Goal: Task Accomplishment & Management: Use online tool/utility

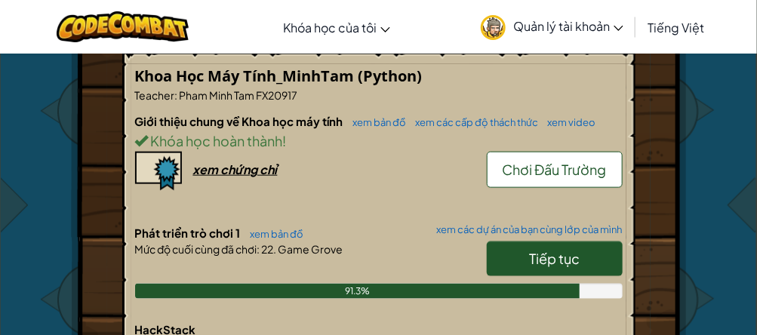
scroll to position [415, 0]
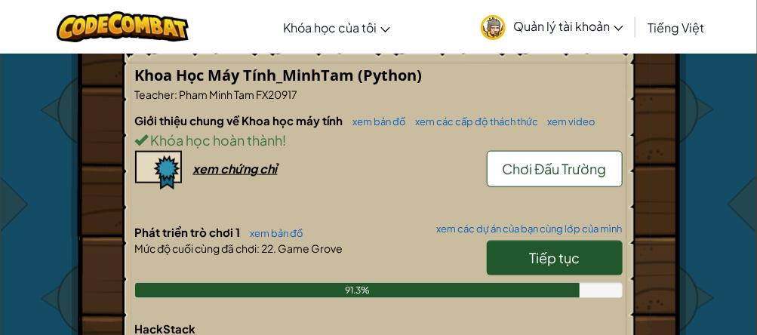
click at [534, 249] on span "Tiếp tục" at bounding box center [554, 257] width 51 height 17
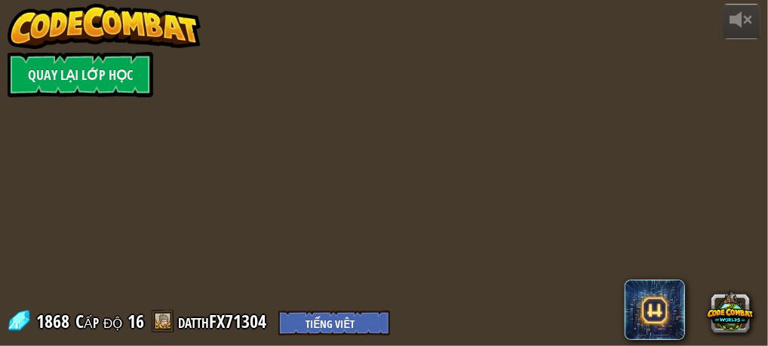
select select "vi"
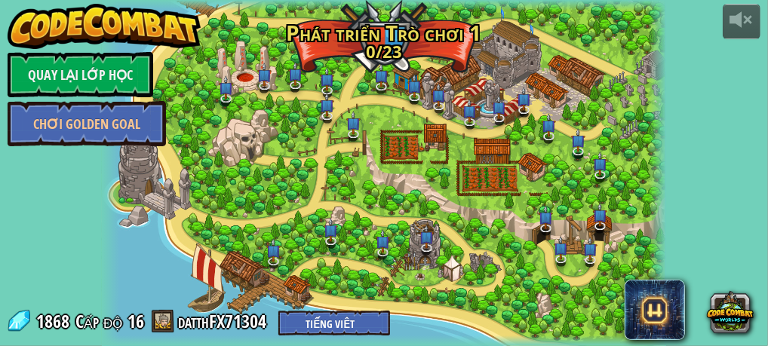
select select "vi"
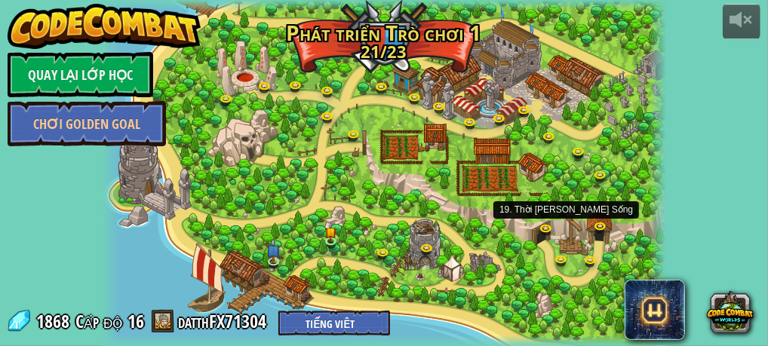
select select "vi"
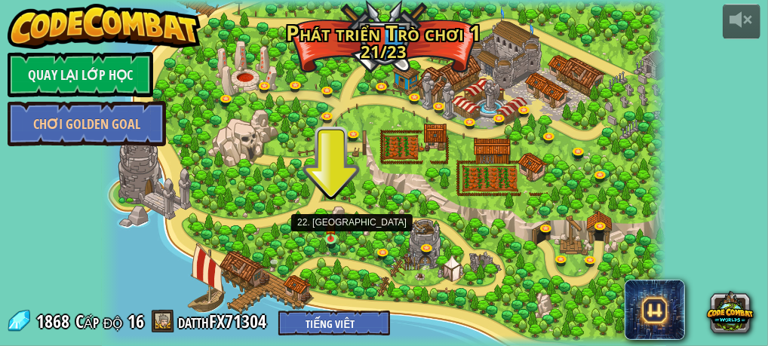
click at [330, 237] on img at bounding box center [330, 227] width 11 height 26
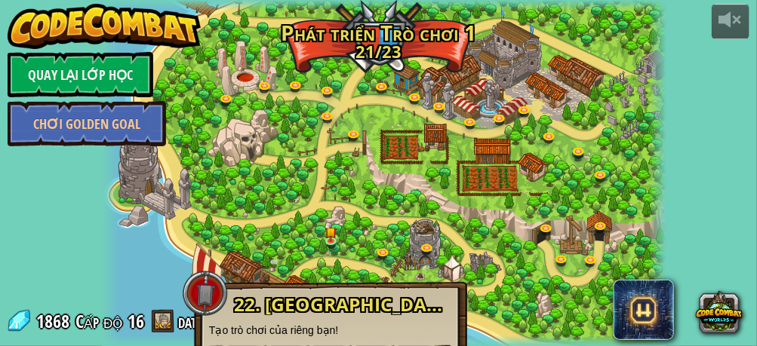
scroll to position [59, 0]
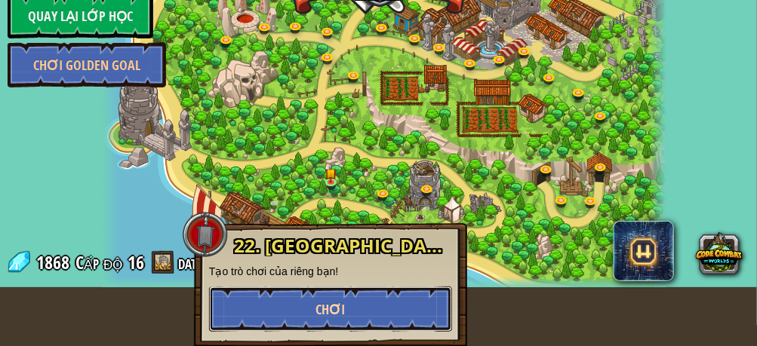
click at [358, 305] on button "Chơi" at bounding box center [330, 309] width 243 height 45
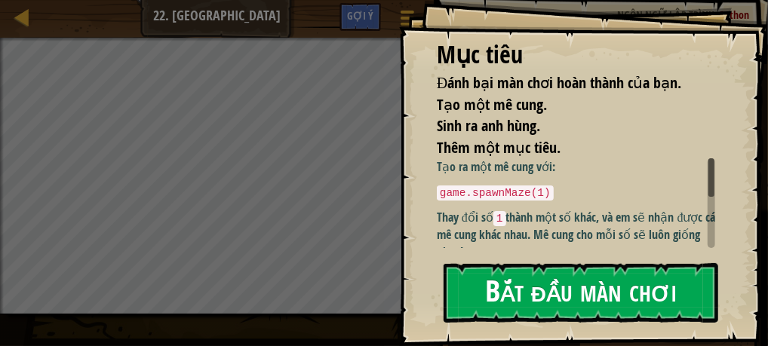
click at [533, 299] on button "Bắt đầu màn chơi" at bounding box center [581, 293] width 275 height 60
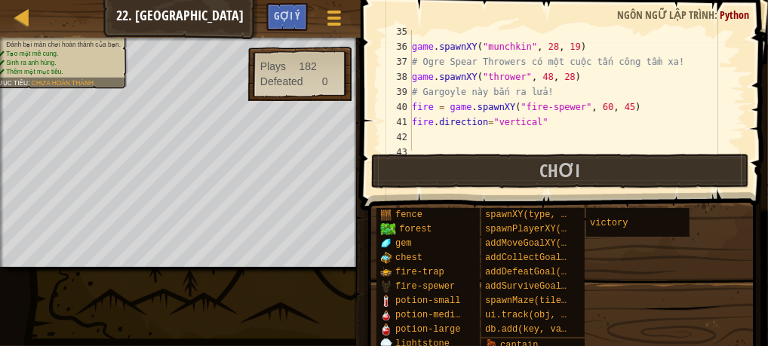
scroll to position [519, 0]
click at [541, 122] on div "game . spawnXY ( "munchkin" , 28 , 19 ) # Ogre Spear Throwers có một cuộc tấn c…" at bounding box center [571, 99] width 325 height 151
type textarea "f"
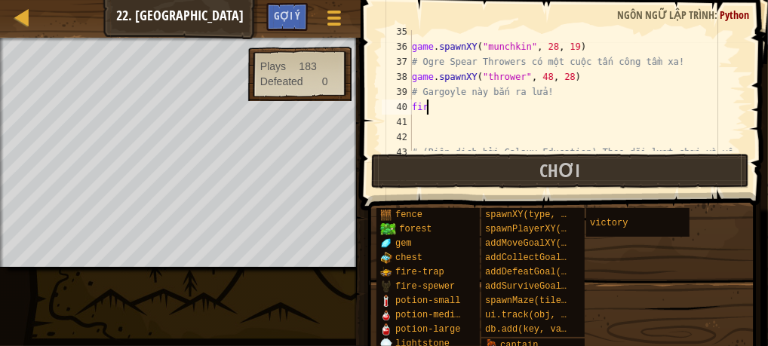
type textarea "f"
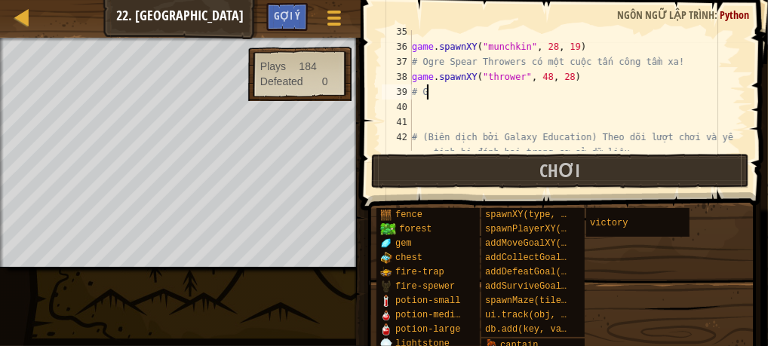
type textarea "#"
click at [562, 89] on div "game . spawnXY ( "munchkin" , 28 , 19 ) # Ogre Spear Throwers có một cuộc tấn c…" at bounding box center [571, 107] width 325 height 166
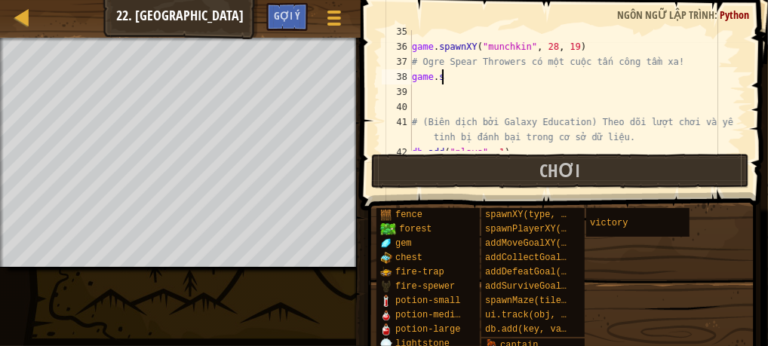
type textarea "g"
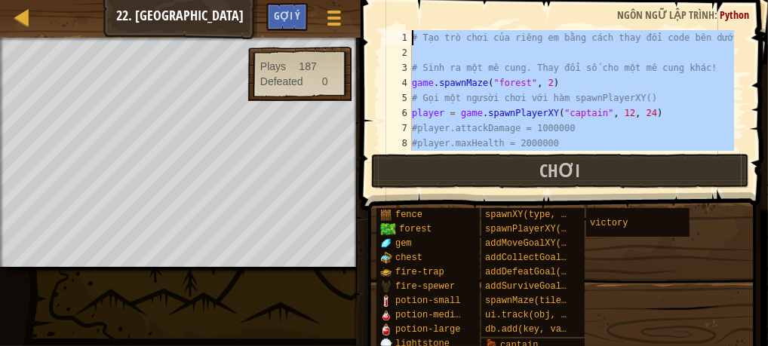
scroll to position [0, 0]
drag, startPoint x: 445, startPoint y: 113, endPoint x: 413, endPoint y: 23, distance: 96.2
click at [413, 23] on div "# Ogre 1 2 3 4 5 6 7 8 9 # Tạo trò chơi của riêng em bằng cách thay đổi code bê…" at bounding box center [562, 135] width 412 height 255
type textarea "# Tạo trò chơi của riêng em bằng cách thay đổi code bên dưới!"
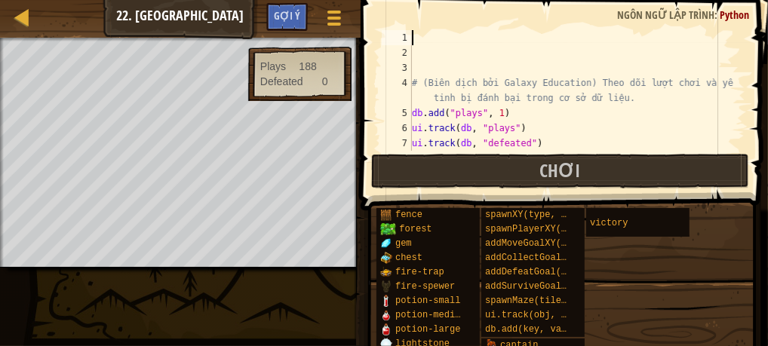
scroll to position [7, 0]
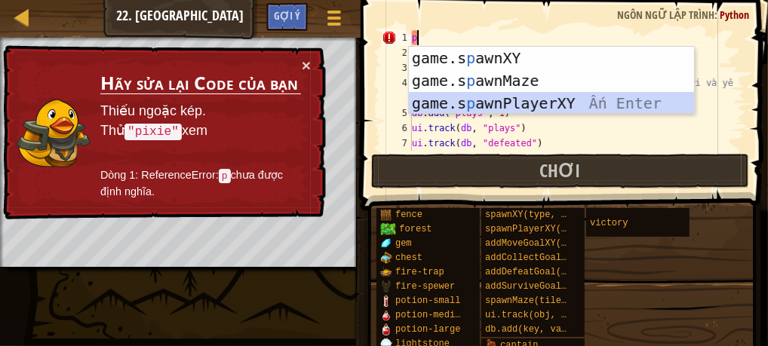
click at [441, 97] on div "game.s p awnXY Ấn Enter game.s p awnMaze Ấn Enter game.s p awnPlayerXY Ấn Enter" at bounding box center [552, 103] width 286 height 113
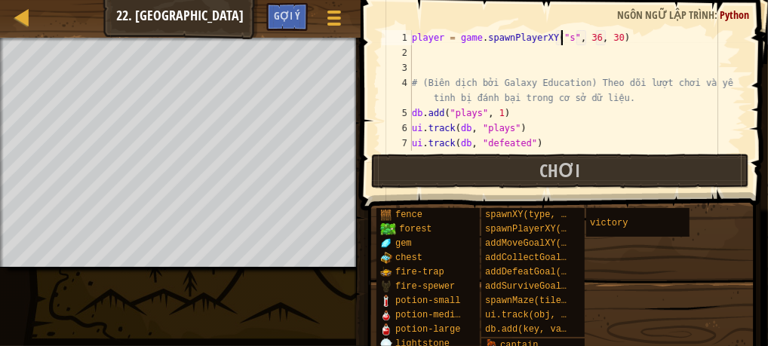
scroll to position [7, 12]
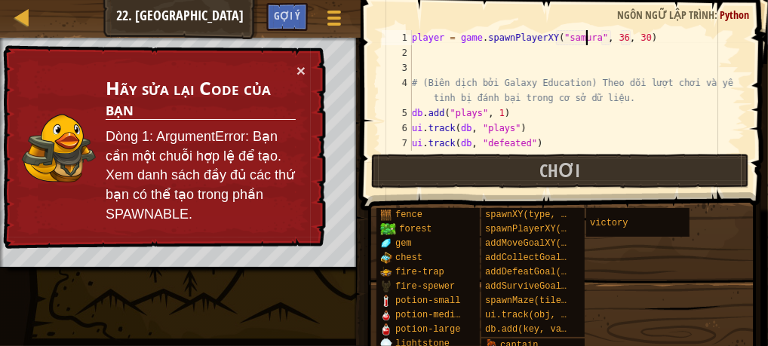
type textarea "player = game.spawnPlayerXY("samurai", 36, 30)"
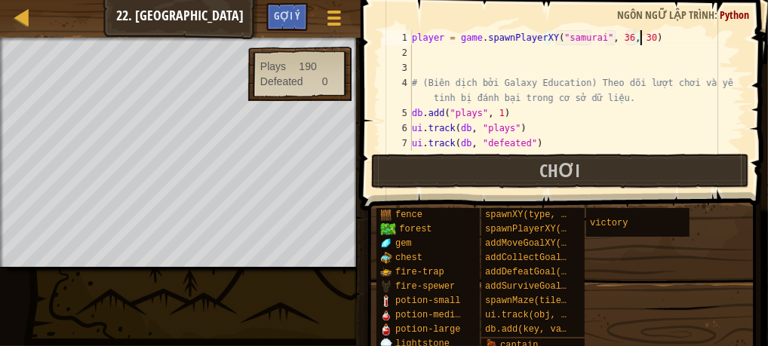
click at [659, 41] on div "player = game . spawnPlayerXY ( "samurai" , 36 , 30 ) # (Biên dịch bởi Galaxy E…" at bounding box center [571, 105] width 325 height 151
click at [416, 50] on div "player = game . spawnPlayerXY ( "samurai" , 36 , 30 ) # (Biên dịch bởi Galaxy E…" at bounding box center [571, 105] width 325 height 151
type textarea "g"
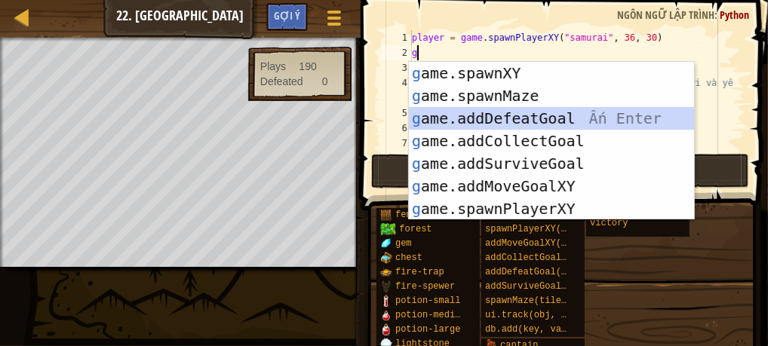
click at [464, 112] on div "g ame.spawnXY Ấn Enter g ame.spawnMaze Ấn Enter g ame.addDefeatGoal Ấn Enter g …" at bounding box center [552, 164] width 286 height 204
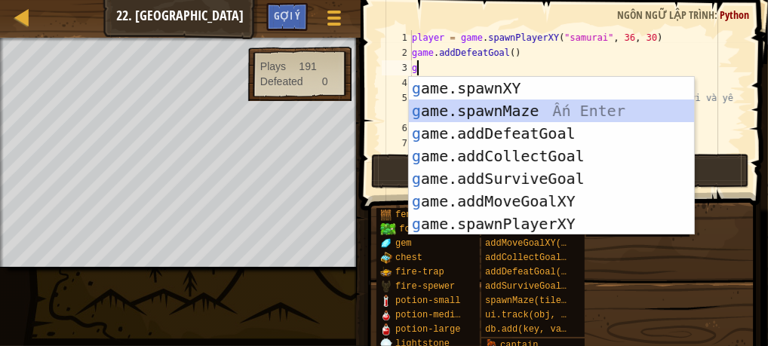
click at [432, 106] on div "g ame.spawnXY Ấn Enter g ame.spawnMaze Ấn Enter g ame.addDefeatGoal Ấn Enter g …" at bounding box center [552, 179] width 286 height 204
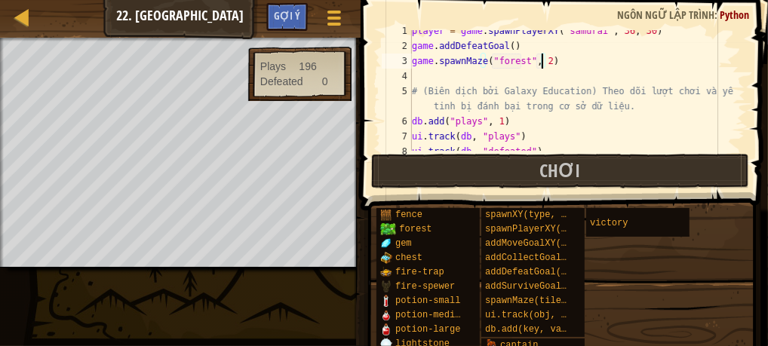
scroll to position [6, 0]
type textarea "game.spawnMaze("forest", 3)"
click at [437, 78] on div "player = game . spawnPlayerXY ( "samurai" , 36 , 30 ) game . addDefeatGoal ( ) …" at bounding box center [571, 99] width 325 height 151
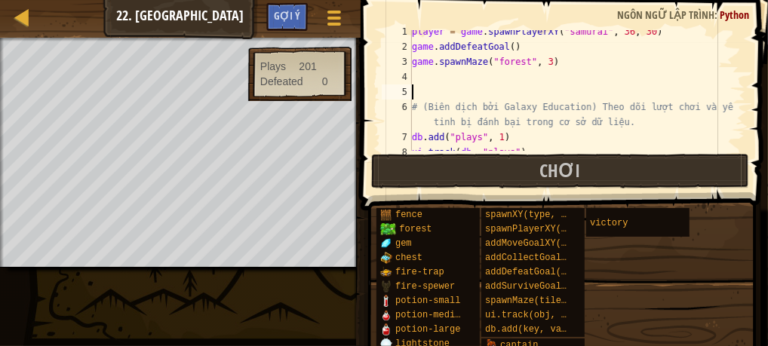
type textarea "o"
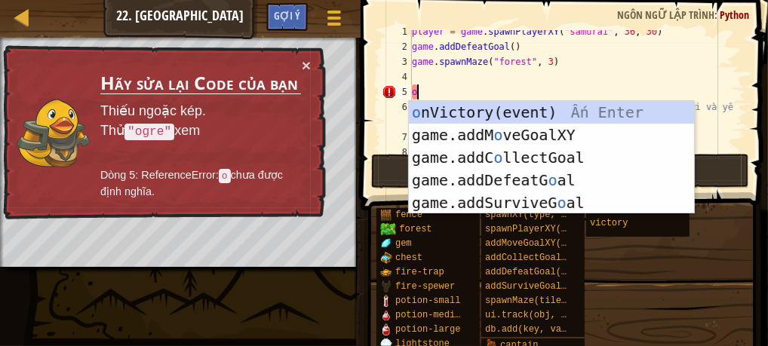
type textarea "ỏ"
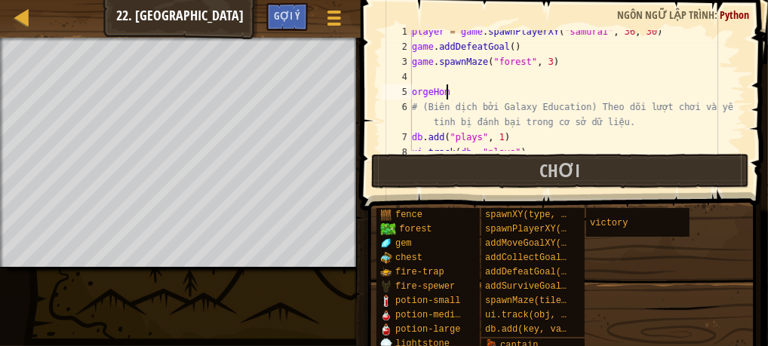
scroll to position [7, 2]
click at [426, 93] on div "player = game . spawnPlayerXY ( "samurai" , 36 , 30 ) game . addDefeatGoal ( ) …" at bounding box center [571, 99] width 325 height 151
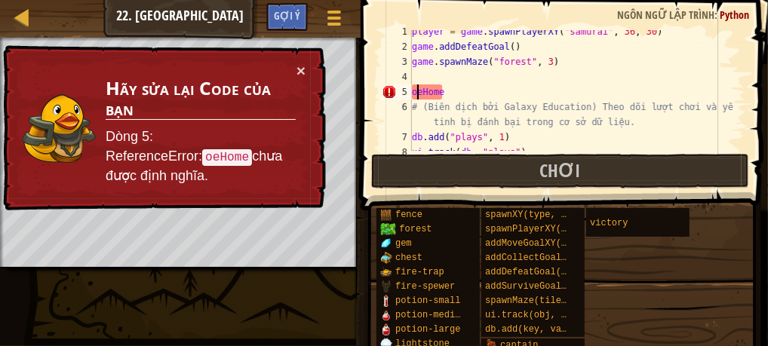
scroll to position [7, 1]
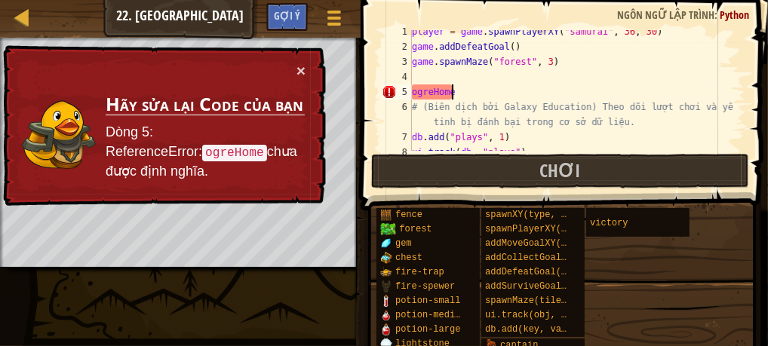
click at [469, 91] on div "player = game . spawnPlayerXY ( "samurai" , 36 , 30 ) game . addDefeatGoal ( ) …" at bounding box center [571, 99] width 325 height 151
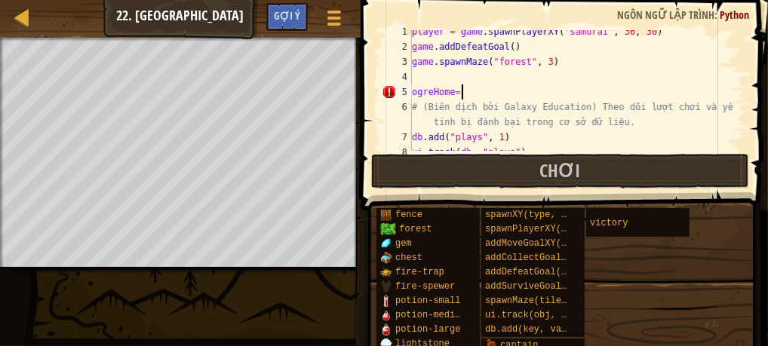
scroll to position [7, 3]
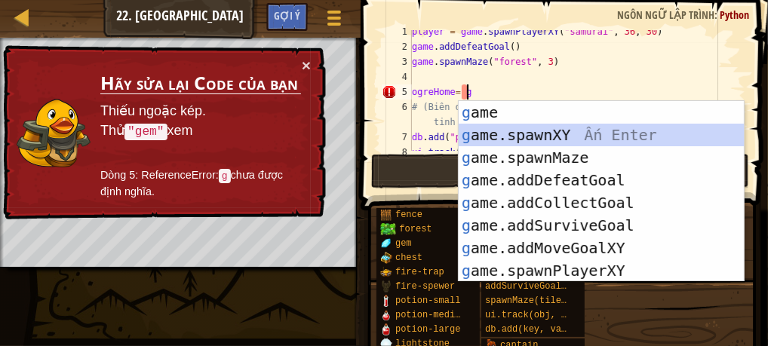
click at [528, 138] on div "g ame Ấn Enter g ame.spawnXY Ấn Enter g ame.spawnMaze Ấn Enter g ame.addDefeatG…" at bounding box center [602, 214] width 286 height 226
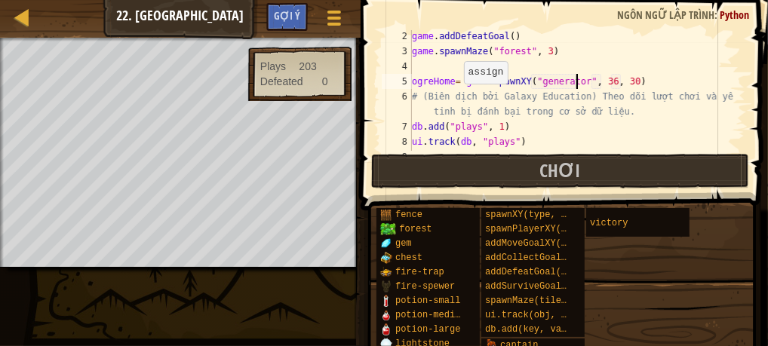
scroll to position [17, 0]
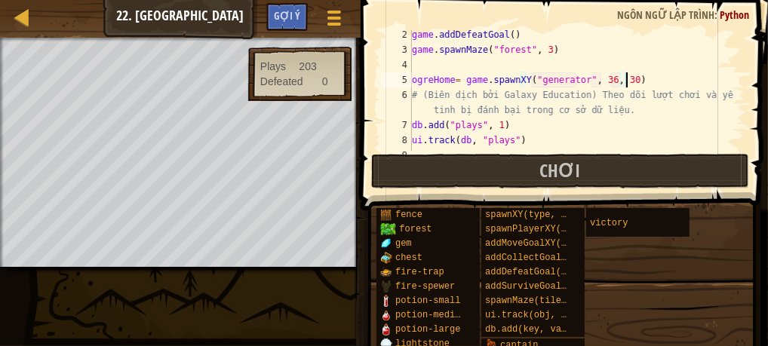
click at [629, 79] on div "game . addDefeatGoal ( ) game . spawnMaze ( "forest" , 3 ) ogreHome = game . sp…" at bounding box center [571, 102] width 325 height 151
type textarea "ogreHome= game.spawnXY("generator", 36, 30)"
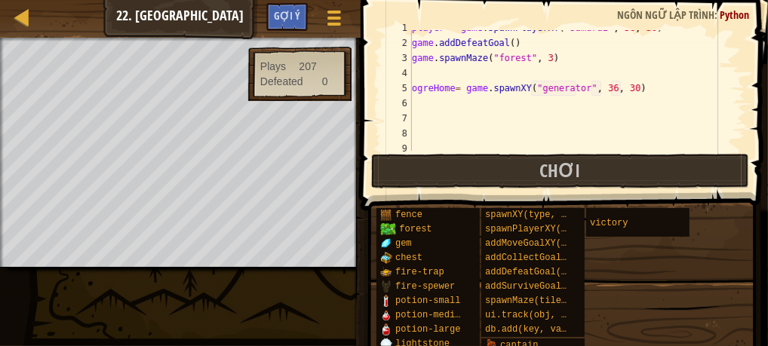
scroll to position [10, 0]
click at [502, 103] on div "player = game . spawnPlayerXY ( "samurai" , 36 , 30 ) game . addDefeatGoal ( ) …" at bounding box center [571, 95] width 325 height 151
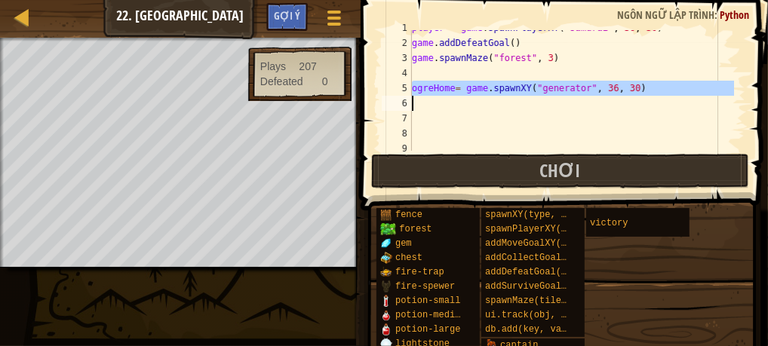
drag, startPoint x: 410, startPoint y: 87, endPoint x: 619, endPoint y: 82, distance: 208.3
click at [619, 82] on div "1 2 3 4 5 6 7 8 9 10 player = game . spawnPlayerXY ( "samurai" , 36 , 30 ) game…" at bounding box center [562, 90] width 367 height 121
type textarea "ogreHome= game.spawnXY("generator", 36, 30)"
paste textarea
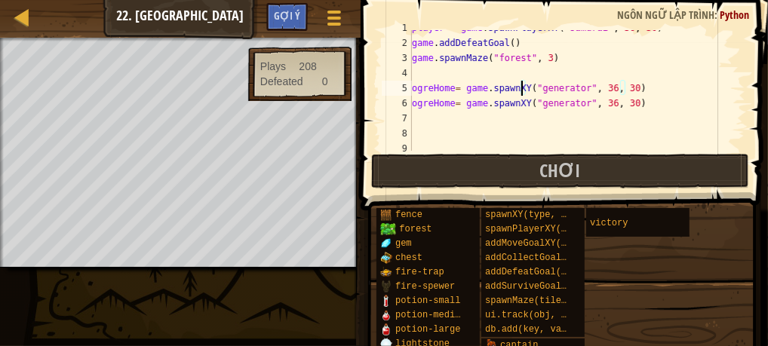
click at [521, 88] on div "player = game . spawnPlayerXY ( "samurai" , 36 , 30 ) game . addDefeatGoal ( ) …" at bounding box center [571, 95] width 325 height 151
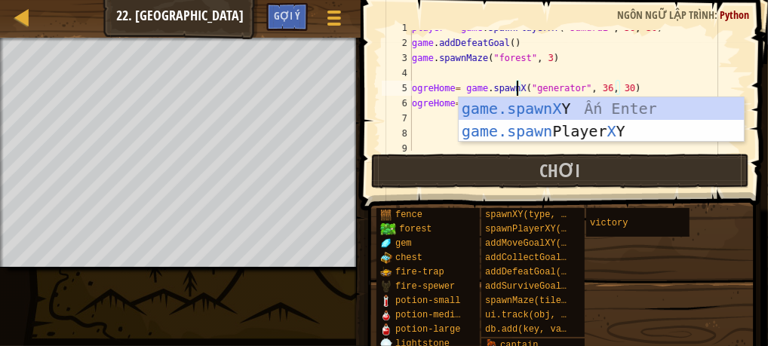
type textarea "ogreHome= game.spawnXY("generator", 36, 30)"
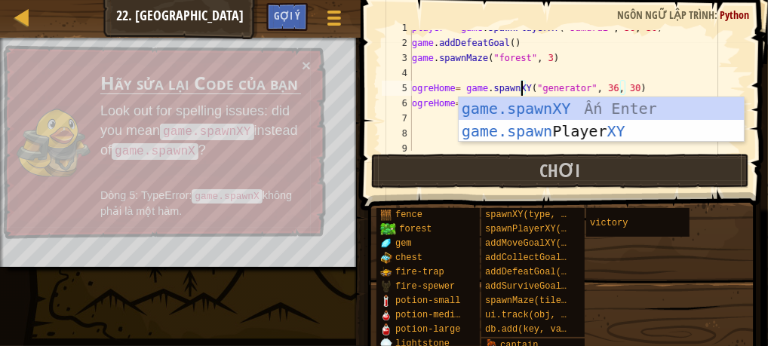
scroll to position [7, 8]
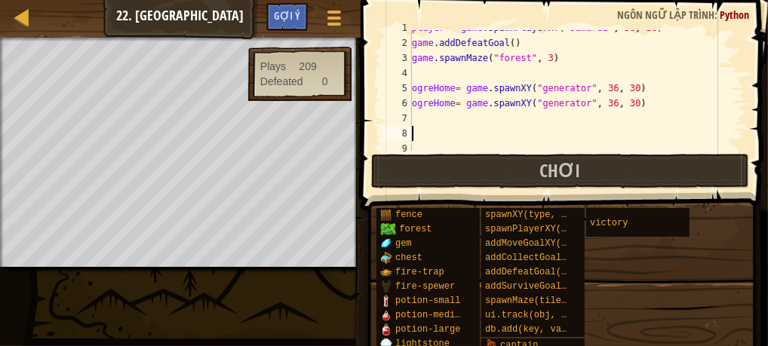
click at [437, 139] on div "player = game . spawnPlayerXY ( "samurai" , 36 , 30 ) game . addDefeatGoal ( ) …" at bounding box center [571, 95] width 325 height 151
click at [519, 104] on div "player = game . spawnPlayerXY ( "samurai" , 36 , 30 ) game . addDefeatGoal ( ) …" at bounding box center [571, 95] width 325 height 151
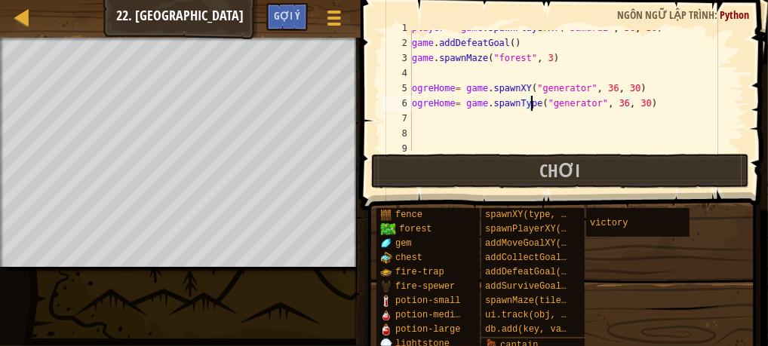
scroll to position [7, 10]
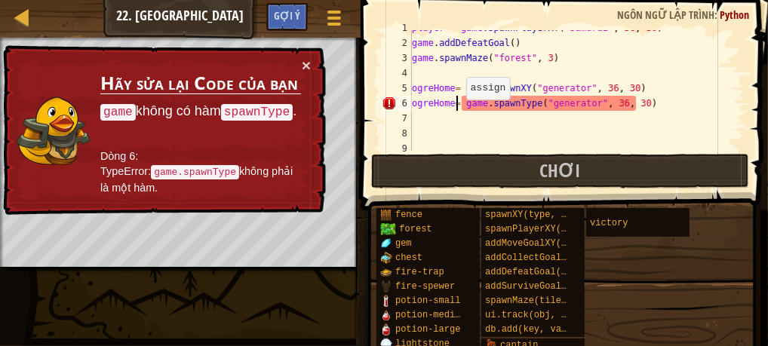
click at [459, 105] on div "player = game . spawnPlayerXY ( "samurai" , 36 , 30 ) game . addDefeatGoal ( ) …" at bounding box center [571, 95] width 325 height 151
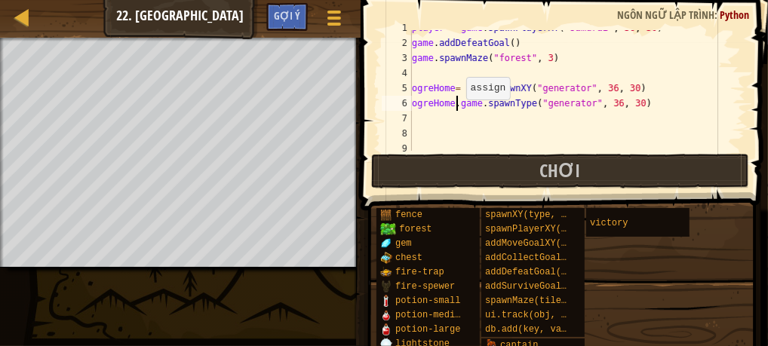
scroll to position [7, 3]
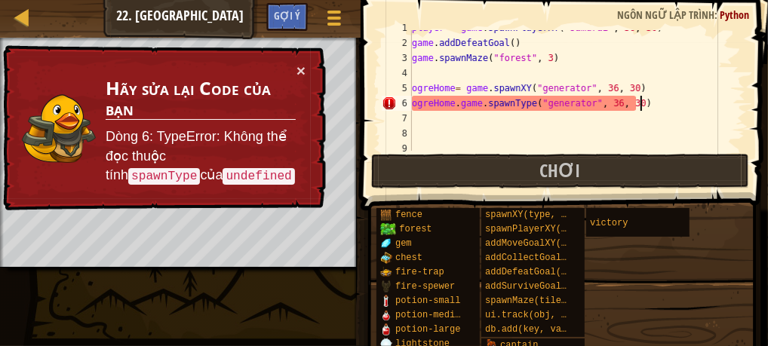
click at [644, 97] on div "player = game . spawnPlayerXY ( "samurai" , 36 , 30 ) game . addDefeatGoal ( ) …" at bounding box center [571, 95] width 325 height 151
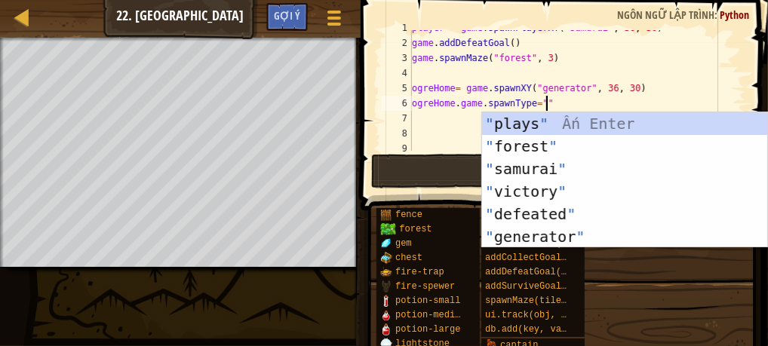
scroll to position [7, 10]
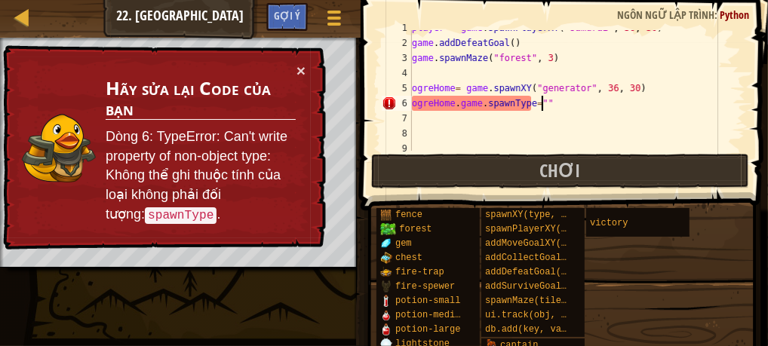
click at [539, 103] on div "player = game . spawnPlayerXY ( "samurai" , 36 , 30 ) game . addDefeatGoal ( ) …" at bounding box center [571, 95] width 325 height 151
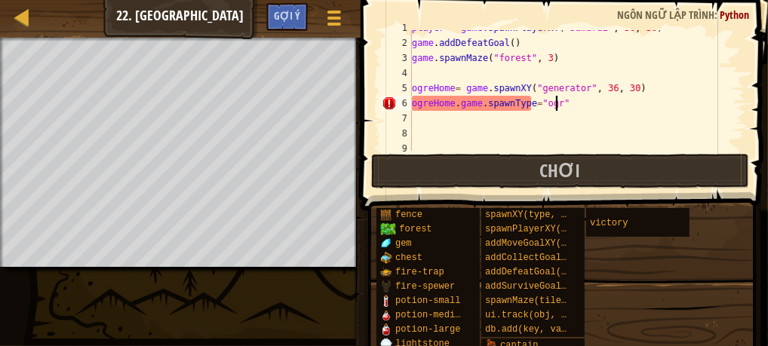
scroll to position [7, 11]
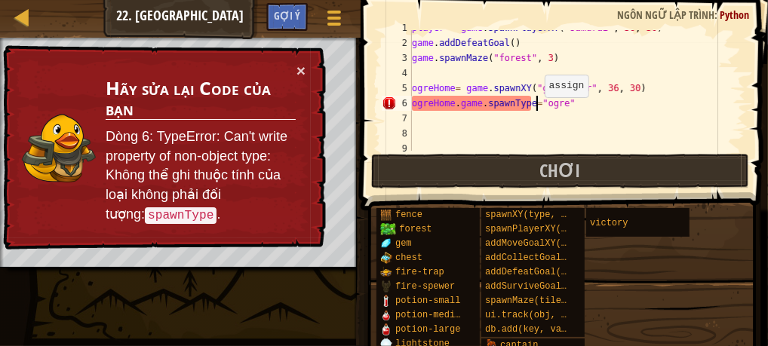
click at [537, 102] on div "player = game . spawnPlayerXY ( "samurai" , 36 , 30 ) game . addDefeatGoal ( ) …" at bounding box center [571, 95] width 325 height 151
click at [528, 106] on div "player = game . spawnPlayerXY ( "samurai" , 36 , 30 ) game . addDefeatGoal ( ) …" at bounding box center [571, 95] width 325 height 151
click at [531, 105] on div "player = game . spawnPlayerXY ( "samurai" , 36 , 30 ) game . addDefeatGoal ( ) …" at bounding box center [571, 95] width 325 height 151
click at [555, 107] on div "player = game . spawnPlayerXY ( "samurai" , 36 , 30 ) game . addDefeatGoal ( ) …" at bounding box center [571, 95] width 325 height 151
click at [532, 103] on div "player = game . spawnPlayerXY ( "samurai" , 36 , 30 ) game . addDefeatGoal ( ) …" at bounding box center [571, 95] width 325 height 151
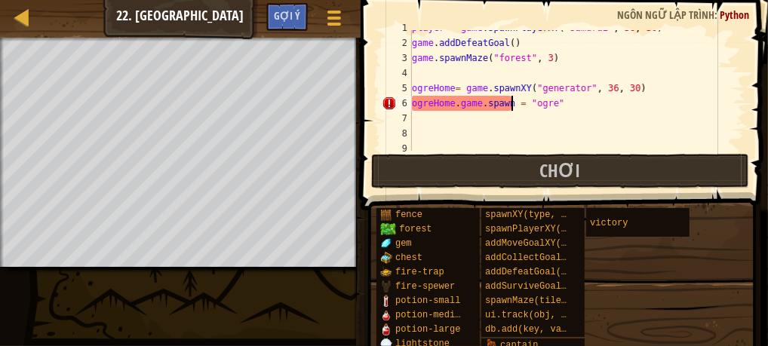
scroll to position [7, 8]
click at [566, 106] on div "player = game . spawnPlayerXY ( "samurai" , 36 , 30 ) game . addDefeatGoal ( ) …" at bounding box center [571, 95] width 325 height 151
type textarea "ogreHome. game.spawnXY = "ogre""
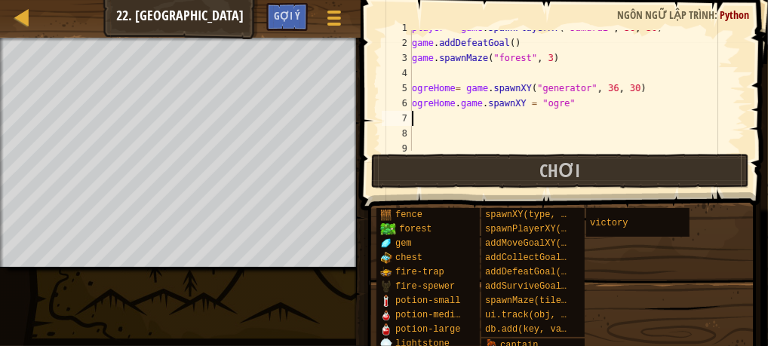
scroll to position [7, 0]
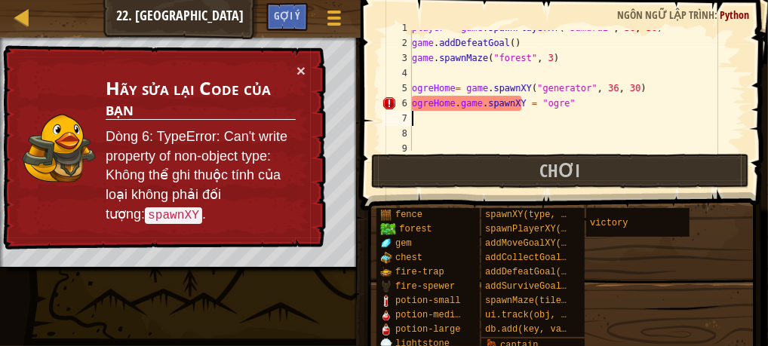
type textarea "d"
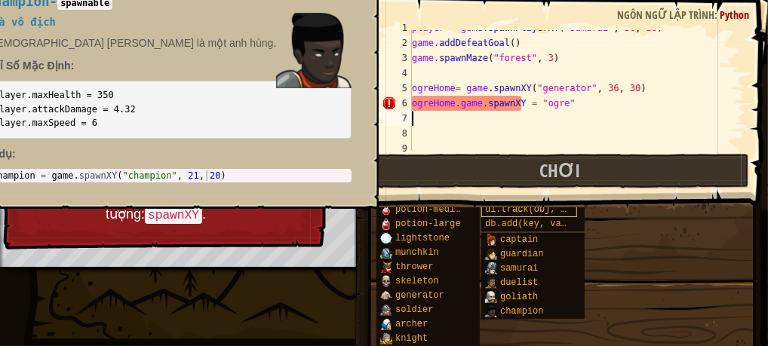
scroll to position [0, 0]
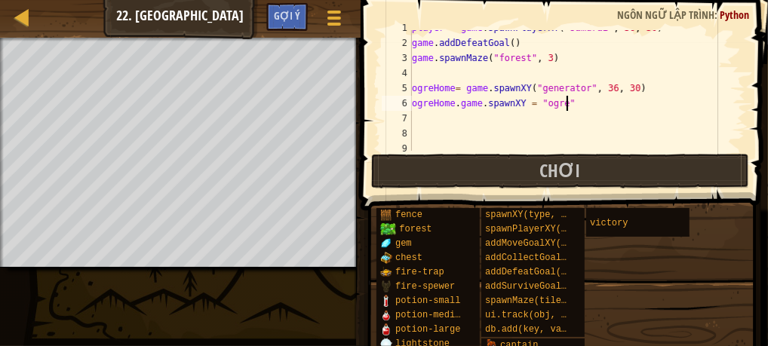
click at [573, 100] on div "player = game . spawnPlayerXY ( "samurai" , 36 , 30 ) game . addDefeatGoal ( ) …" at bounding box center [571, 95] width 325 height 151
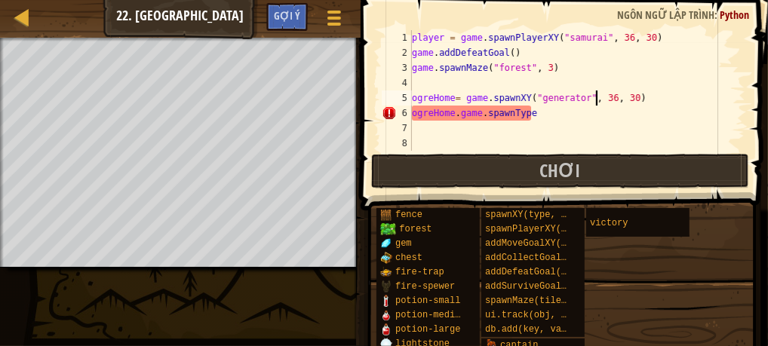
click at [598, 97] on div "player = game . spawnPlayerXY ( "samurai" , 36 , 30 ) game . addDefeatGoal ( ) …" at bounding box center [571, 105] width 325 height 151
click at [600, 98] on div "player = game . spawnPlayerXY ( "samurai" , 36 , 30 ) game . addDefeatGoal ( ) …" at bounding box center [571, 105] width 325 height 151
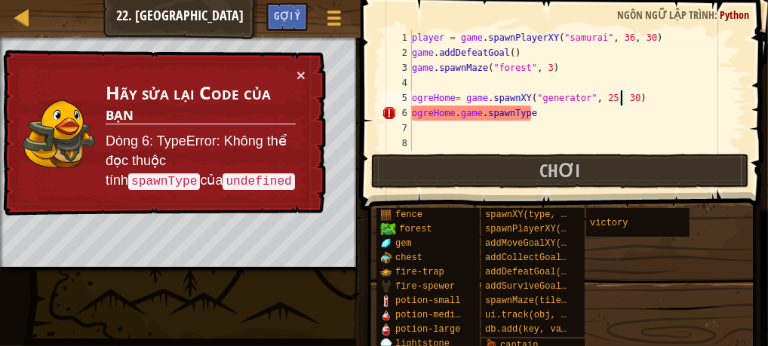
click at [622, 98] on div "player = game . spawnPlayerXY ( "samurai" , 36 , 30 ) game . addDefeatGoal ( ) …" at bounding box center [571, 105] width 325 height 151
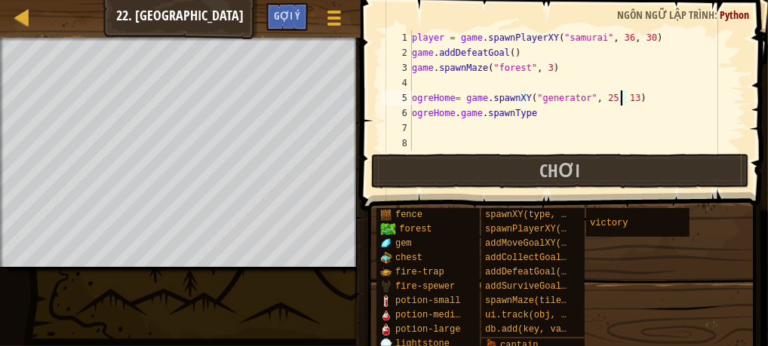
scroll to position [7, 17]
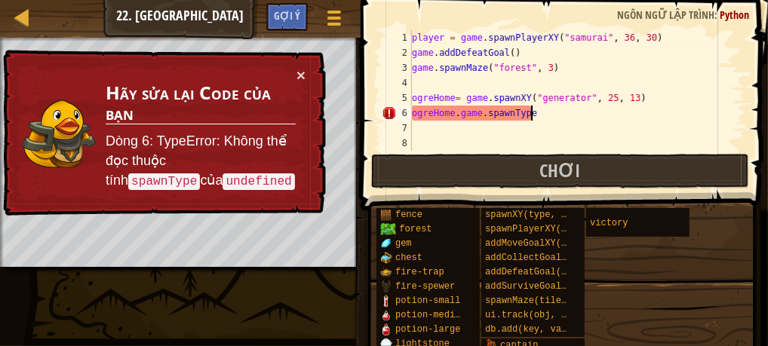
click at [578, 117] on div "player = game . spawnPlayerXY ( "samurai" , 36 , 30 ) game . addDefeatGoal ( ) …" at bounding box center [571, 105] width 325 height 151
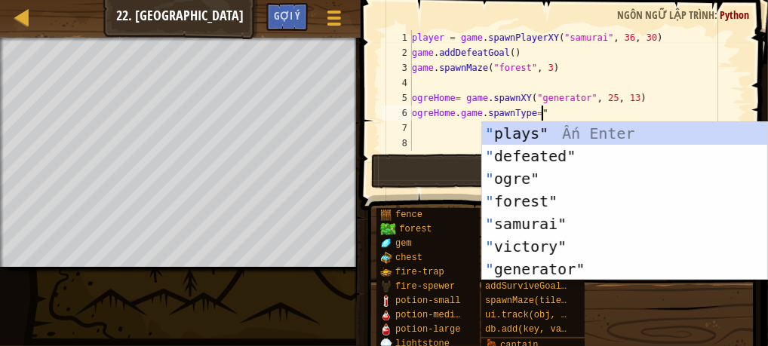
scroll to position [7, 10]
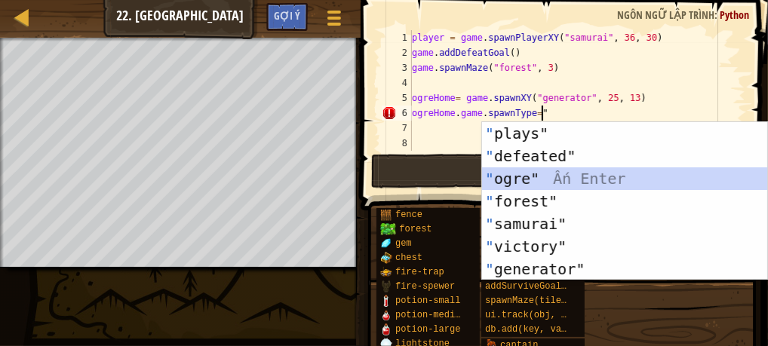
click at [592, 169] on div "" plays" Ấn Enter " defeated" Ấn Enter " ogre" Ấn Enter " forest" Ấn Enter " sa…" at bounding box center [625, 224] width 286 height 204
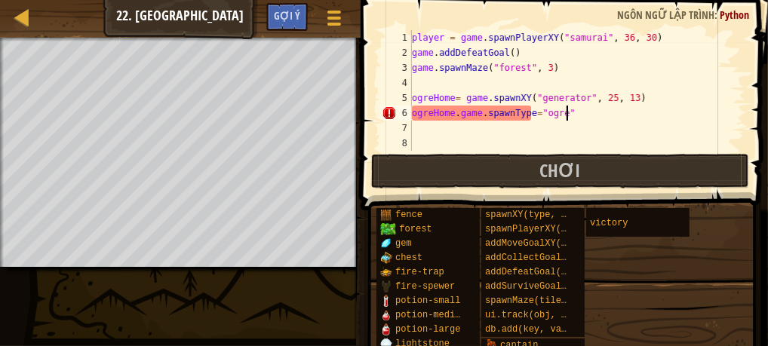
type textarea "ogreHome. game.spawnType="ogre""
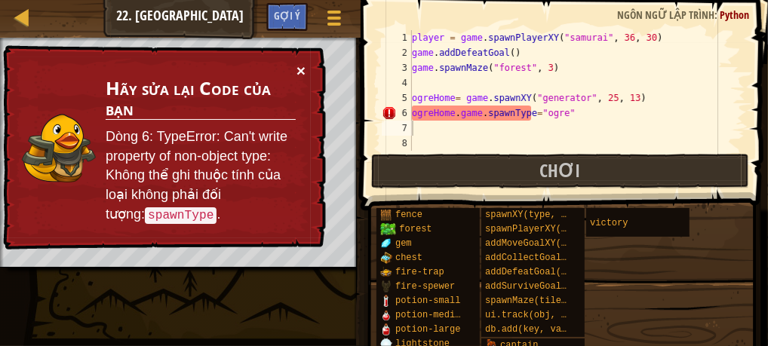
click at [304, 70] on button "×" at bounding box center [301, 71] width 9 height 16
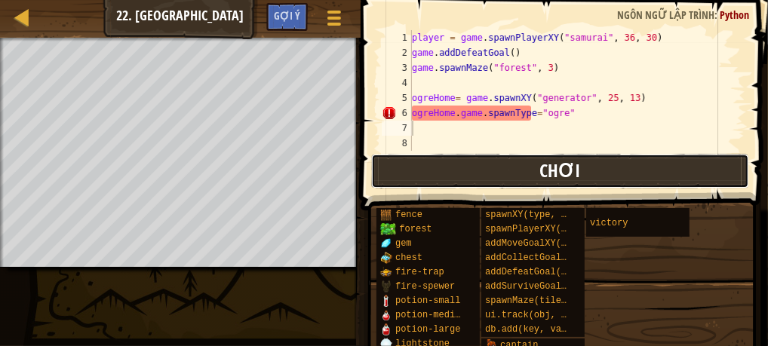
click at [376, 158] on button "Chơi" at bounding box center [560, 171] width 378 height 35
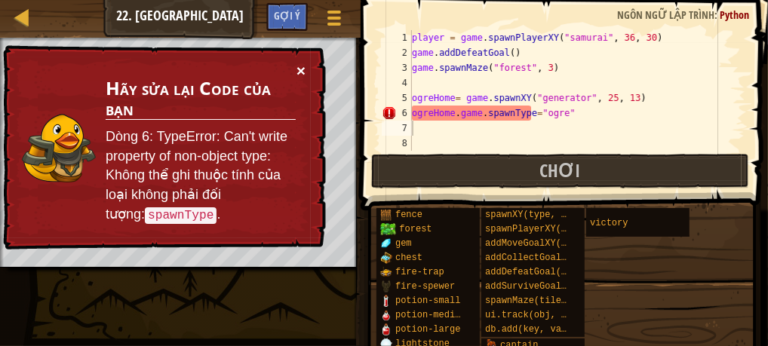
click at [302, 69] on button "×" at bounding box center [301, 71] width 9 height 16
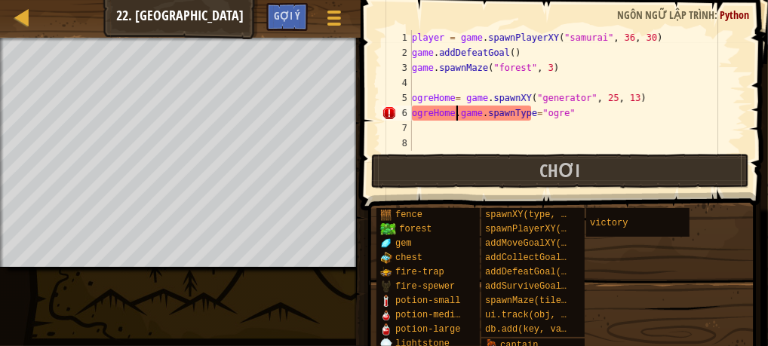
click at [459, 112] on div "player = game . spawnPlayerXY ( "samurai" , 36 , 30 ) game . addDefeatGoal ( ) …" at bounding box center [571, 105] width 325 height 151
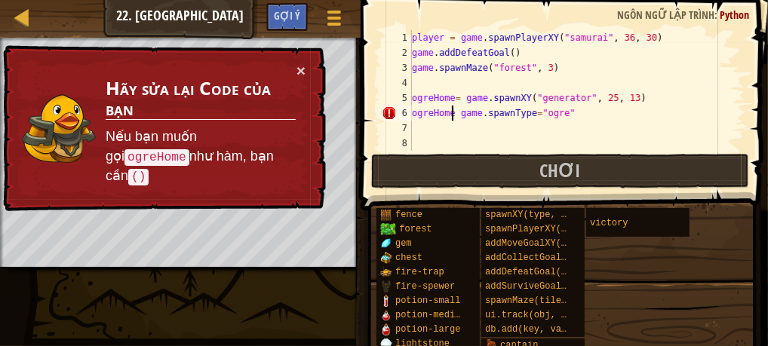
type textarea "ogreHome= game.spawnType="ogre""
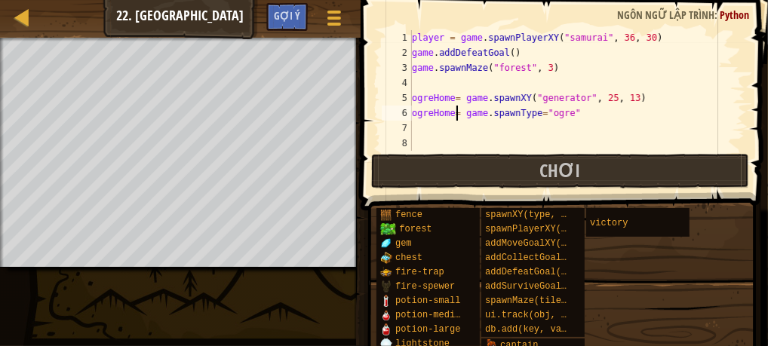
scroll to position [7, 3]
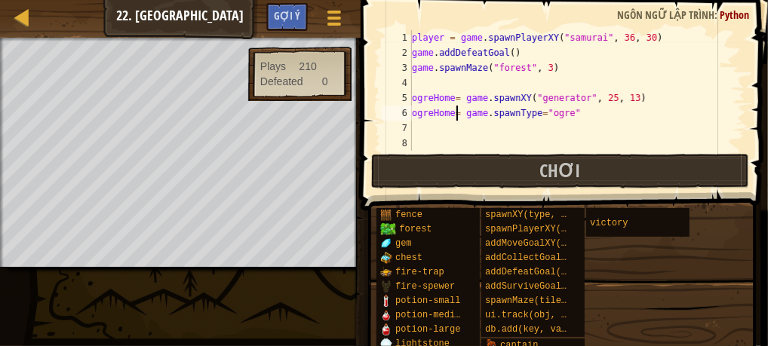
click at [429, 125] on div "player = game . spawnPlayerXY ( "samurai" , 36 , 30 ) game . addDefeatGoal ( ) …" at bounding box center [571, 105] width 325 height 151
paste textarea "ogreHome= game.spawnXY("generator", 36, 30)"
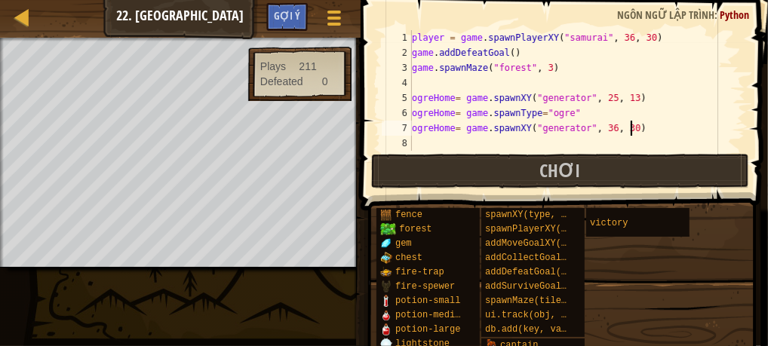
click at [635, 129] on div "player = game . spawnPlayerXY ( "samurai" , 36 , 30 ) game . addDefeatGoal ( ) …" at bounding box center [571, 105] width 325 height 151
click at [484, 128] on div "player = game . spawnPlayerXY ( "samurai" , 36 , 30 ) game . addDefeatGoal ( ) …" at bounding box center [571, 105] width 325 height 151
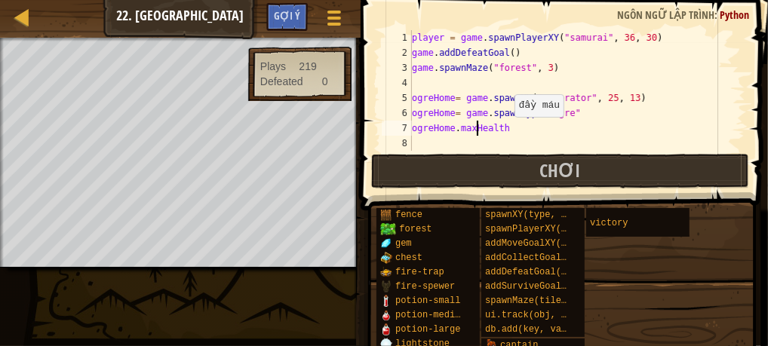
click at [507, 131] on div "player = game . spawnPlayerXY ( "samurai" , 36 , 30 ) game . addDefeatGoal ( ) …" at bounding box center [571, 105] width 325 height 151
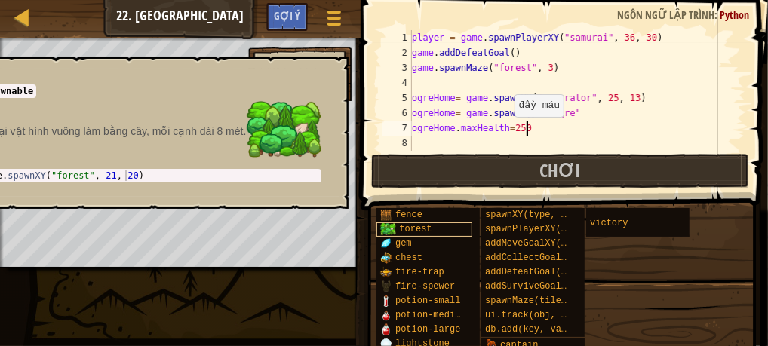
scroll to position [7, 8]
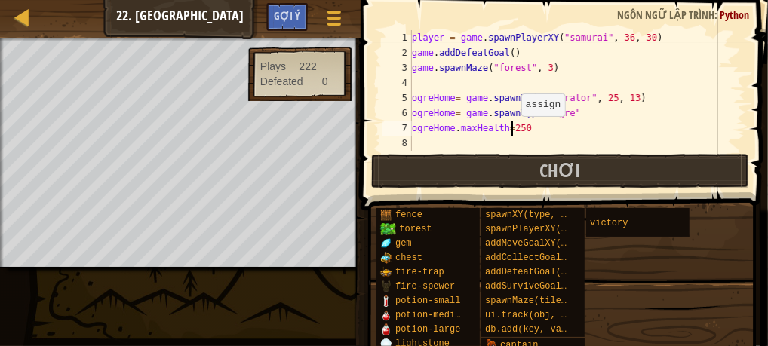
click at [513, 131] on div "player = game . spawnPlayerXY ( "samurai" , 36 , 30 ) game . addDefeatGoal ( ) …" at bounding box center [571, 105] width 325 height 151
click at [530, 129] on div "player = game . spawnPlayerXY ( "samurai" , 36 , 30 ) game . addDefeatGoal ( ) …" at bounding box center [571, 105] width 325 height 151
type textarea "ogreHome. maxHealth= 250"
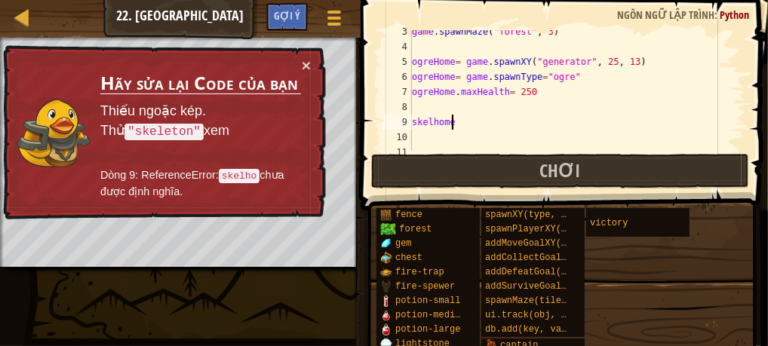
scroll to position [7, 2]
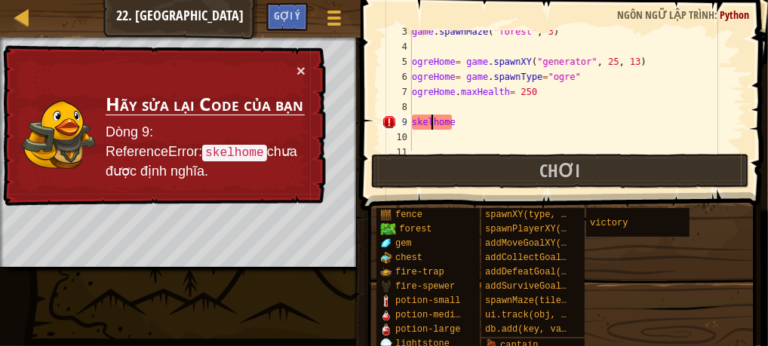
click at [433, 124] on div "game . spawnMaze ( "forest" , 3 ) ogreHome = game . spawnXY ( "generator" , 25 …" at bounding box center [571, 99] width 325 height 151
click at [438, 124] on div "game . spawnMaze ( "forest" , 3 ) ogreHome = game . spawnXY ( "generator" , 25 …" at bounding box center [571, 99] width 325 height 151
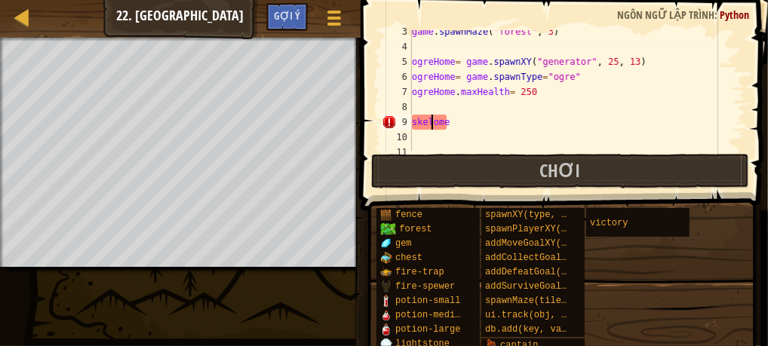
scroll to position [7, 2]
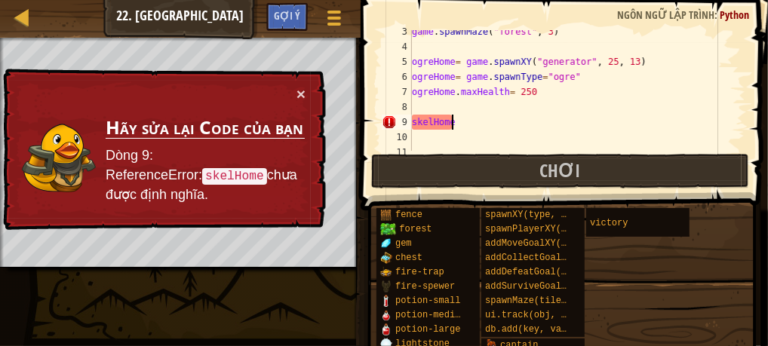
click at [450, 124] on div "game . spawnMaze ( "forest" , 3 ) ogreHome = game . spawnXY ( "generator" , 25 …" at bounding box center [571, 99] width 325 height 151
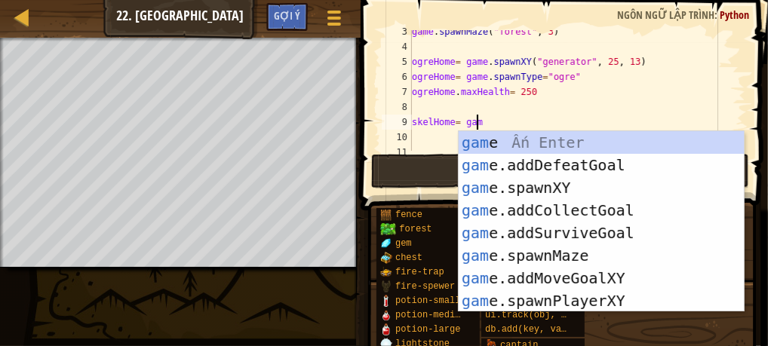
scroll to position [7, 5]
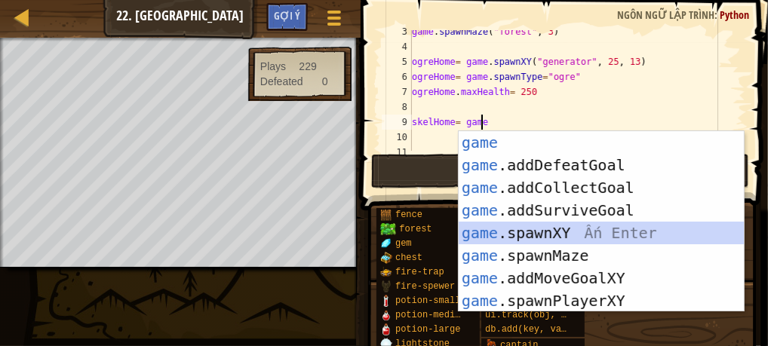
click at [513, 230] on div "game Ấn Enter game .addDefeatGoal Ấn Enter game .addCollectGoal Ấn Enter game .…" at bounding box center [602, 244] width 286 height 226
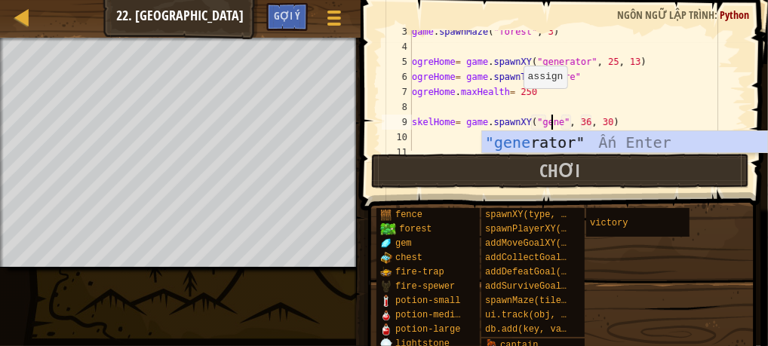
scroll to position [7, 11]
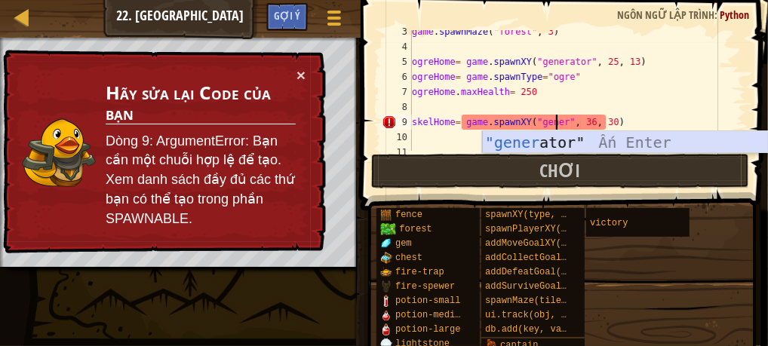
click at [564, 141] on div ""gener ator" Ấn Enter" at bounding box center [625, 165] width 286 height 68
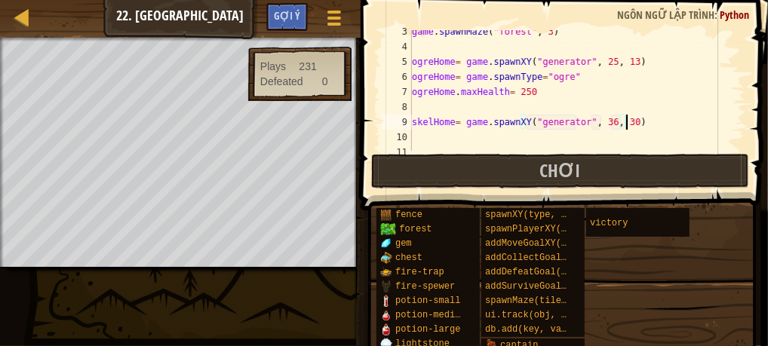
click at [639, 123] on div "game . spawnMaze ( "forest" , 3 ) ogreHome = game . spawnXY ( "generator" , 25 …" at bounding box center [571, 99] width 325 height 151
type textarea "skelHome= game.spawnXY("generator", 36, 30)"
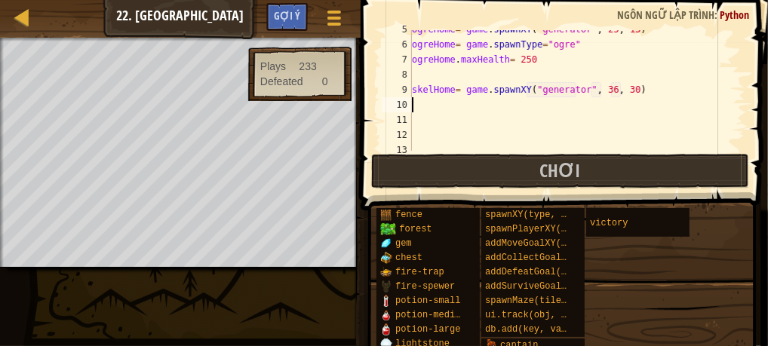
scroll to position [69, 0]
drag, startPoint x: 413, startPoint y: 90, endPoint x: 521, endPoint y: 85, distance: 107.2
click at [521, 85] on div "ogreHome = game . spawnXY ( "generator" , 25 , 13 ) ogreHome = game . spawnType…" at bounding box center [571, 97] width 325 height 151
type textarea "skelHome= game.spawnXY("generator", 36, 30)"
click at [499, 101] on div "ogreHome = game . spawnXY ( "generator" , 25 , 13 ) ogreHome = game . spawnType…" at bounding box center [571, 97] width 325 height 151
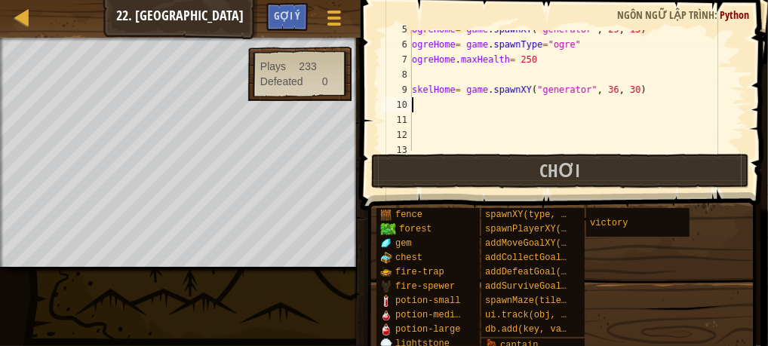
paste textarea "skelHome= game.spawnXY"
click at [457, 107] on div "ogreHome = game . spawnXY ( "generator" , 25 , 13 ) ogreHome = game . spawnType…" at bounding box center [571, 97] width 325 height 151
click at [534, 105] on div "ogreHome = game . spawnXY ( "generator" , 25 , 13 ) ogreHome = game . spawnType…" at bounding box center [571, 97] width 325 height 151
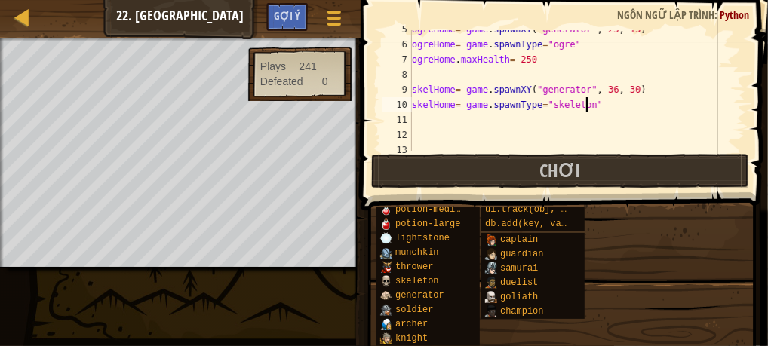
scroll to position [7, 14]
type textarea "skelHome= game.spawnType="skeleton""
paste textarea "skelHome= game.spawnXY"
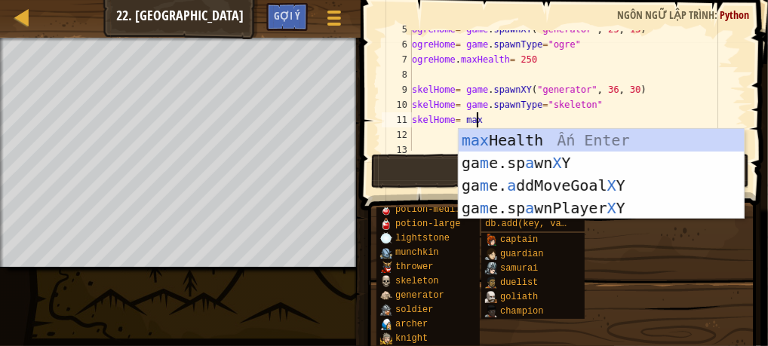
scroll to position [7, 4]
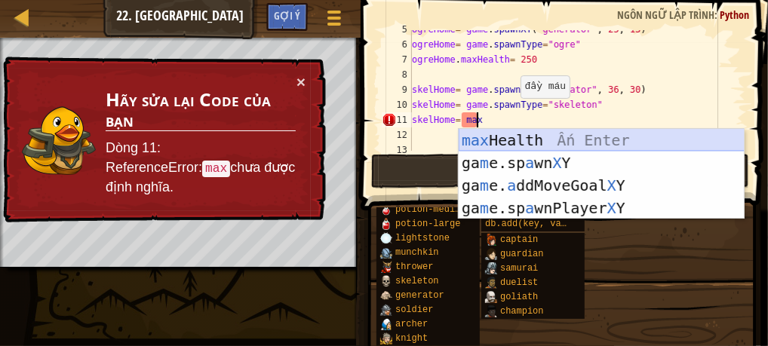
click at [530, 137] on div "max Health Ấn Enter ga m e.sp a wn X Y Ấn Enter ga m e. a ddMoveGoal X Y Ấn Ent…" at bounding box center [602, 197] width 286 height 136
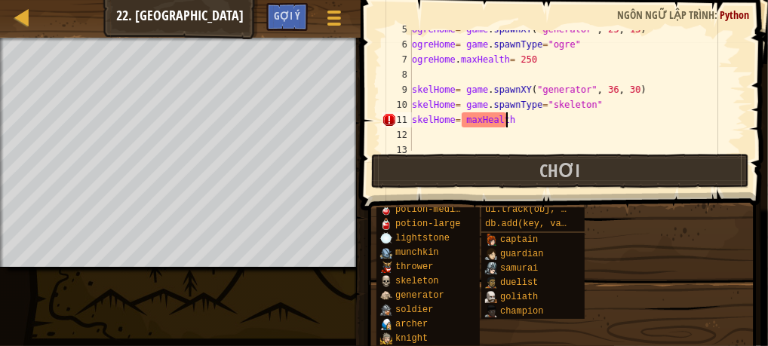
scroll to position [7, 8]
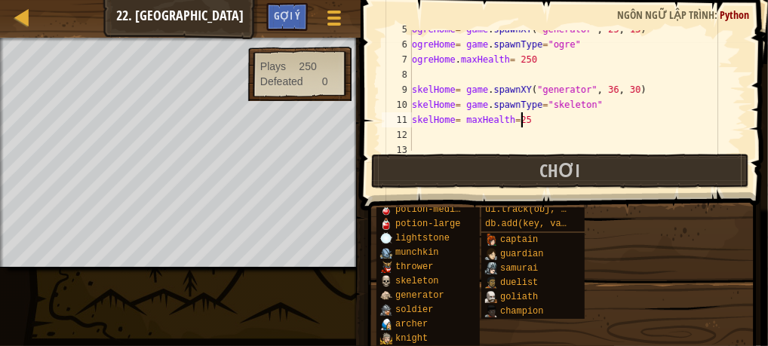
type textarea "skelHome= maxHealth=250"
click at [433, 134] on div "ogreHome = game . spawnXY ( "generator" , 25 , 13 ) ogreHome = game . spawnType…" at bounding box center [571, 97] width 325 height 151
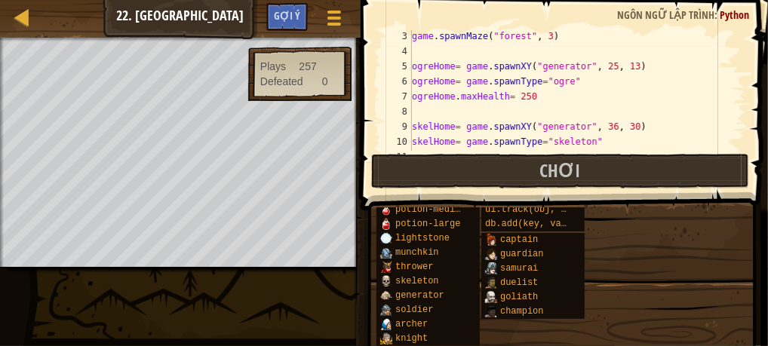
scroll to position [29, 0]
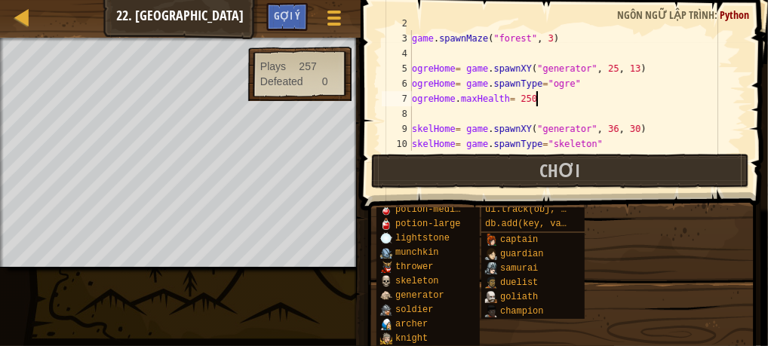
click at [539, 104] on div "game . addDefeatGoal ( ) game . spawnMaze ( "forest" , 3 ) ogreHome = game . sp…" at bounding box center [571, 91] width 325 height 151
type textarea "ogreHome. maxHealth= 250"
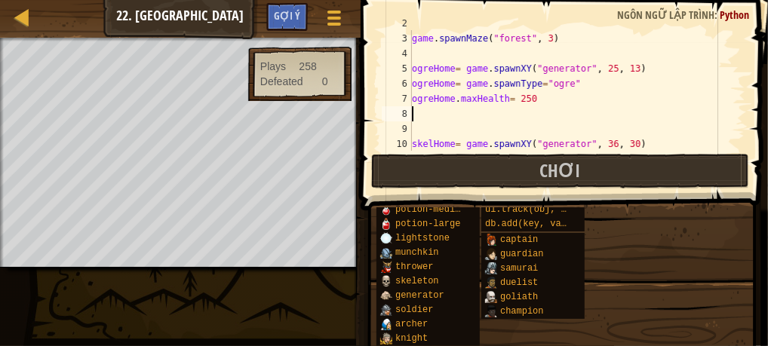
type textarea "ogreHome. maxHealth= 250"
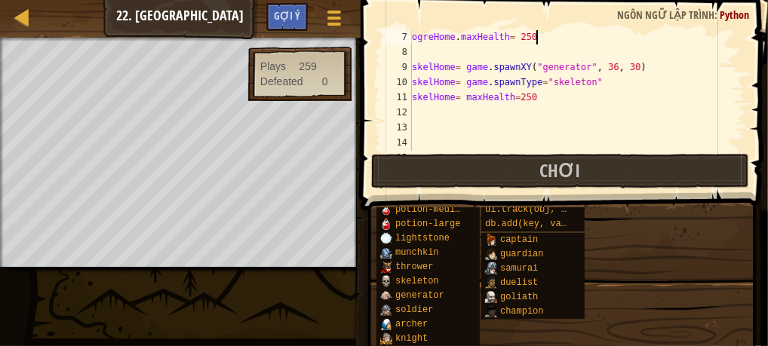
scroll to position [109, 0]
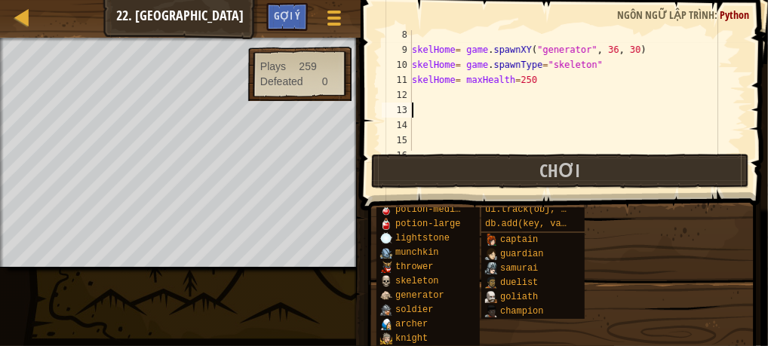
click at [420, 108] on div "skelHome = game . spawnXY ( "generator" , 36 , 30 ) skelHome = game . spawnType…" at bounding box center [571, 102] width 325 height 151
click at [441, 111] on div "skelHome = game . spawnXY ( "generator" , 36 , 30 ) skelHome = game . spawnType…" at bounding box center [571, 102] width 325 height 151
click at [473, 110] on div "skelHome = game . spawnXY ( "generator" , 36 , 30 ) skelHome = game . spawnType…" at bounding box center [571, 102] width 325 height 151
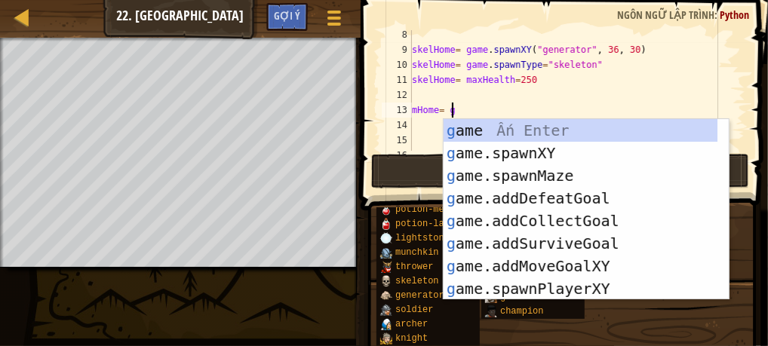
scroll to position [7, 2]
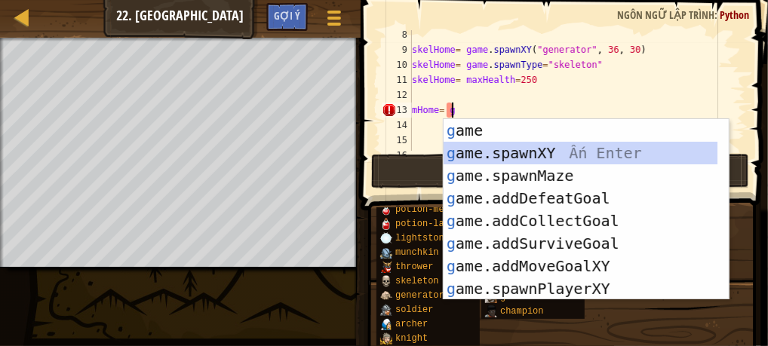
click at [487, 145] on div "g ame Ấn Enter g ame.spawnXY Ấn Enter g ame.spawnMaze Ấn Enter g ame.addDefeatG…" at bounding box center [581, 232] width 275 height 226
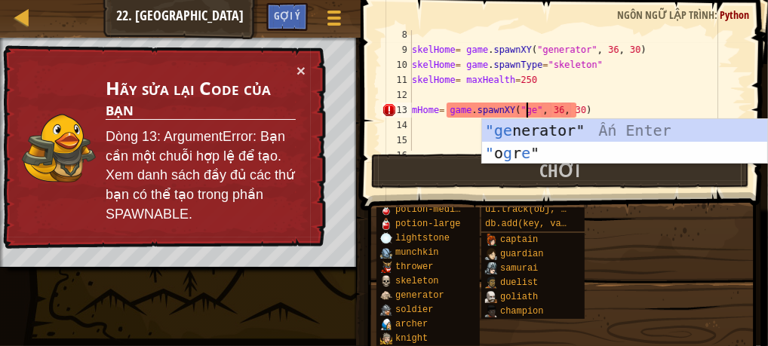
scroll to position [7, 10]
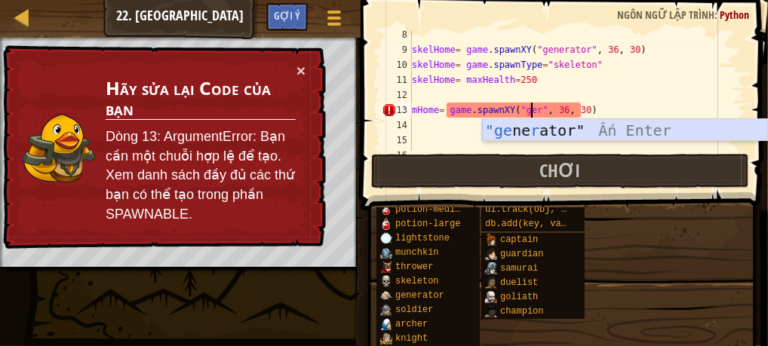
click at [533, 123] on div ""ge ne r ator" Ấn Enter" at bounding box center [625, 153] width 286 height 68
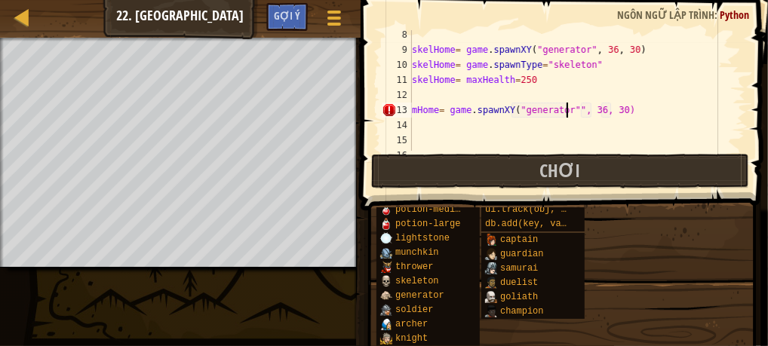
click at [600, 47] on div "skelHome = game . spawnXY ( "generator" , 36 , 30 ) skelHome = game . spawnType…" at bounding box center [571, 102] width 325 height 151
click at [620, 51] on div "skelHome = game . spawnXY ( "generator" , 12 , 30 ) skelHome = game . spawnType…" at bounding box center [571, 102] width 325 height 151
click at [589, 111] on div "skelHome = game . spawnXY ( "generator" , 12 , 56 ) skelHome = game . spawnType…" at bounding box center [571, 102] width 325 height 151
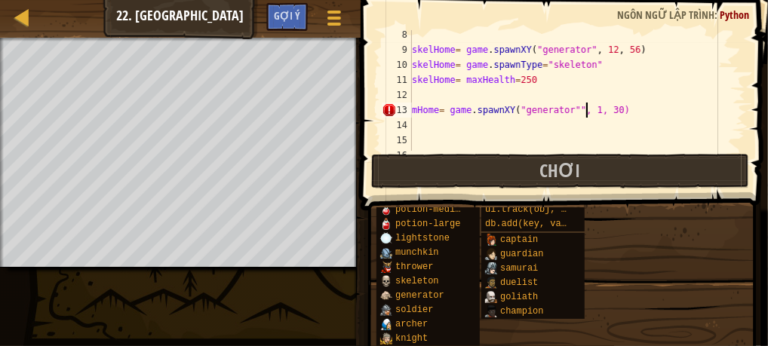
scroll to position [7, 14]
click at [609, 113] on div "skelHome = game . spawnXY ( "generator" , 12 , 56 ) skelHome = game . spawnType…" at bounding box center [571, 102] width 325 height 151
click at [619, 117] on div "skelHome = game . spawnXY ( "generator" , 12 , 56 ) skelHome = game . spawnType…" at bounding box center [571, 102] width 325 height 151
type textarea "mHome= game.spawnXY("generator"", 15, 13)"
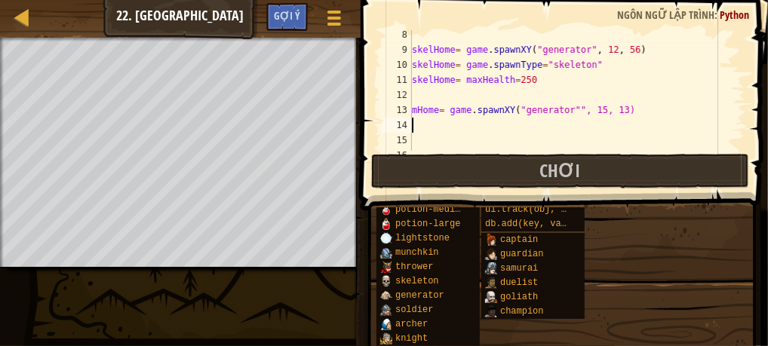
scroll to position [7, 0]
click at [610, 112] on div "skelHome = game . spawnXY ( "generator" , 12 , 56 ) skelHome = game . spawnType…" at bounding box center [571, 102] width 325 height 151
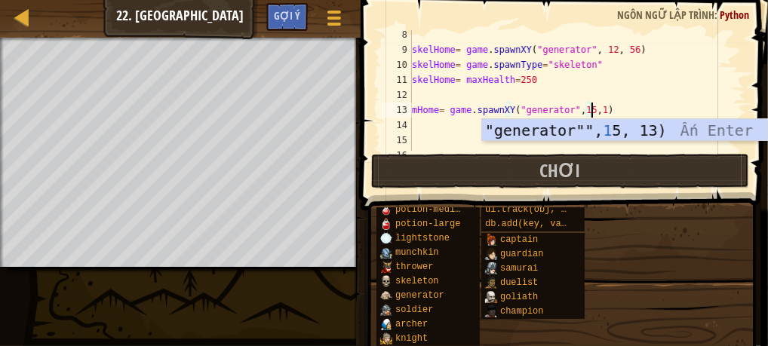
scroll to position [7, 14]
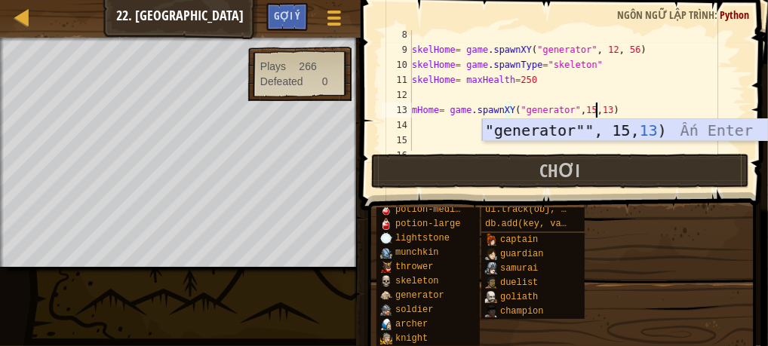
click at [598, 131] on div ""generator"", 15, 13 ) Ấn Enter" at bounding box center [625, 153] width 286 height 68
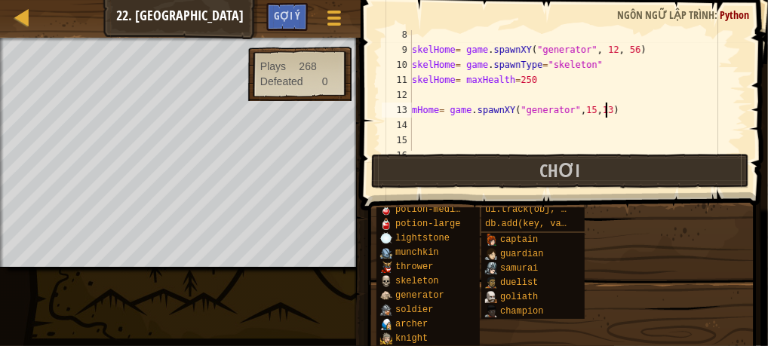
click at [633, 109] on div "skelHome = game . spawnXY ( "generator" , 12 , 56 ) skelHome = game . spawnType…" at bounding box center [571, 102] width 325 height 151
type textarea "mHome= game.spawnXY("generator",15,13)"
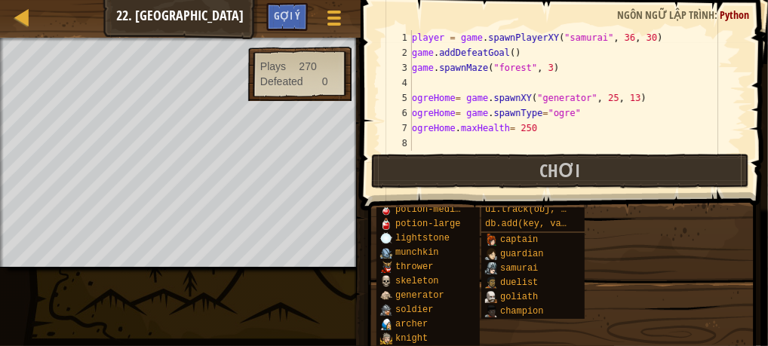
scroll to position [0, 0]
click at [539, 69] on div "player = game . spawnPlayerXY ( "samurai" , 36 , 30 ) game . addDefeatGoal ( ) …" at bounding box center [571, 105] width 325 height 151
type textarea "game.spawnMaze("forest", 2)"
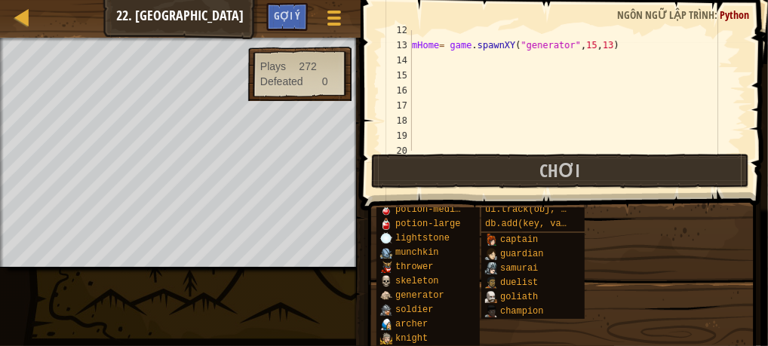
scroll to position [174, 0]
click at [435, 57] on div "mHome = game . spawnXY ( "generator" , 15 , 13 )" at bounding box center [571, 98] width 325 height 151
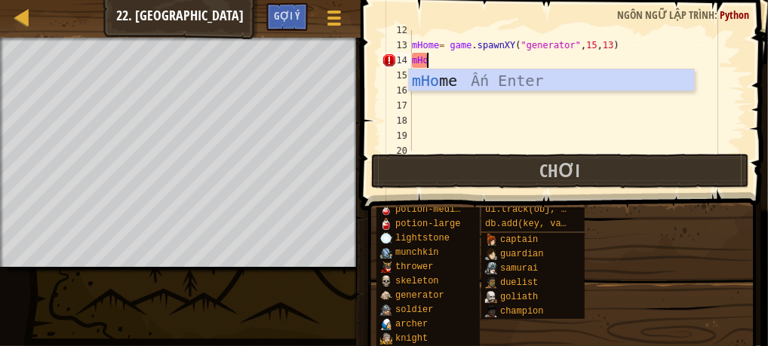
scroll to position [7, 1]
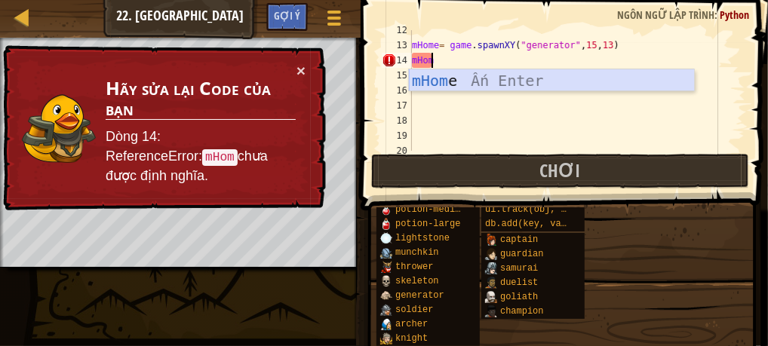
click at [431, 72] on div "mHom e Ấn Enter" at bounding box center [552, 103] width 286 height 68
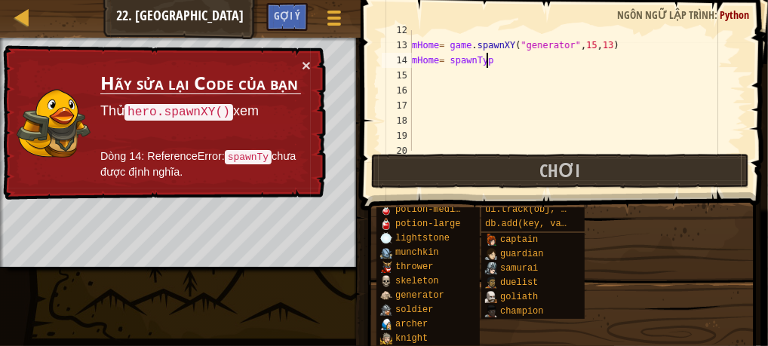
scroll to position [7, 5]
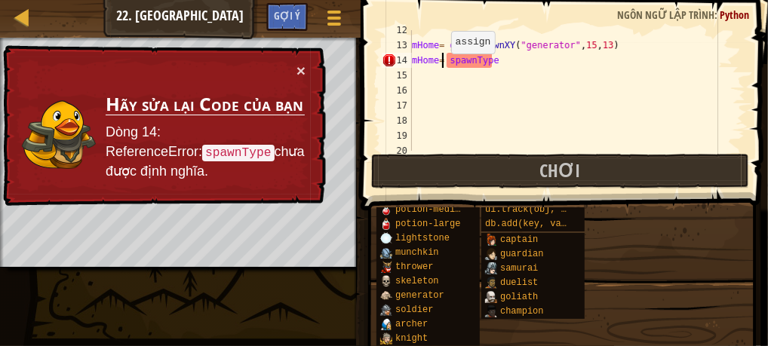
click at [444, 61] on div "mHome = game . spawnXY ( "generator" , 15 , 13 ) mHome = spawnType" at bounding box center [571, 98] width 325 height 151
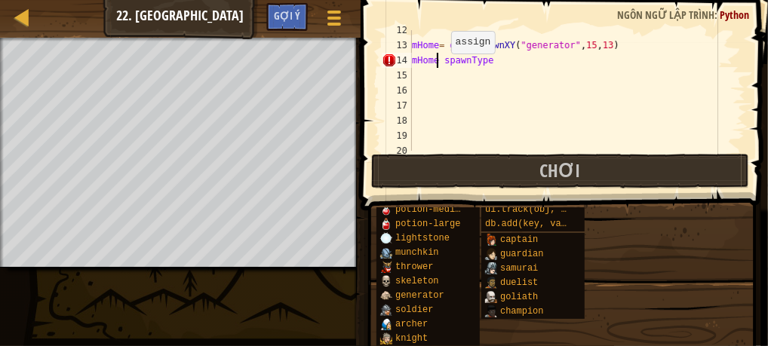
scroll to position [7, 2]
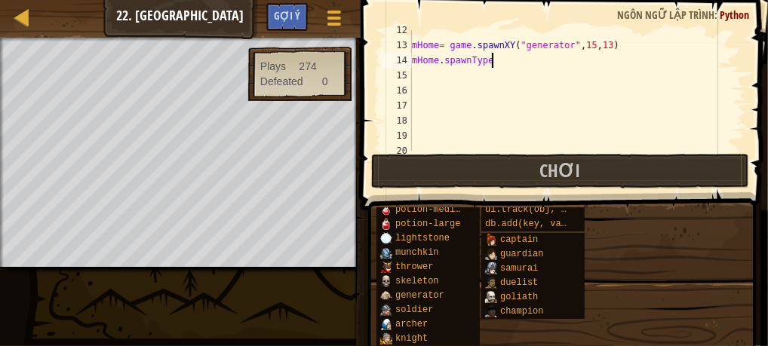
click at [507, 58] on div "mHome = game . spawnXY ( "generator" , 15 , 13 ) mHome . spawnType" at bounding box center [571, 98] width 325 height 151
type textarea "mHome. spawnType="munchkin""
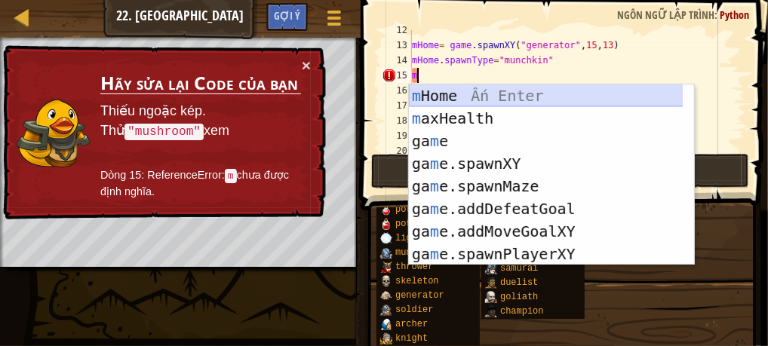
click at [453, 87] on div "m Home Ấn Enter m axHealth Ấn Enter ga m e Ấn Enter ga m e.spawnXY Ấn Enter ga …" at bounding box center [546, 198] width 275 height 226
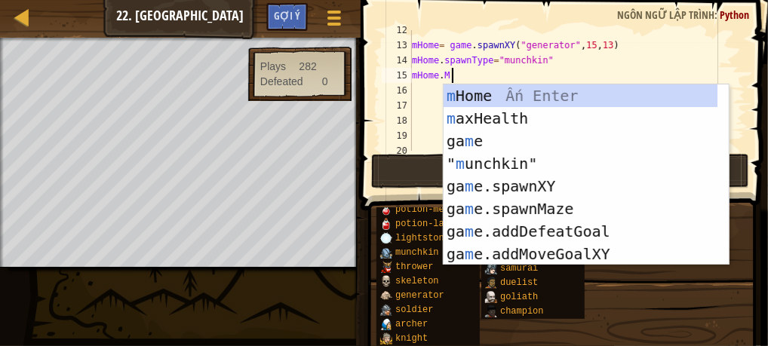
scroll to position [7, 2]
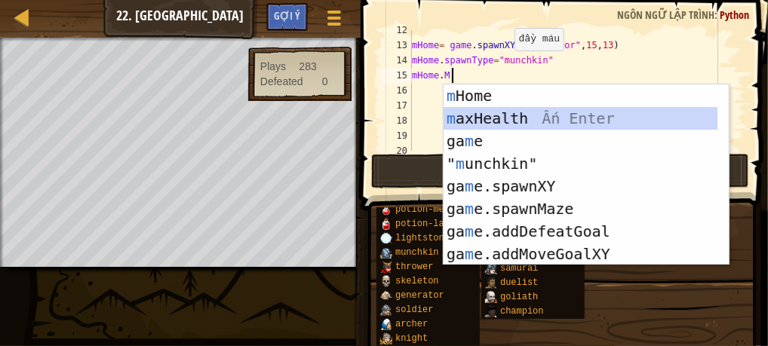
click at [453, 112] on div "m Home Ấn Enter m axHealth Ấn Enter ga m e Ấn Enter " m unchkin" Ấn Enter ga m …" at bounding box center [581, 198] width 275 height 226
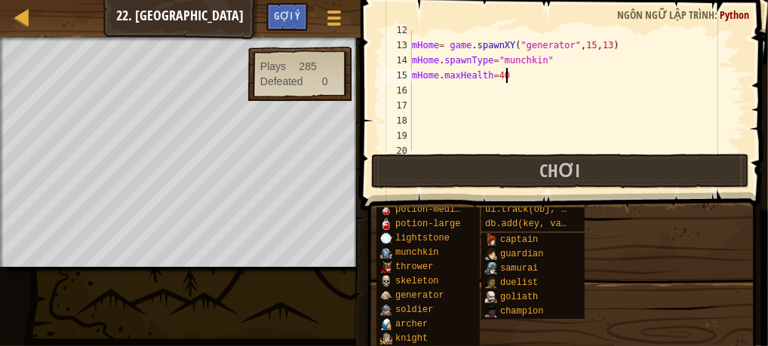
scroll to position [7, 8]
click at [498, 79] on div "mHome = game . spawnXY ( "generator" , 15 , 13 ) mHome . spawnType = "munchkin"…" at bounding box center [571, 98] width 325 height 151
click at [519, 76] on div "mHome = game . spawnXY ( "generator" , 15 , 13 ) mHome . spawnType = "munchkin"…" at bounding box center [571, 98] width 325 height 151
type textarea "mHome. maxHealth= 400"
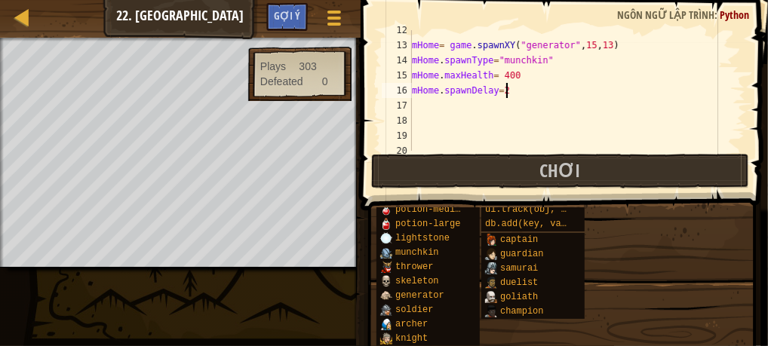
type textarea "mHome. spawnDelay=2"
click at [504, 97] on div "mHome = game . spawnXY ( "generator" , 15 , 13 ) mHome . spawnType = "munchkin"…" at bounding box center [571, 98] width 325 height 151
type textarea "mHome. spawnDelay=2"
click at [505, 94] on div "mHome = game . spawnXY ( "generator" , 15 , 13 ) mHome . spawnType = "munchkin"…" at bounding box center [571, 98] width 325 height 151
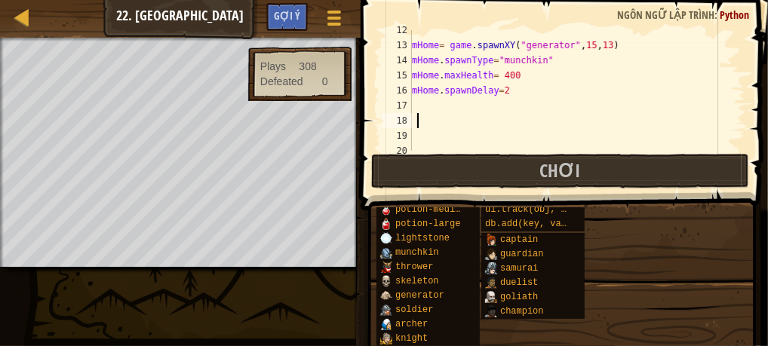
paste textarea "skelHome= game.spawnXY"
type textarea "s"
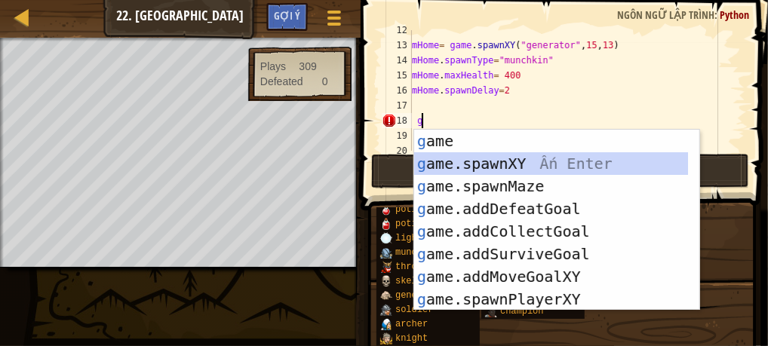
click at [428, 161] on div "g ame Ấn Enter g ame.spawnXY Ấn Enter g ame.spawnMaze Ấn Enter g ame.addDefeatG…" at bounding box center [551, 243] width 275 height 226
type textarea "game.spawnXY("fence", 36, 30)"
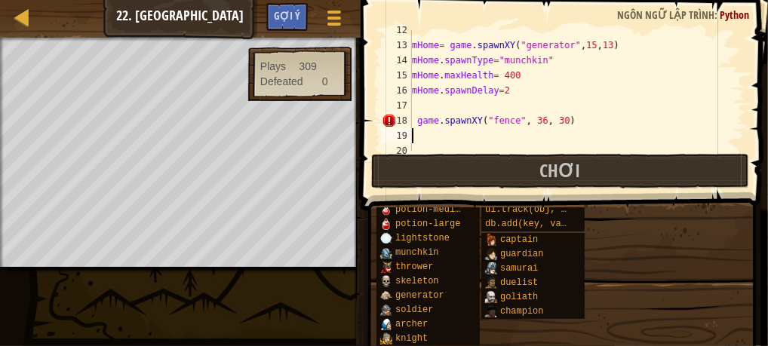
click at [422, 137] on div "mHome = game . spawnXY ( "generator" , 15 , 13 ) mHome . spawnType = "munchkin"…" at bounding box center [571, 98] width 325 height 151
paste textarea "skelHome= game.spawnXY"
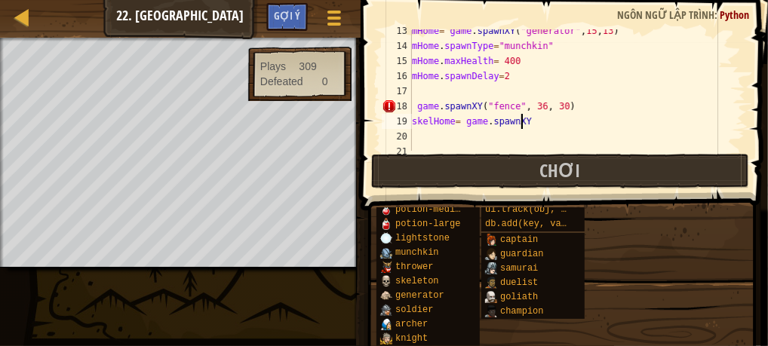
scroll to position [188, 0]
type textarea "s"
click at [418, 107] on div "mHome = game . spawnXY ( "generator" , 15 , 13 ) mHome . spawnType = "munchkin"…" at bounding box center [571, 98] width 325 height 151
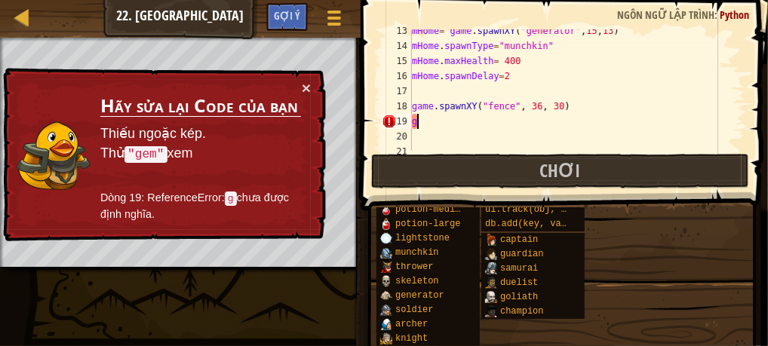
click at [421, 119] on div "mHome = game . spawnXY ( "generator" , 15 , 13 ) mHome . spawnType = "munchkin"…" at bounding box center [571, 98] width 325 height 151
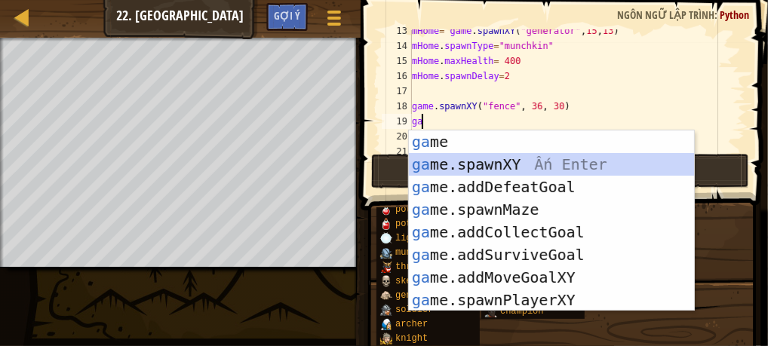
click at [431, 159] on div "ga me Ấn Enter ga me.spawnXY Ấn Enter ga me.addDefeatGoal Ấn Enter ga me.spawnM…" at bounding box center [552, 244] width 286 height 226
type textarea "game.spawnXY("fence", 36, 30)"
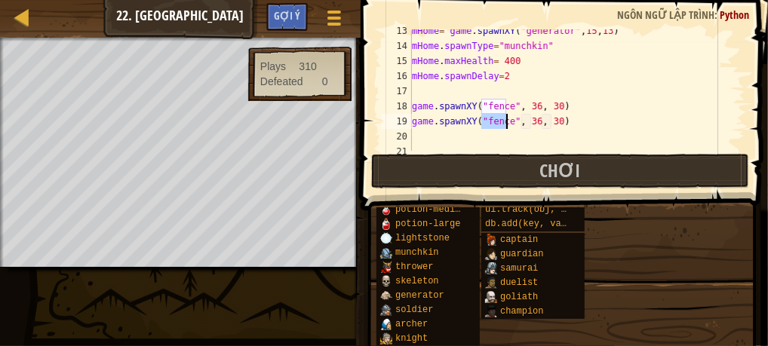
click at [414, 131] on div "mHome = game . spawnXY ( "generator" , 15 , 13 ) mHome . spawnType = "munchkin"…" at bounding box center [571, 98] width 325 height 151
paste textarea "skelHome= game.spawnXY"
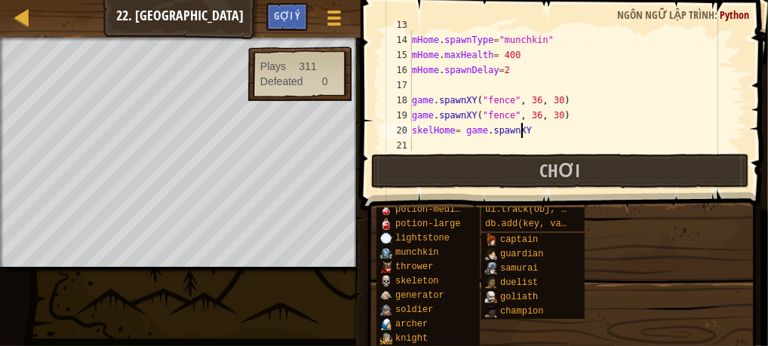
scroll to position [220, 0]
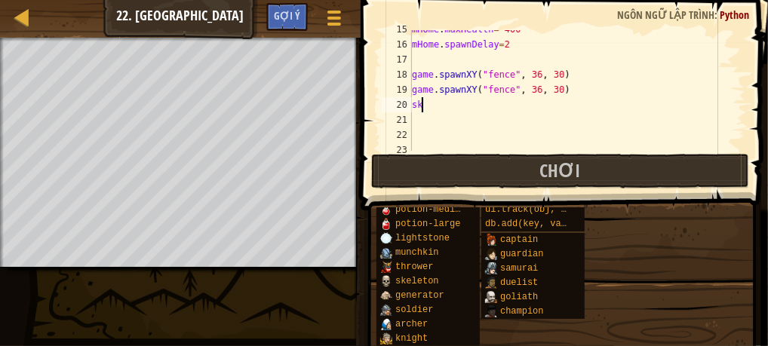
type textarea "s"
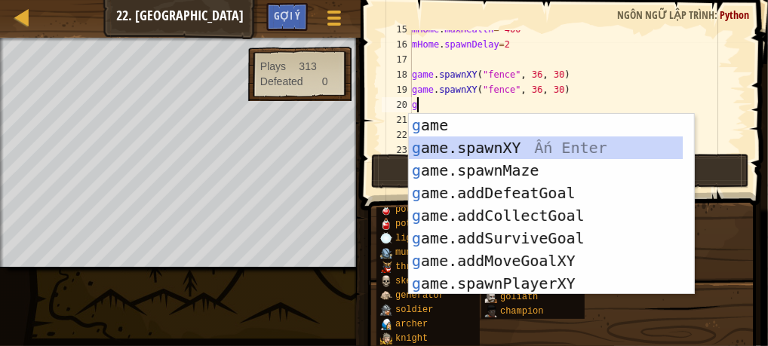
click at [427, 139] on div "g ame Ấn Enter g ame.spawnXY Ấn Enter g ame.spawnMaze Ấn Enter g ame.addDefeatG…" at bounding box center [546, 227] width 275 height 226
type textarea "game.spawnXY("fence", 36, 30)"
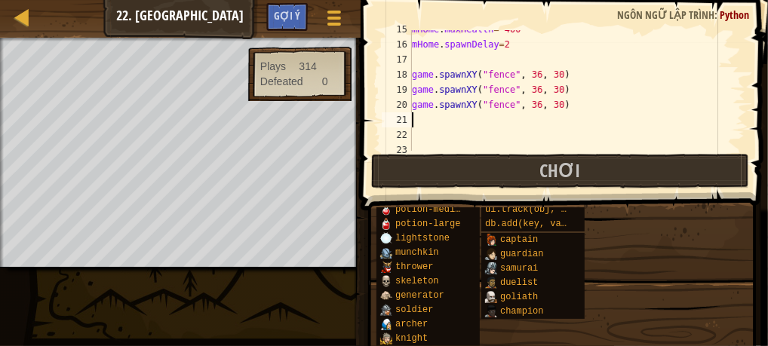
click at [419, 124] on div "mHome . maxHealth = 400 mHome . spawnDelay = 2 game . spawnXY ( "fence" , 36 , …" at bounding box center [571, 97] width 325 height 151
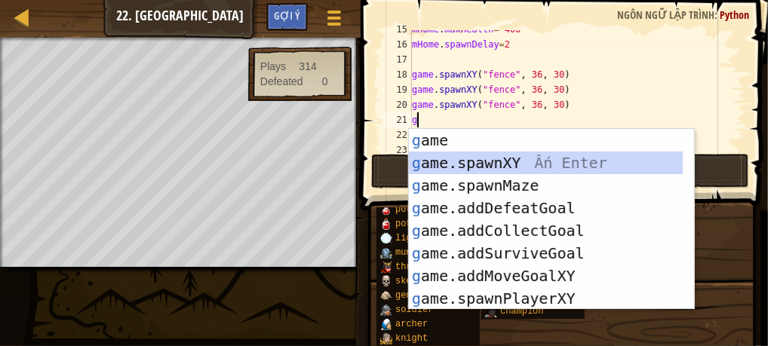
click at [427, 155] on div "g ame Ấn Enter g ame.spawnXY Ấn Enter g ame.spawnMaze Ấn Enter g ame.addDefeatG…" at bounding box center [546, 242] width 275 height 226
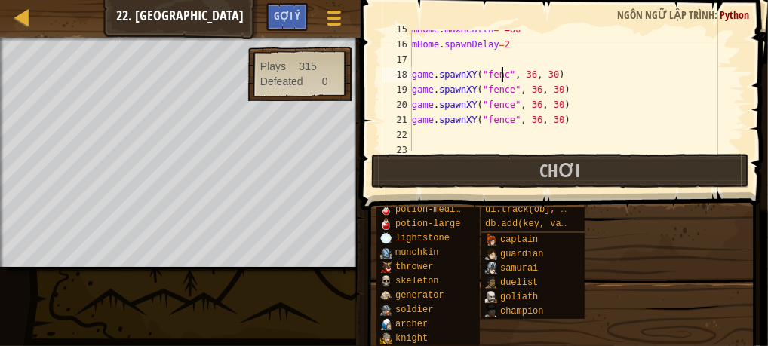
click at [507, 73] on div "mHome . maxHealth = 400 mHome . spawnDelay = 2 game . spawnXY ( "fenc" , 36 , 3…" at bounding box center [571, 97] width 325 height 151
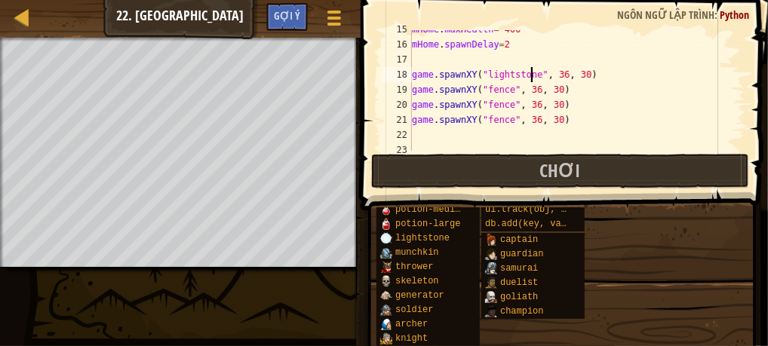
scroll to position [7, 10]
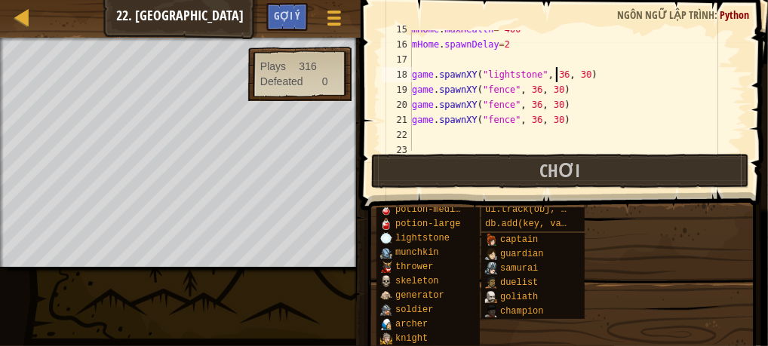
click at [557, 74] on div "mHome . maxHealth = 400 mHome . spawnDelay = 2 game . spawnXY ( "lightstone" , …" at bounding box center [571, 97] width 325 height 151
click at [573, 74] on div "mHome . maxHealth = 400 mHome . spawnDelay = 2 game . spawnXY ( "lightstone" , …" at bounding box center [571, 97] width 325 height 151
click at [571, 74] on div "mHome . maxHealth = 400 mHome . spawnDelay = 2 game . spawnXY ( "lightstone" , …" at bounding box center [571, 97] width 325 height 151
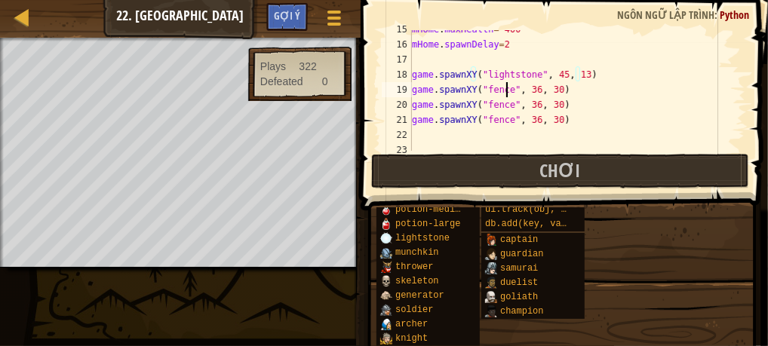
click at [505, 91] on div "mHome . maxHealth = 400 mHome . spawnDelay = 2 game . spawnXY ( "lightstone" , …" at bounding box center [571, 97] width 325 height 151
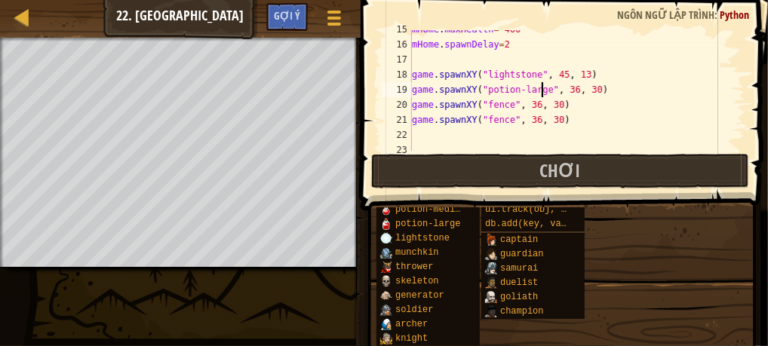
scroll to position [7, 10]
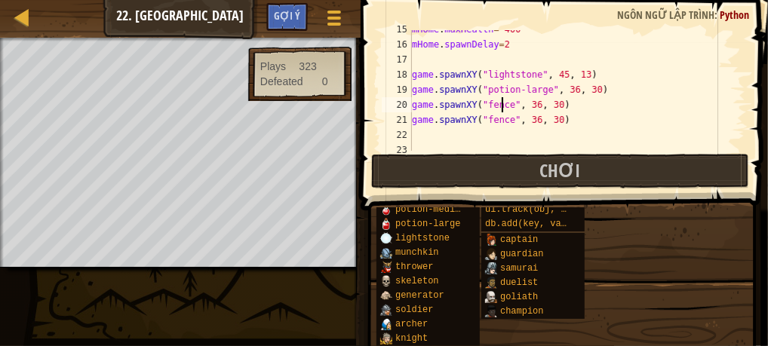
click at [504, 107] on div "mHome . maxHealth = 400 mHome . spawnDelay = 2 game . spawnXY ( "lightstone" , …" at bounding box center [571, 97] width 325 height 151
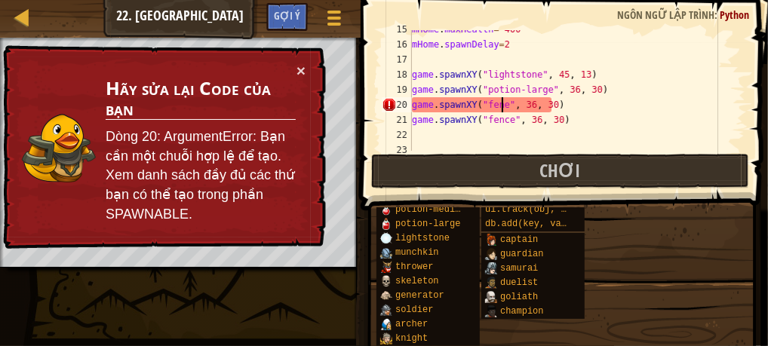
click at [502, 106] on div "mHome . maxHealth = 400 mHome . spawnDelay = 2 game . spawnXY ( "lightstone" , …" at bounding box center [571, 97] width 325 height 151
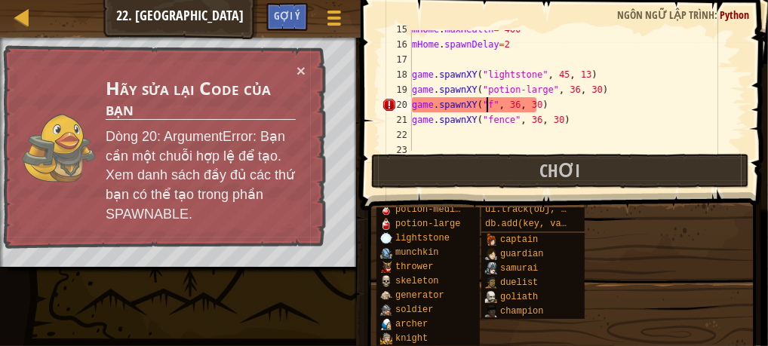
scroll to position [7, 9]
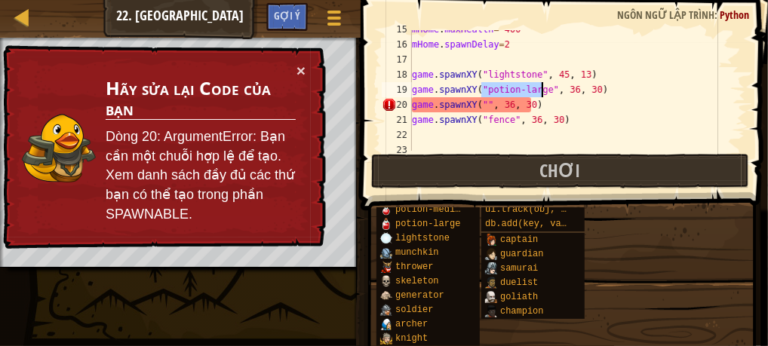
drag, startPoint x: 483, startPoint y: 91, endPoint x: 539, endPoint y: 91, distance: 56.6
click at [539, 91] on div "mHome . maxHealth = 400 mHome . spawnDelay = 2 game . spawnXY ( "lightstone" , …" at bounding box center [571, 97] width 325 height 151
click at [479, 106] on div "mHome . maxHealth = 400 mHome . spawnDelay = 2 game . spawnXY ( "lightstone" , …" at bounding box center [571, 97] width 325 height 151
click at [481, 106] on div "mHome . maxHealth = 400 mHome . spawnDelay = 2 game . spawnXY ( "lightstone" , …" at bounding box center [571, 97] width 325 height 151
paste textarea "potion-large"
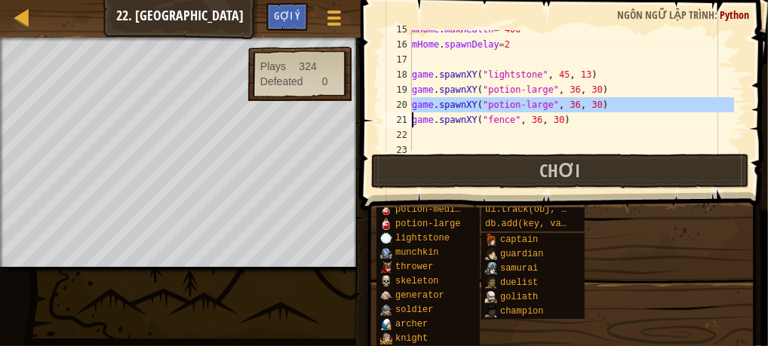
drag, startPoint x: 392, startPoint y: 110, endPoint x: 410, endPoint y: 122, distance: 21.1
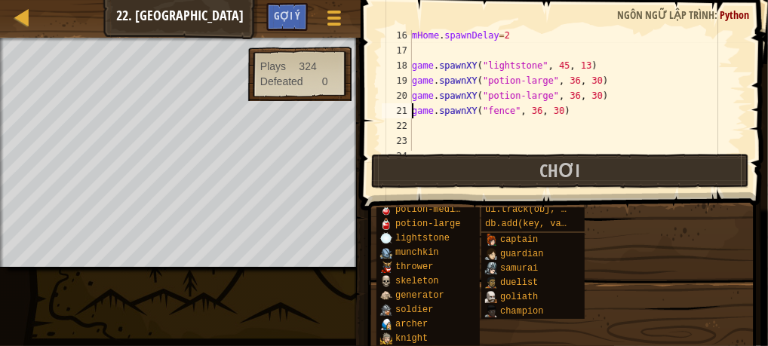
scroll to position [229, 0]
click at [506, 112] on div "mHome . spawnDelay = 2 game . spawnXY ( "lightstone" , 45 , 13 ) game . spawnXY…" at bounding box center [571, 102] width 325 height 151
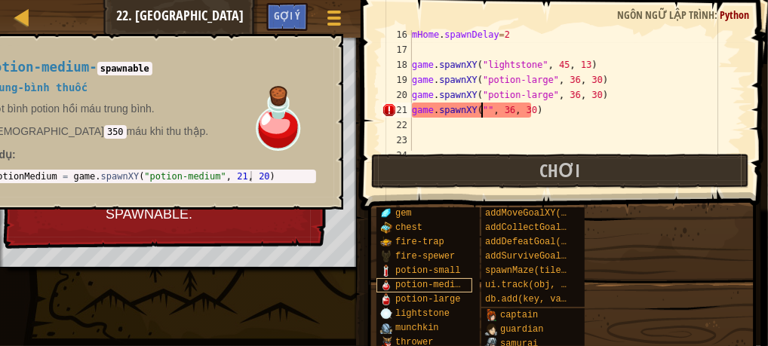
scroll to position [34, 0]
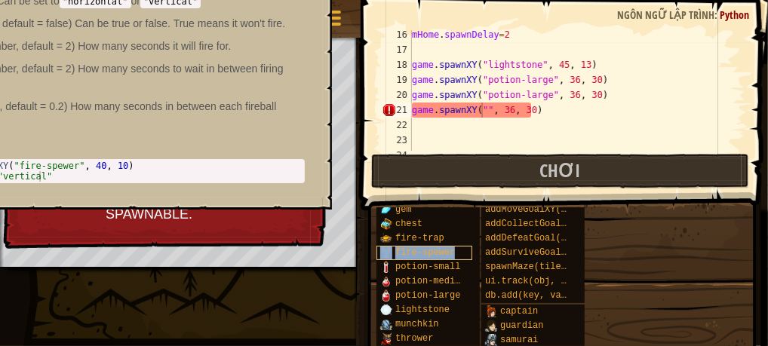
copy div "fire-spewer"
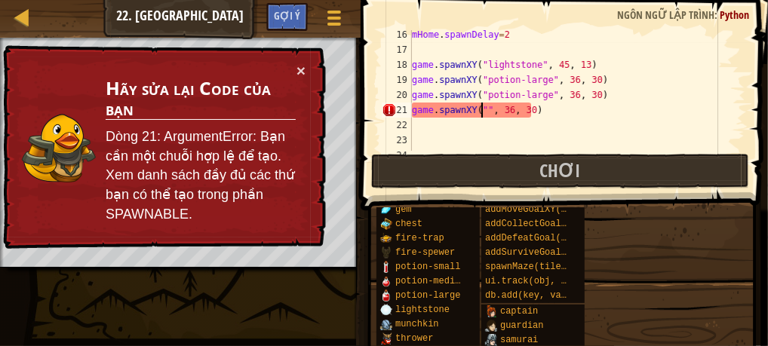
click at [482, 112] on div "mHome . spawnDelay = 2 game . spawnXY ( "lightstone" , 45 , 13 ) game . spawnXY…" at bounding box center [571, 102] width 325 height 151
paste textarea "fire-spewer"
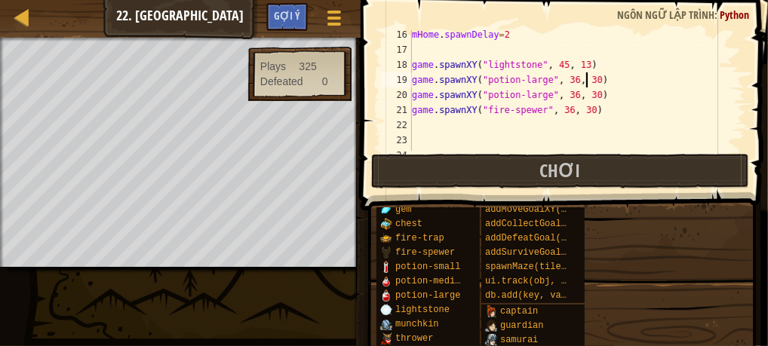
click at [587, 81] on div "mHome . spawnDelay = 2 game . spawnXY ( "lightstone" , 45 , 13 ) game . spawnXY…" at bounding box center [571, 102] width 325 height 151
click at [586, 97] on div "mHome . spawnDelay = 2 game . spawnXY ( "lightstone" , 45 , 13 ) game . spawnXY…" at bounding box center [571, 102] width 325 height 151
click at [563, 79] on div "mHome . spawnDelay = 2 game . spawnXY ( "lightstone" , 45 , 13 ) game . spawnXY…" at bounding box center [571, 102] width 325 height 151
click at [566, 78] on div "mHome . spawnDelay = 2 game . spawnXY ( "lightstone" , 45 , 13 ) game . spawnXY…" at bounding box center [571, 102] width 325 height 151
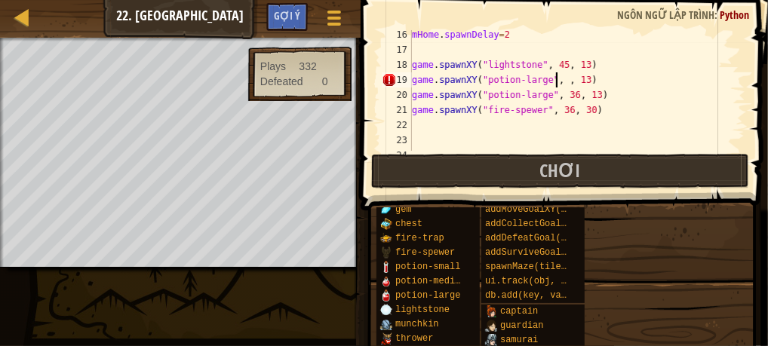
scroll to position [7, 12]
click at [566, 94] on div "mHome . spawnDelay = 2 game . spawnXY ( "lightstone" , 45 , 13 ) game . spawnXY…" at bounding box center [571, 102] width 325 height 151
click at [560, 109] on div "mHome . spawnDelay = 2 game . spawnXY ( "lightstone" , 45 , 13 ) game . spawnXY…" at bounding box center [571, 102] width 325 height 151
click at [579, 108] on div "mHome . spawnDelay = 2 game . spawnXY ( "lightstone" , 45 , 13 ) game . spawnXY…" at bounding box center [571, 102] width 325 height 151
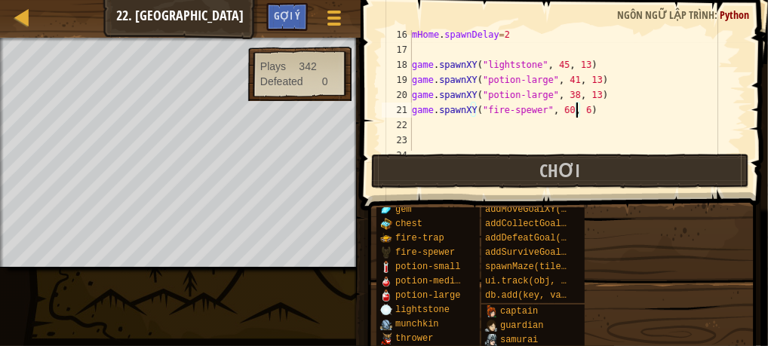
scroll to position [7, 14]
click at [317, 187] on div "Đánh bại màn chơi hoàn thành của bạn. Tạo một mê cung. Sinh ra anh hùng. Thêm m…" at bounding box center [384, 153] width 768 height 230
drag, startPoint x: 287, startPoint y: 81, endPoint x: 294, endPoint y: 89, distance: 10.7
click at [294, 89] on div "Đánh bại màn chơi hoàn thành của bạn. Tạo một mê cung. Sinh ra anh hùng. Thêm m…" at bounding box center [384, 153] width 768 height 230
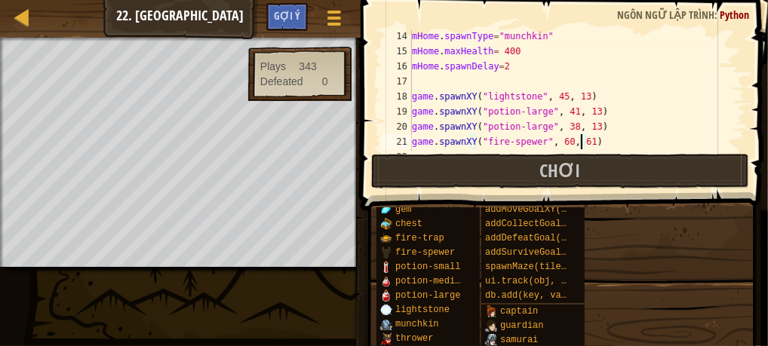
scroll to position [198, 0]
click at [558, 141] on div "mHome . spawnType = "munchkin" mHome . maxHealth = 400 mHome . spawnDelay = 2 g…" at bounding box center [571, 104] width 325 height 151
click at [561, 143] on div "mHome . spawnType = "munchkin" mHome . maxHealth = 400 mHome . spawnDelay = 2 g…" at bounding box center [571, 104] width 325 height 151
click at [579, 140] on div "mHome . spawnType = "munchkin" mHome . maxHealth = 400 mHome . spawnDelay = 2 g…" at bounding box center [571, 104] width 325 height 151
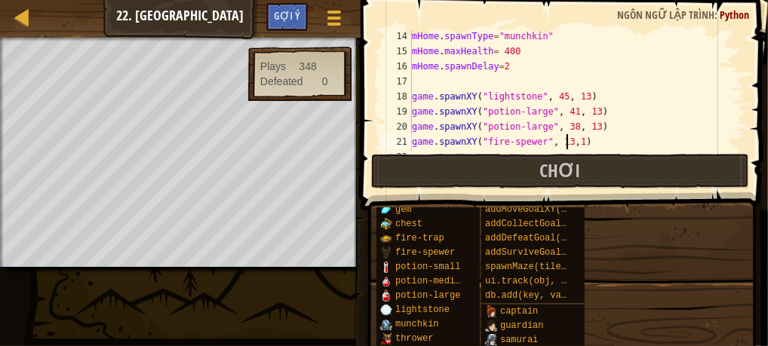
click at [568, 143] on div "mHome . spawnType = "munchkin" mHome . maxHealth = 400 mHome . spawnDelay = 2 g…" at bounding box center [571, 104] width 325 height 151
click at [570, 141] on div "mHome . spawnType = "munchkin" mHome . maxHealth = 400 mHome . spawnDelay = 2 g…" at bounding box center [571, 104] width 325 height 151
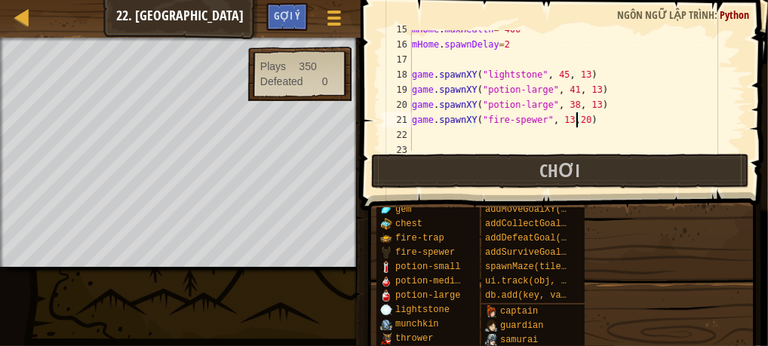
scroll to position [219, 0]
click at [413, 119] on div "mHome . maxHealth = 400 mHome . spawnDelay = 2 game . spawnXY ( "lightstone" , …" at bounding box center [571, 97] width 325 height 151
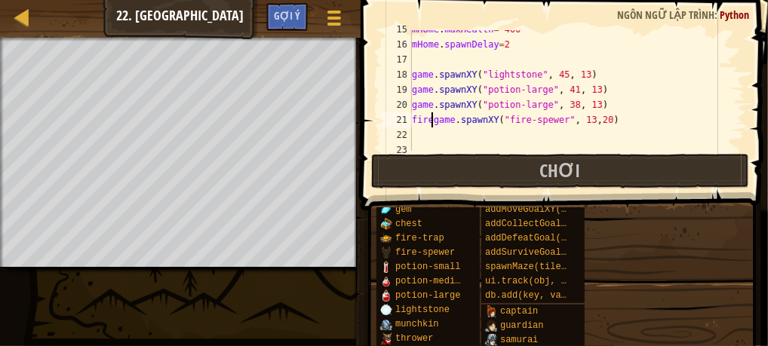
scroll to position [7, 2]
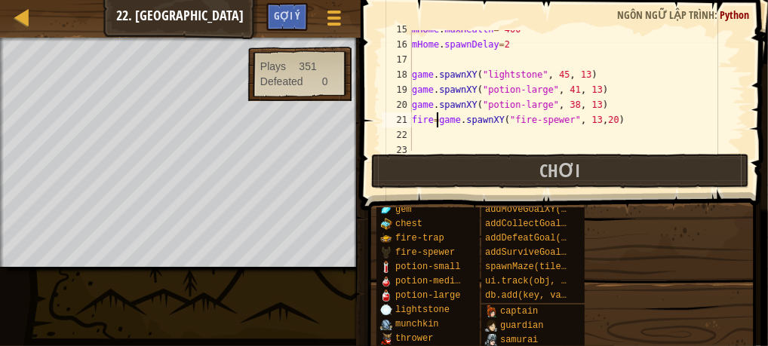
type textarea "fire=game.spawnXY("fire-spewer", 13,20)"
click at [413, 134] on div "mHome . maxHealth = 400 mHome . spawnDelay = 2 game . spawnXY ( "lightstone" , …" at bounding box center [571, 97] width 325 height 151
type textarea "g"
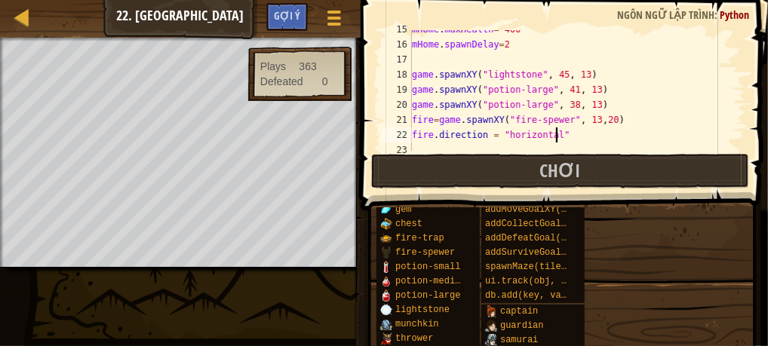
click at [549, 134] on div "mHome . maxHealth = 400 mHome . spawnDelay = 2 game . spawnXY ( "lightstone" , …" at bounding box center [571, 97] width 325 height 151
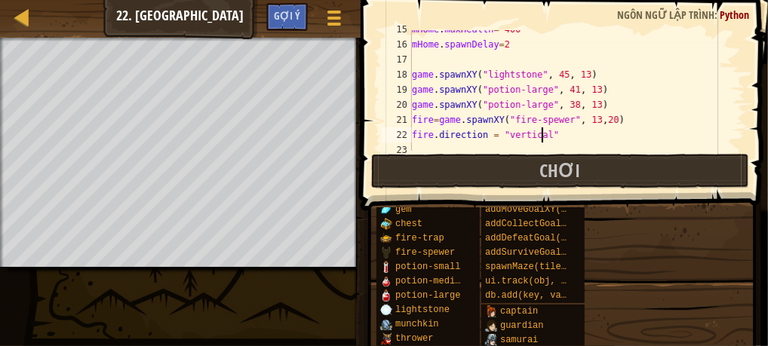
scroll to position [7, 10]
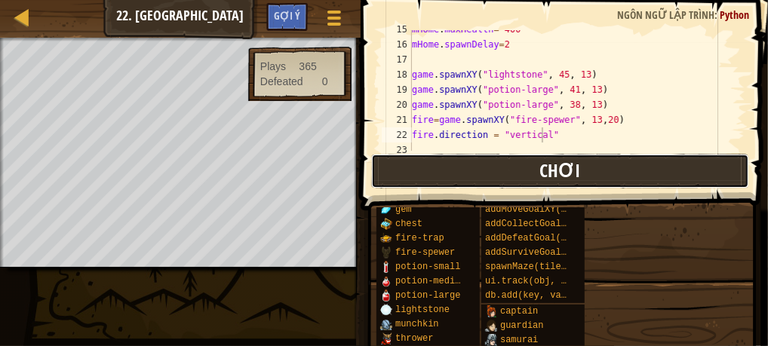
click at [435, 172] on button "Chơi" at bounding box center [560, 171] width 378 height 35
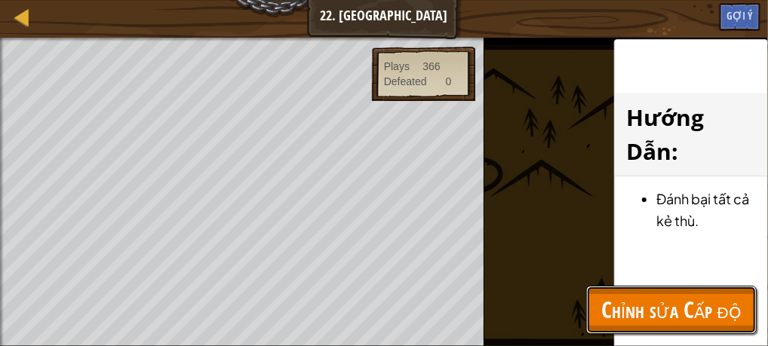
click at [610, 306] on span "Chỉnh sửa Cấp độ" at bounding box center [671, 309] width 140 height 31
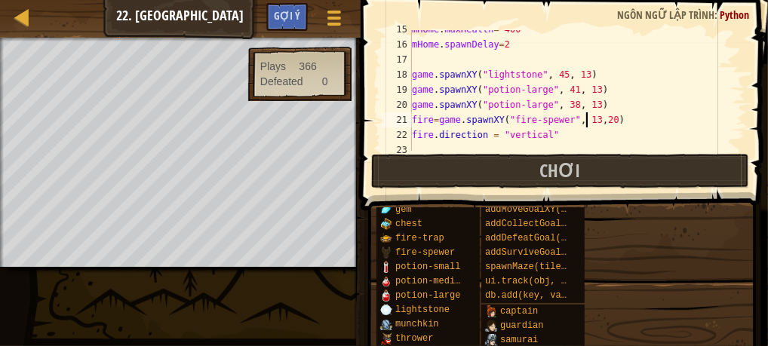
click at [587, 118] on div "mHome . maxHealth = 400 mHome . spawnDelay = 2 game . spawnXY ( "lightstone" , …" at bounding box center [571, 97] width 325 height 151
click at [600, 123] on div "mHome . maxHealth = 400 mHome . spawnDelay = 2 game . spawnXY ( "lightstone" , …" at bounding box center [571, 97] width 325 height 151
click at [505, 45] on div "mHome . maxHealth = 400 mHome . spawnDelay = 2 game . spawnXY ( "lightstone" , …" at bounding box center [571, 97] width 325 height 151
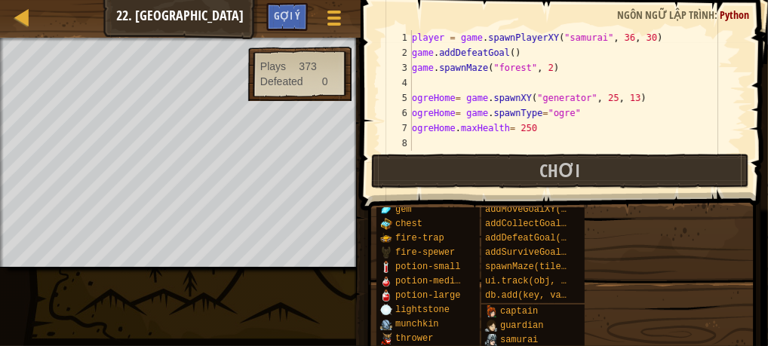
scroll to position [0, 0]
click at [543, 69] on div "player = game . spawnPlayerXY ( "samurai" , 36 , 30 ) game . addDefeatGoal ( ) …" at bounding box center [571, 105] width 325 height 151
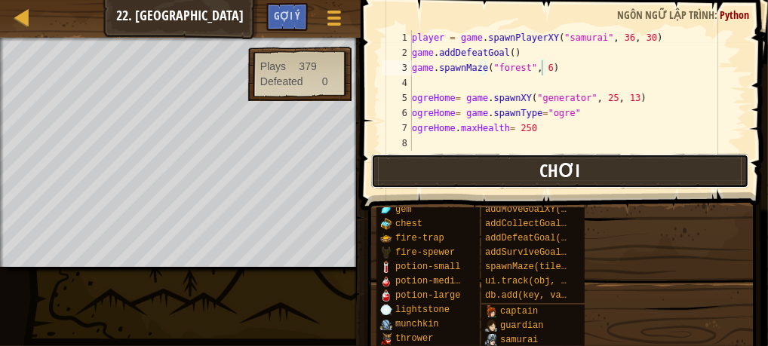
click at [443, 179] on button "Chơi" at bounding box center [560, 171] width 378 height 35
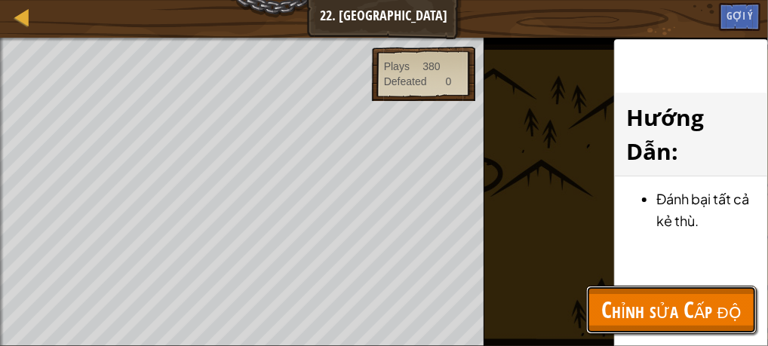
click at [588, 299] on button "Chỉnh sửa Cấp độ" at bounding box center [671, 310] width 171 height 48
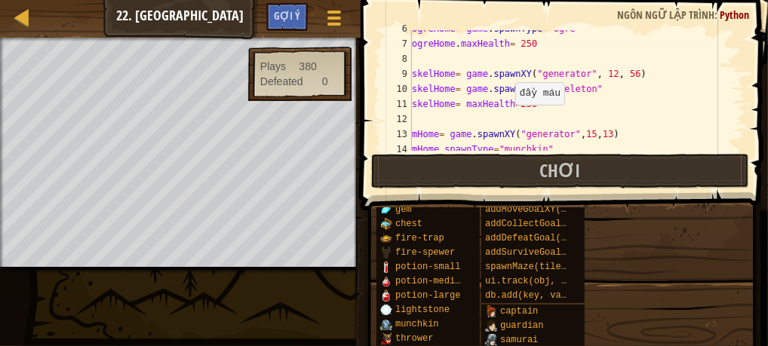
scroll to position [85, 0]
click at [597, 137] on div "ogreHome = game . spawnType = "ogre" ogreHome . maxHealth = 250 skelHome = game…" at bounding box center [571, 96] width 325 height 151
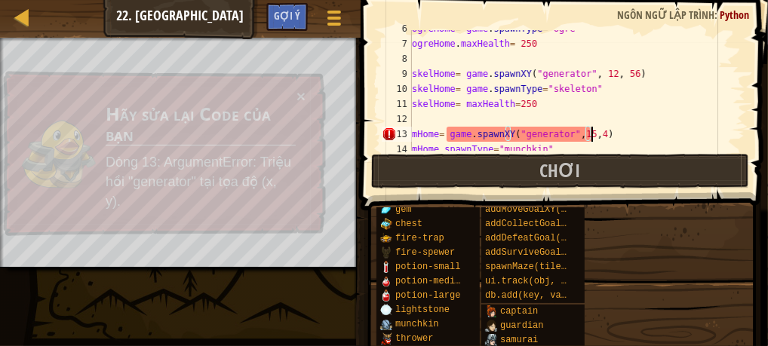
scroll to position [7, 14]
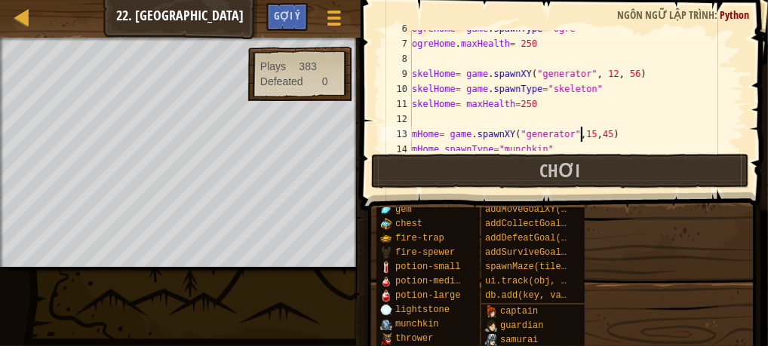
click at [581, 135] on div "ogreHome = game . spawnType = "ogre" ogreHome . maxHealth = 250 skelHome = game…" at bounding box center [571, 96] width 325 height 151
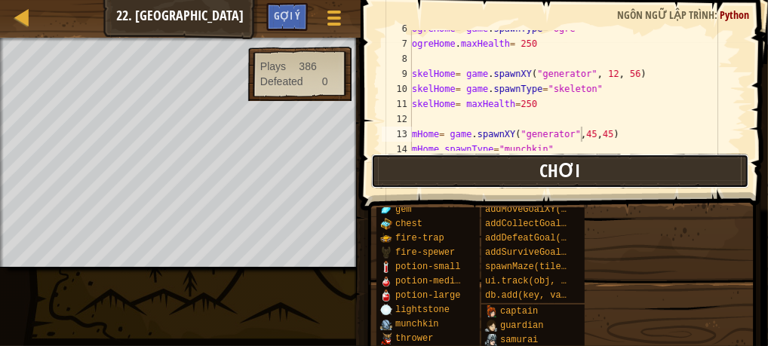
click at [426, 177] on button "Chơi" at bounding box center [560, 171] width 378 height 35
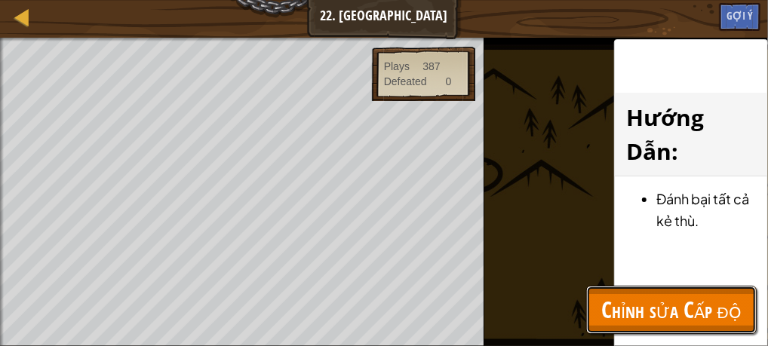
click at [611, 303] on span "Chỉnh sửa Cấp độ" at bounding box center [671, 309] width 140 height 31
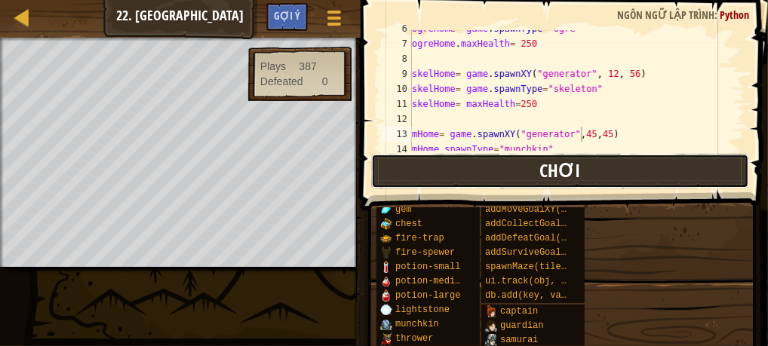
click at [456, 174] on button "Chơi" at bounding box center [560, 171] width 378 height 35
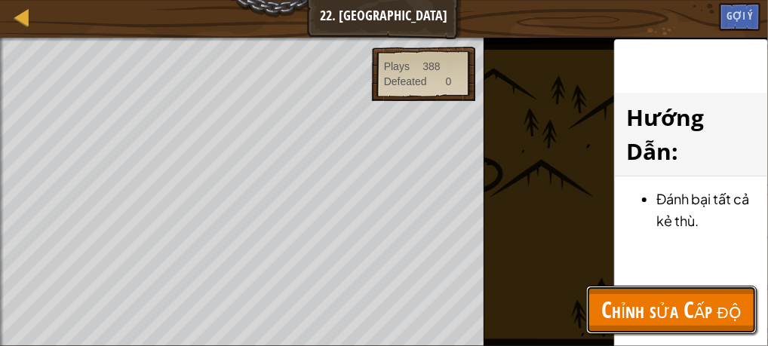
click at [641, 315] on span "Chỉnh sửa Cấp độ" at bounding box center [671, 309] width 140 height 31
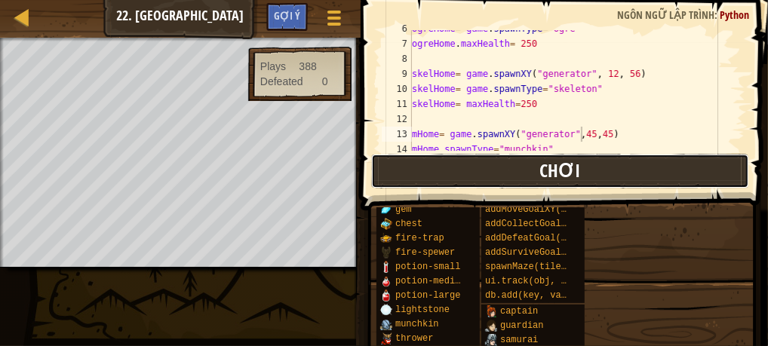
click at [406, 171] on button "Chơi" at bounding box center [560, 171] width 378 height 35
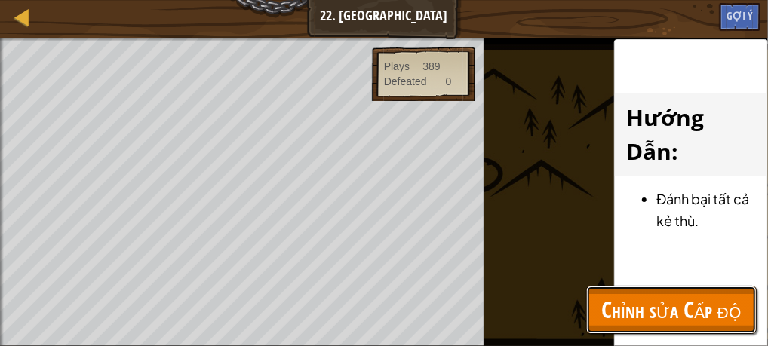
click at [658, 298] on span "Chỉnh sửa Cấp độ" at bounding box center [671, 309] width 140 height 31
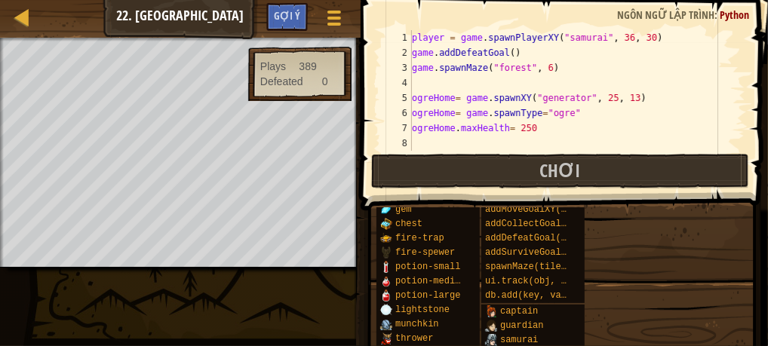
scroll to position [0, 0]
click at [649, 34] on div "player = game . spawnPlayerXY ( "samurai" , 36 , 30 ) game . addDefeatGoal ( ) …" at bounding box center [571, 105] width 325 height 151
type textarea "player = game.spawnPlayerXY("samurai", 36, 30)"
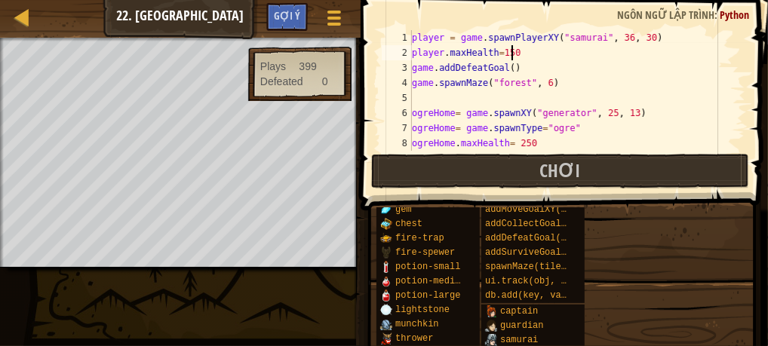
scroll to position [7, 8]
click at [516, 53] on div "player = game . spawnPlayerXY ( "samurai" , 36 , 30 ) player . maxHealth = 1500…" at bounding box center [571, 105] width 325 height 151
type textarea "player.maxHealth=1500"
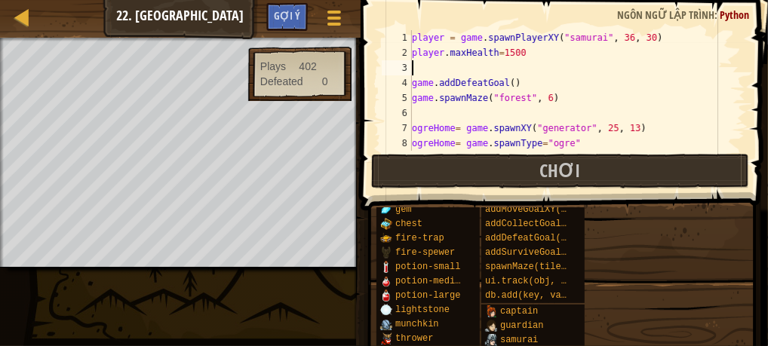
scroll to position [7, 0]
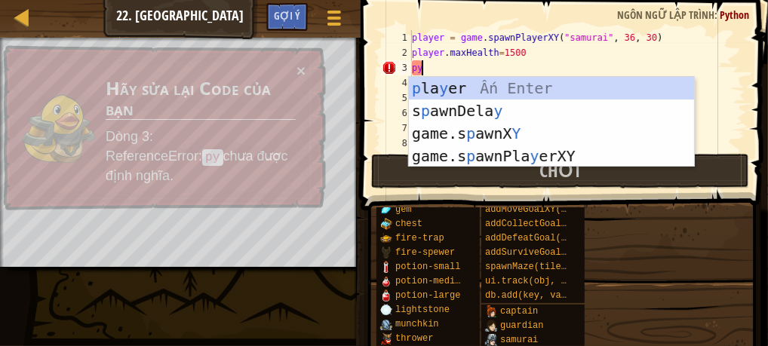
type textarea "p"
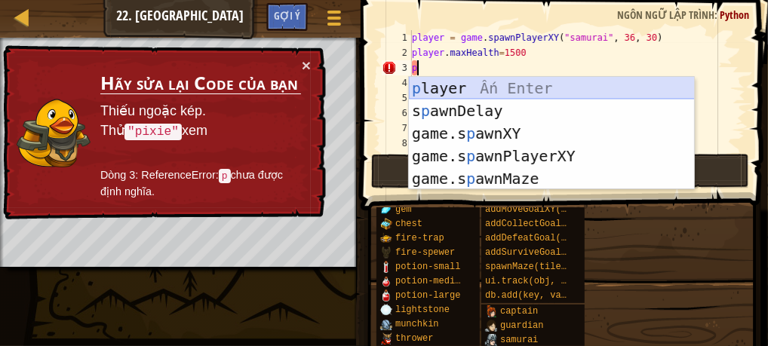
click at [425, 82] on div "p layer Ấn Enter s p awnDelay Ấn Enter game.s p awnXY Ấn Enter game.s p awnPlay…" at bounding box center [552, 156] width 286 height 158
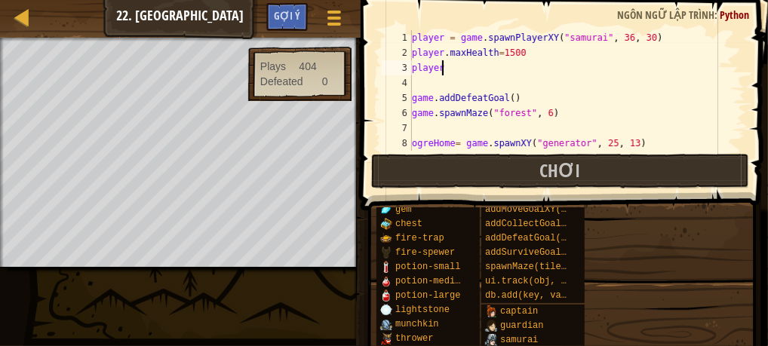
click at [444, 70] on div "player = game . spawnPlayerXY ( "samurai" , 36 , 30 ) player . maxHealth = 1500…" at bounding box center [571, 105] width 325 height 151
type textarea "player. maxSpeed="
click at [457, 88] on div "player = game . spawnPlayerXY ( "samurai" , 36 , 30 ) player . maxHealth = 1500…" at bounding box center [571, 105] width 325 height 151
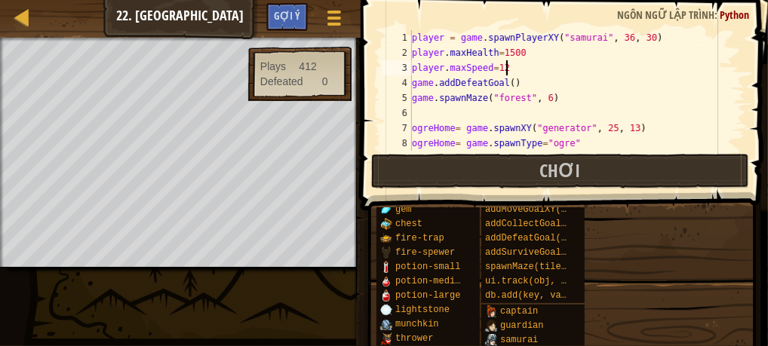
scroll to position [7, 7]
click at [499, 52] on div "player = game . spawnPlayerXY ( "samurai" , 36 , 30 ) player . maxHealth = 1500…" at bounding box center [571, 105] width 325 height 151
click at [512, 66] on div "player = game . spawnPlayerXY ( "samurai" , 36 , 30 ) player . maxHealth = 3500…" at bounding box center [571, 105] width 325 height 151
type textarea "player. maxSpeed=12"
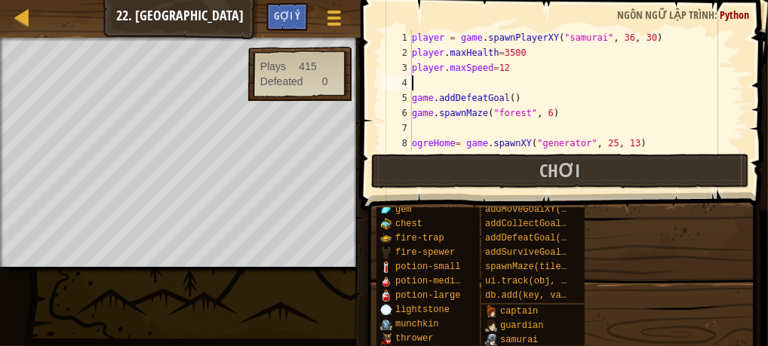
scroll to position [7, 0]
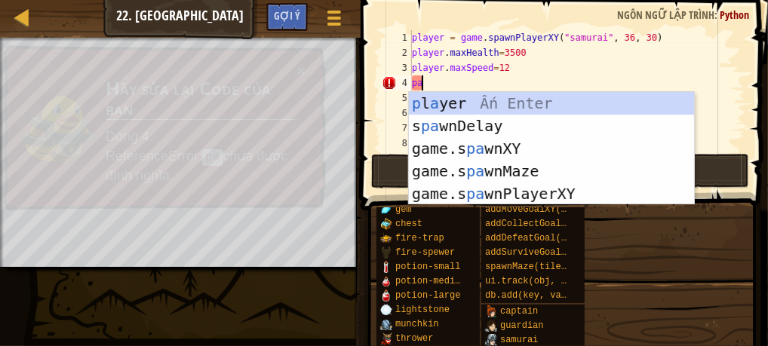
type textarea "p"
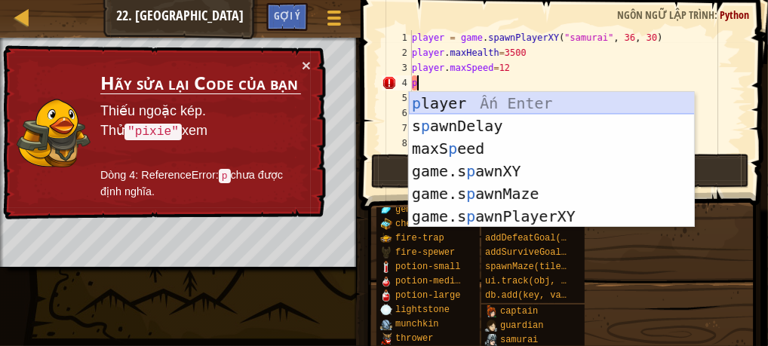
click at [567, 96] on div "p layer Ấn Enter s p awnDelay Ấn Enter maxS p eed Ấn Enter game.s p awnXY Ấn En…" at bounding box center [552, 182] width 286 height 181
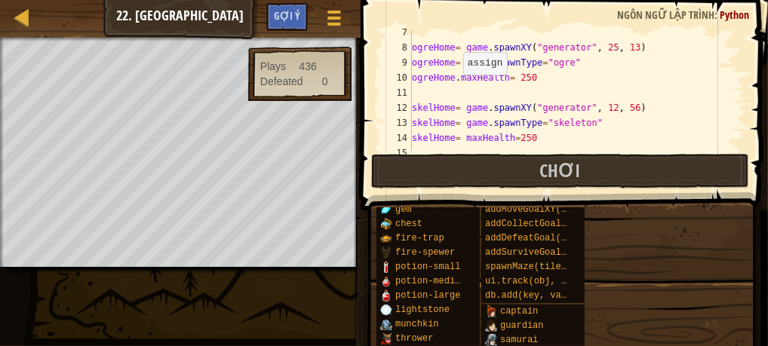
scroll to position [96, 0]
click at [526, 141] on div "ogreHome = game . spawnXY ( "generator" , 25 , 13 ) ogreHome = game . spawnType…" at bounding box center [571, 100] width 325 height 151
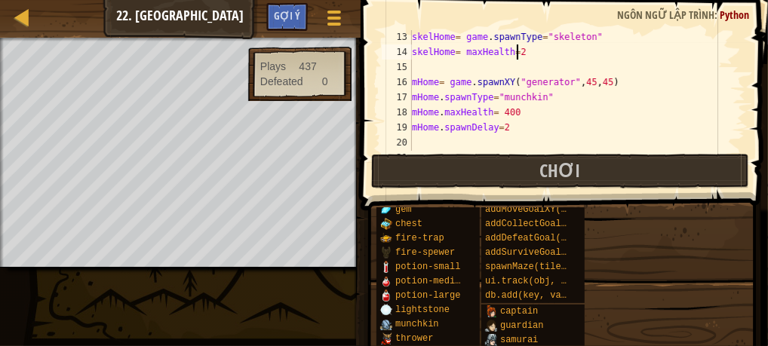
scroll to position [181, 0]
click at [515, 111] on div "skelHome = game . spawnType = "skeleton" skelHome = maxHealth = 2 mHome = game …" at bounding box center [571, 105] width 325 height 151
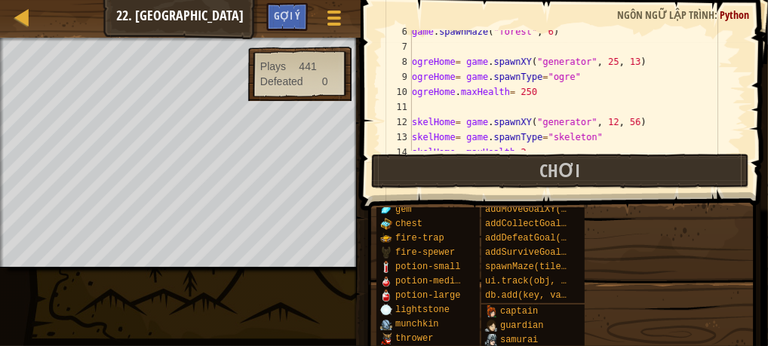
scroll to position [75, 0]
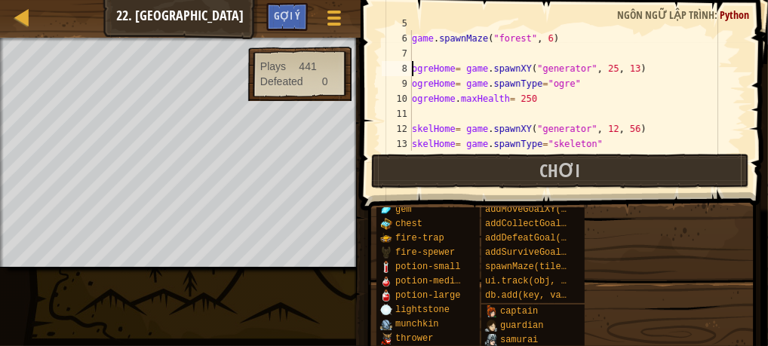
click at [413, 69] on div "game . addDefeatGoal ( ) game . spawnMaze ( "forest" , 6 ) ogreHome = game . sp…" at bounding box center [571, 91] width 325 height 151
click at [414, 84] on div "game . addDefeatGoal ( ) game . spawnMaze ( "forest" , 6 ) #ogreHome= game.spaw…" at bounding box center [571, 91] width 325 height 151
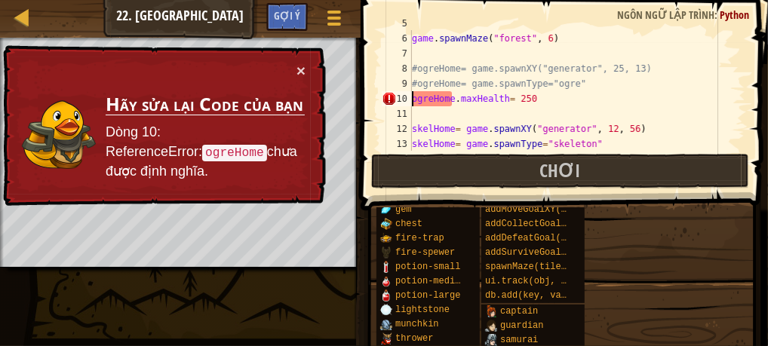
click at [412, 100] on div "game . addDefeatGoal ( ) game . spawnMaze ( "forest" , 6 ) #ogreHome= game.spaw…" at bounding box center [571, 91] width 325 height 151
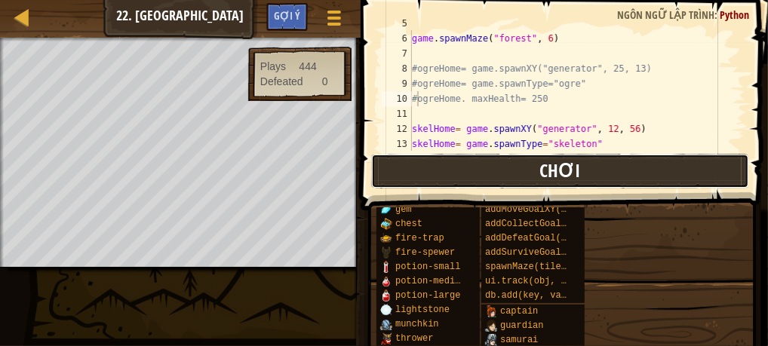
click at [389, 174] on button "Chơi" at bounding box center [560, 171] width 378 height 35
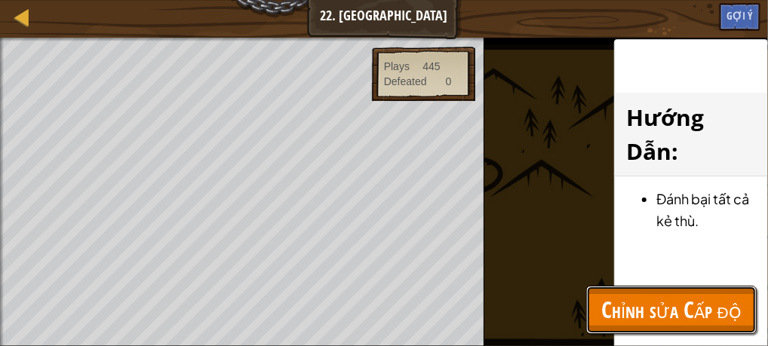
click at [604, 294] on span "Chỉnh sửa Cấp độ" at bounding box center [671, 309] width 140 height 31
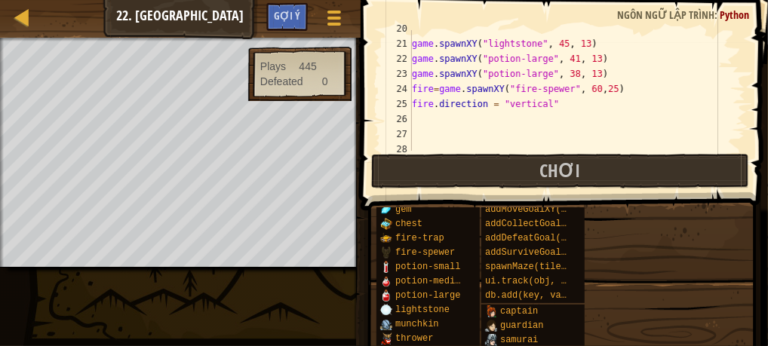
scroll to position [297, 0]
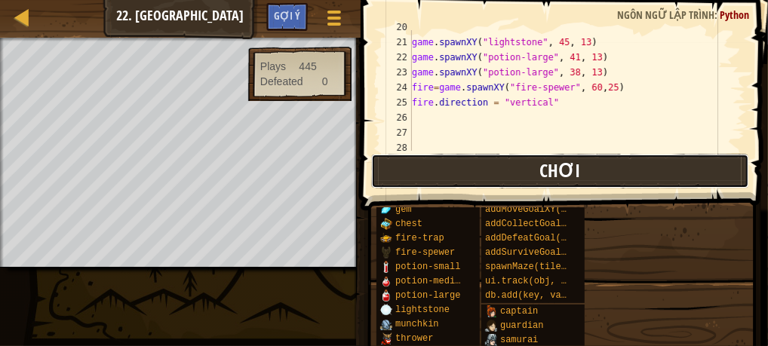
click at [416, 174] on button "Chơi" at bounding box center [560, 171] width 378 height 35
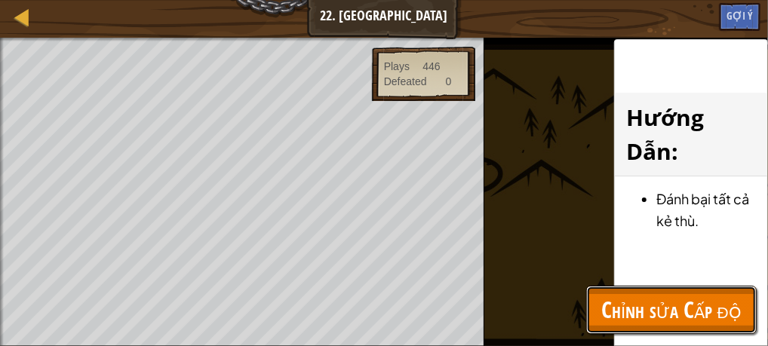
click at [607, 307] on span "Chỉnh sửa Cấp độ" at bounding box center [671, 309] width 140 height 31
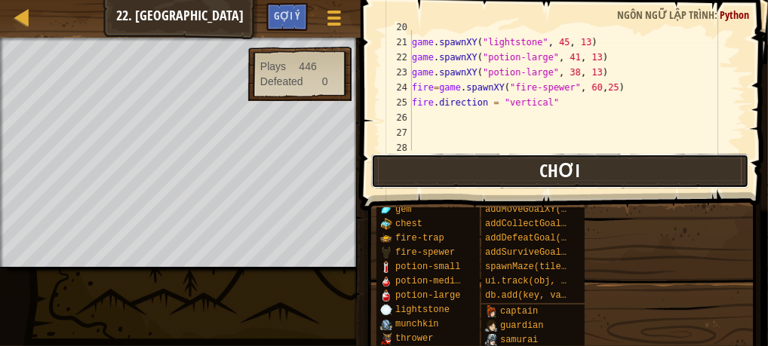
click at [459, 171] on button "Chơi" at bounding box center [560, 171] width 378 height 35
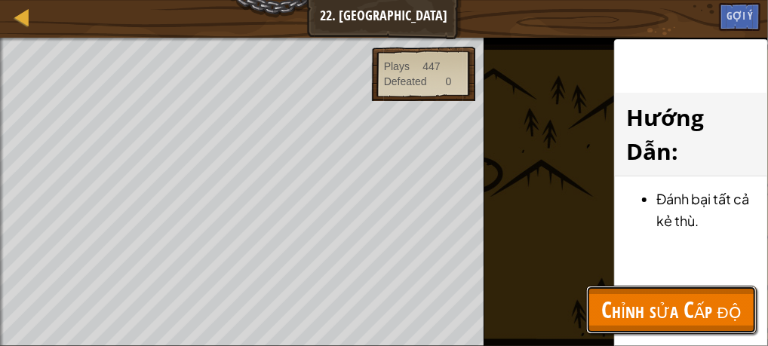
click at [644, 303] on span "Chỉnh sửa Cấp độ" at bounding box center [671, 309] width 140 height 31
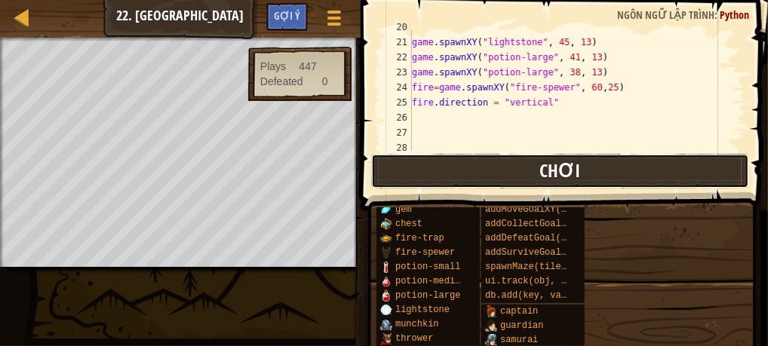
click at [542, 178] on span "Chơi" at bounding box center [559, 170] width 41 height 24
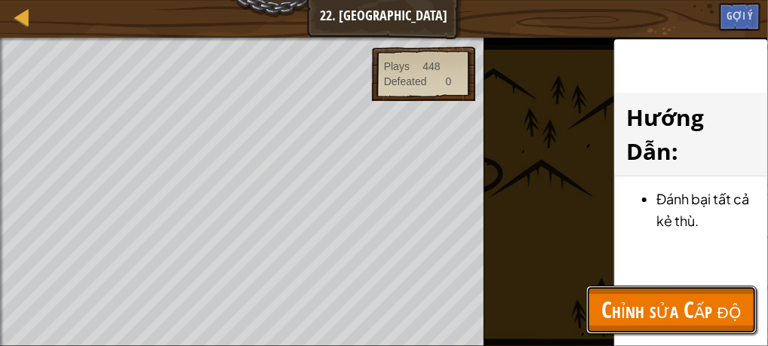
click at [631, 295] on span "Chỉnh sửa Cấp độ" at bounding box center [671, 309] width 140 height 31
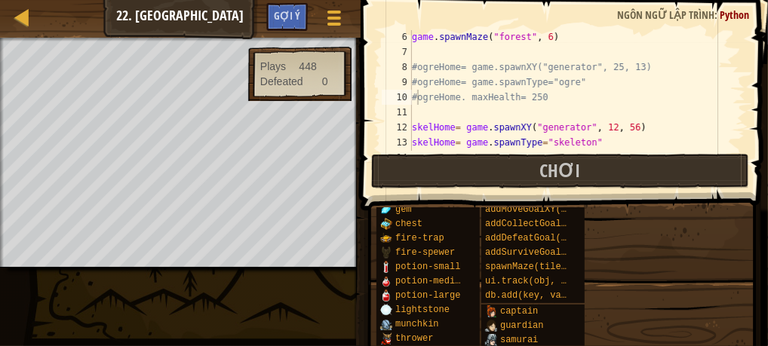
scroll to position [77, 0]
click at [416, 66] on div "game . spawnMaze ( "forest" , 6 ) #ogreHome= game.spawnXY("generator", 25, 13) …" at bounding box center [571, 104] width 325 height 151
click at [417, 82] on div "game . spawnMaze ( "forest" , 6 ) ogreHome = game . spawnXY ( "generator" , 25 …" at bounding box center [571, 104] width 325 height 151
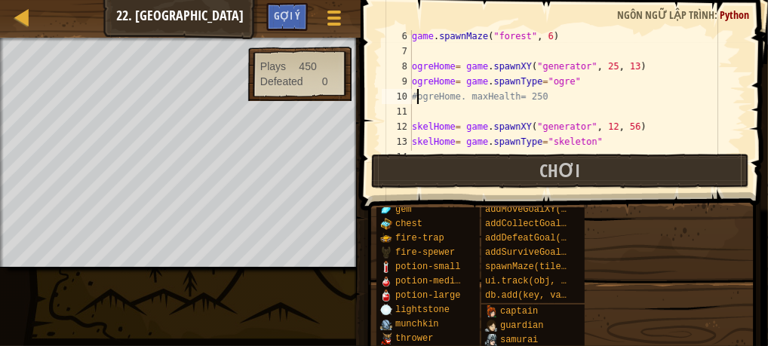
click at [417, 98] on div "game . spawnMaze ( "forest" , 6 ) ogreHome = game . spawnXY ( "generator" , 25 …" at bounding box center [571, 104] width 325 height 151
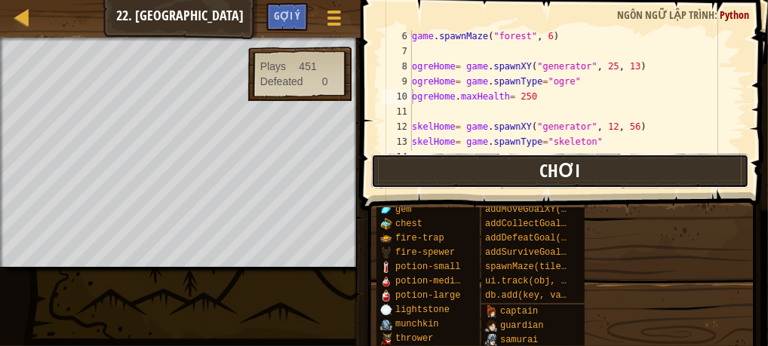
click at [418, 178] on button "Chơi" at bounding box center [560, 171] width 378 height 35
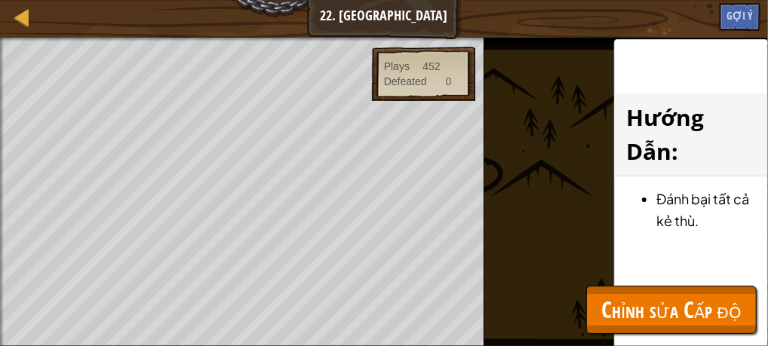
click at [650, 306] on div "Bản đồ Phát triển trò chơi 1 22. Game Grove Tuỳ chọn Xong Gợi ý 1 ההההההההההההה…" at bounding box center [384, 209] width 768 height 419
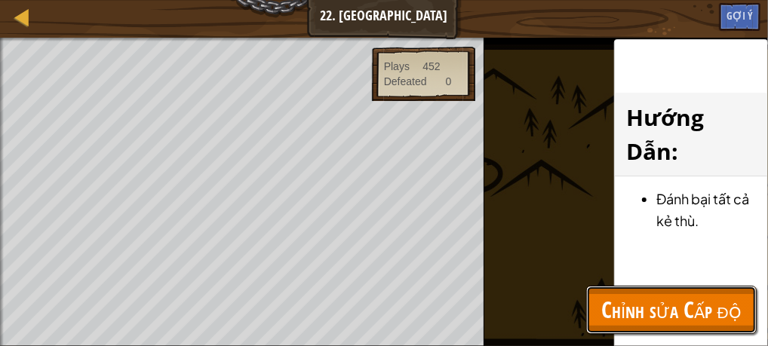
click at [650, 306] on span "Chỉnh sửa Cấp độ" at bounding box center [671, 309] width 140 height 31
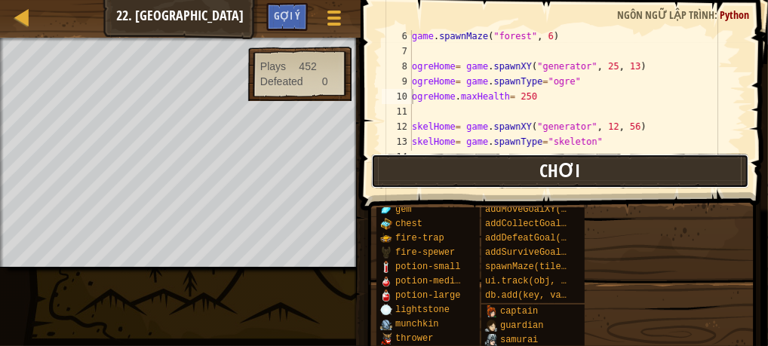
click at [430, 163] on button "Chơi" at bounding box center [560, 171] width 378 height 35
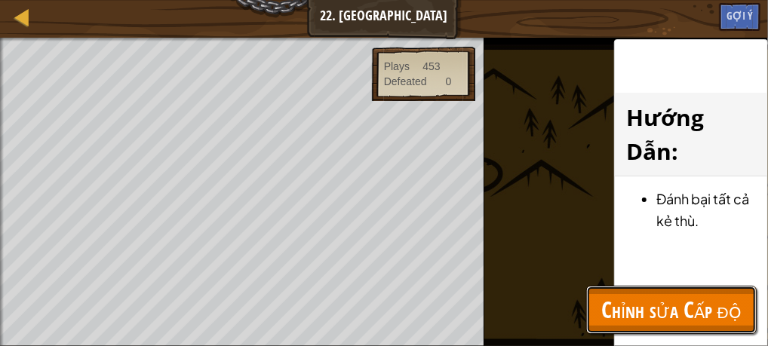
click at [616, 324] on span "Chỉnh sửa Cấp độ" at bounding box center [671, 309] width 140 height 31
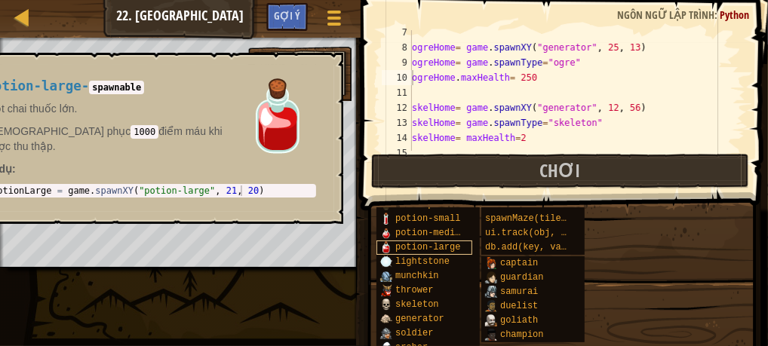
scroll to position [85, 0]
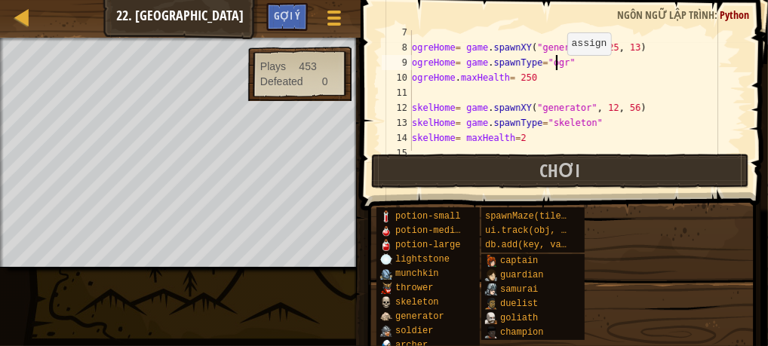
click at [560, 64] on div "ogreHome = game . spawnXY ( "generator" , 25 , 13 ) ogreHome = game . spawnType…" at bounding box center [571, 100] width 325 height 151
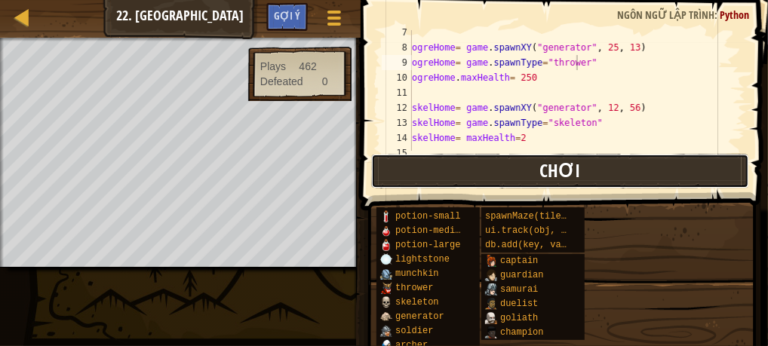
click at [486, 167] on button "Chơi" at bounding box center [560, 171] width 378 height 35
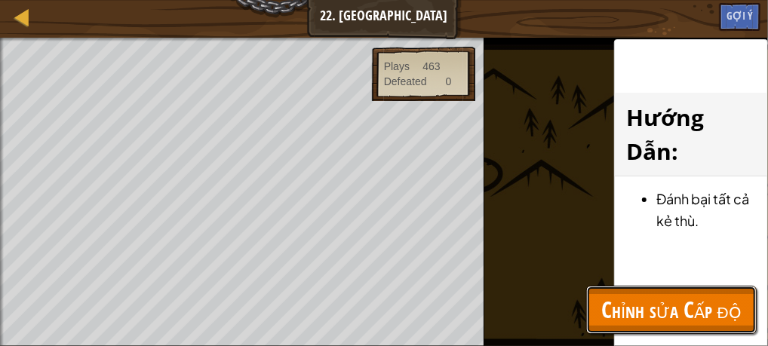
click at [624, 295] on span "Chỉnh sửa Cấp độ" at bounding box center [671, 309] width 140 height 31
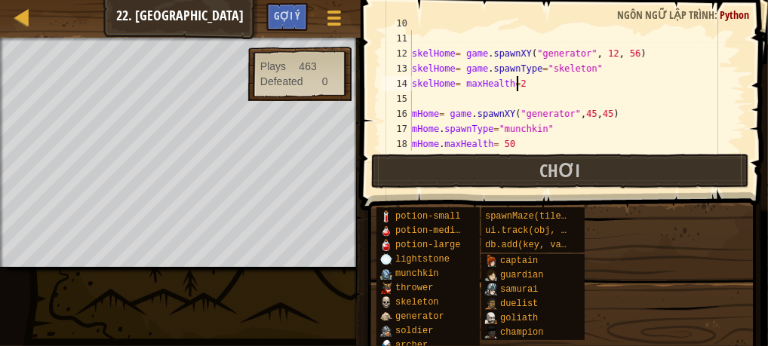
scroll to position [7, 8]
click at [519, 83] on div "ogreHome . maxHealth = 250 skelHome = game . spawnXY ( "generator" , 12 , 56 ) …" at bounding box center [571, 91] width 325 height 151
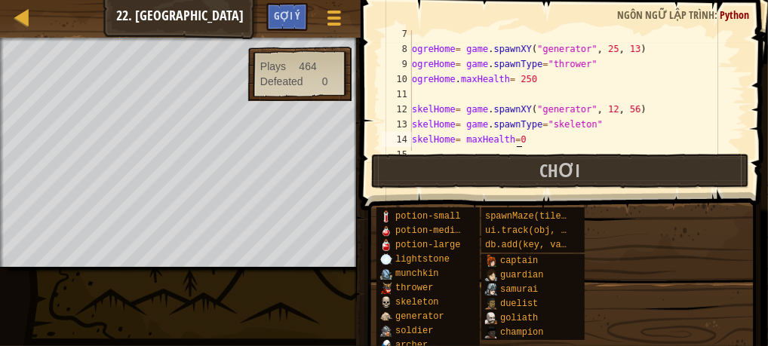
scroll to position [91, 0]
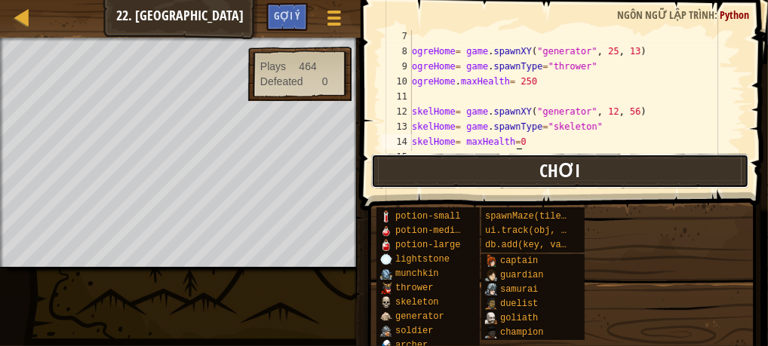
click at [519, 165] on button "Chơi" at bounding box center [560, 171] width 378 height 35
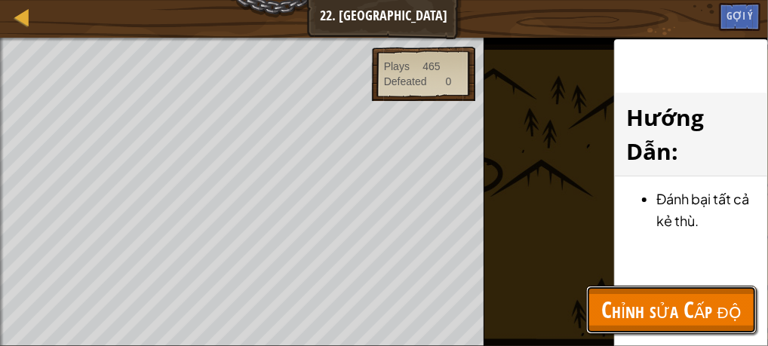
click at [686, 297] on span "Chỉnh sửa Cấp độ" at bounding box center [671, 309] width 140 height 31
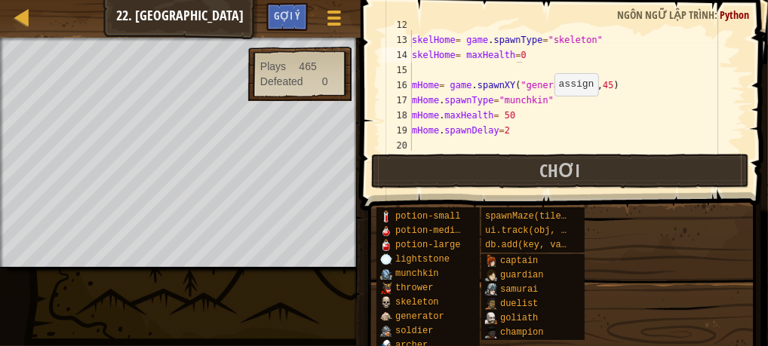
scroll to position [179, 0]
click at [513, 118] on div "skelHome = game . spawnXY ( "generator" , 12 , 56 ) skelHome = game . spawnType…" at bounding box center [571, 92] width 325 height 151
click at [510, 117] on div "skelHome = game . spawnXY ( "generator" , 12 , 56 ) skelHome = game . spawnType…" at bounding box center [571, 92] width 325 height 151
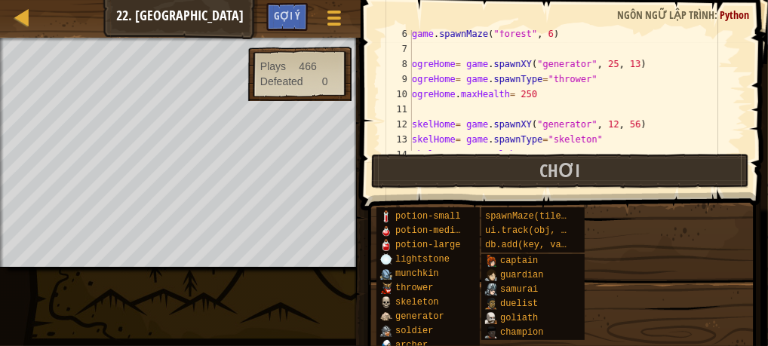
scroll to position [79, 0]
click at [533, 94] on div "game . spawnMaze ( "forest" , 6 ) ogreHome = game . spawnXY ( "generator" , 25 …" at bounding box center [571, 101] width 325 height 151
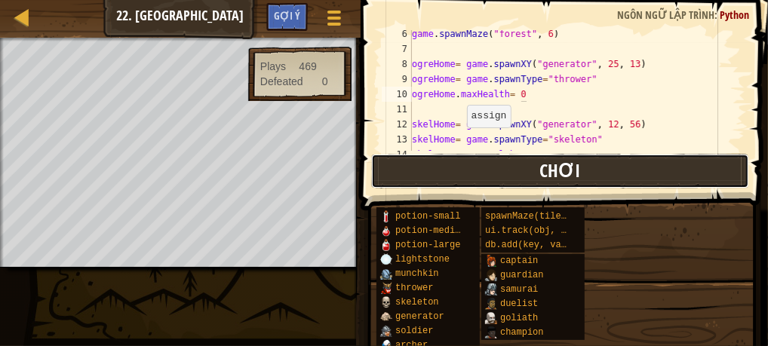
click at [456, 170] on button "Chơi" at bounding box center [560, 171] width 378 height 35
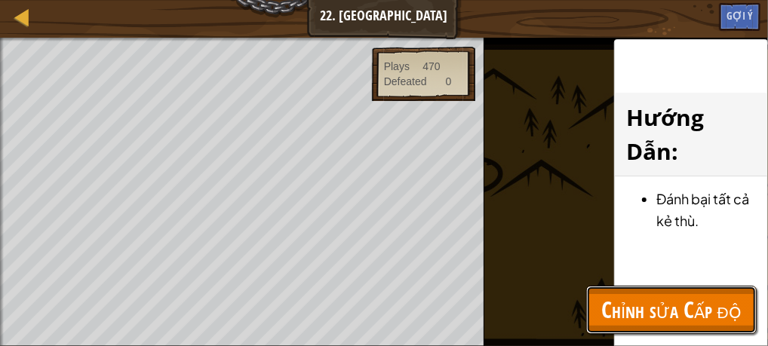
click at [651, 309] on span "Chỉnh sửa Cấp độ" at bounding box center [671, 309] width 140 height 31
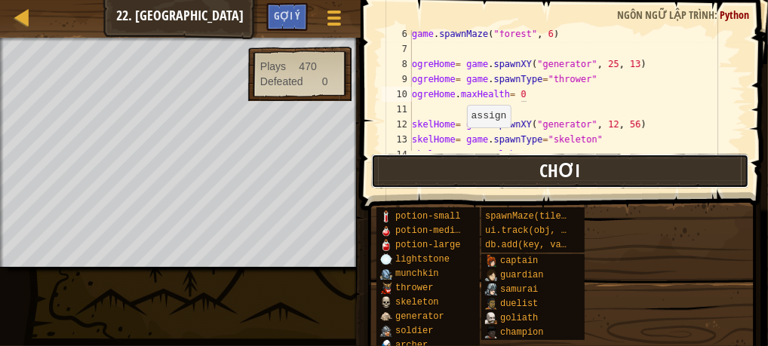
click at [400, 158] on button "Chơi" at bounding box center [560, 171] width 378 height 35
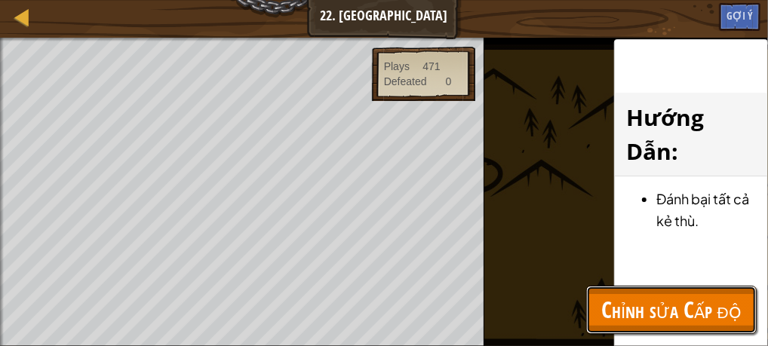
click at [633, 321] on span "Chỉnh sửa Cấp độ" at bounding box center [671, 309] width 140 height 31
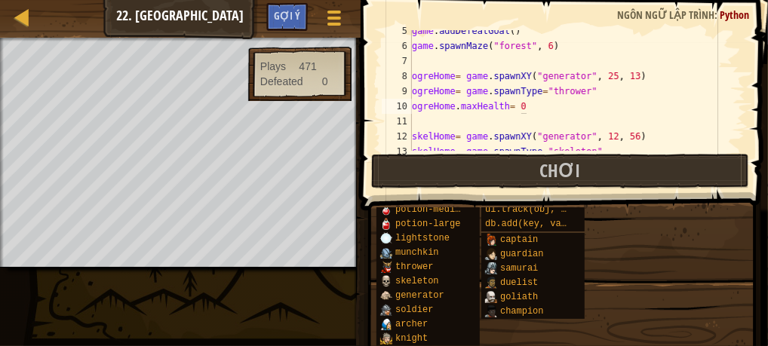
scroll to position [66, 0]
click at [573, 90] on div "game . addDefeatGoal ( ) game . spawnMaze ( "forest" , 6 ) ogreHome = game . sp…" at bounding box center [571, 99] width 325 height 151
click at [539, 92] on div "game . addDefeatGoal ( ) game . spawnMaze ( "forest" , 6 ) ogreHome = game . sp…" at bounding box center [571, 99] width 325 height 151
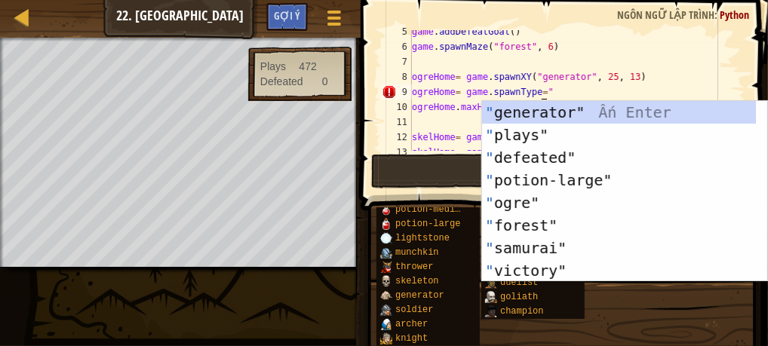
scroll to position [7, 10]
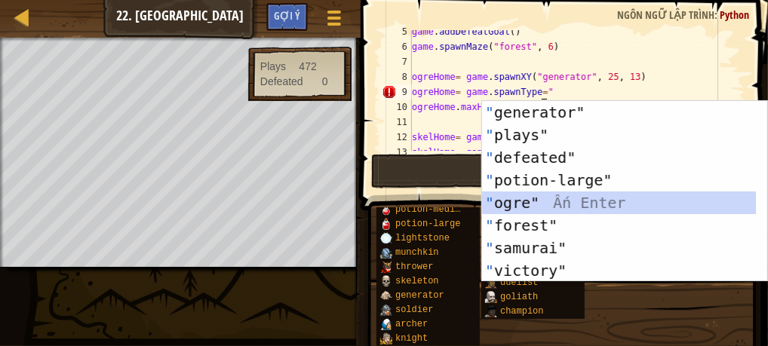
click at [515, 205] on div "" generator" Ấn Enter " plays" Ấn Enter " defeated" Ấn Enter " potion-large" Ấn…" at bounding box center [619, 214] width 275 height 226
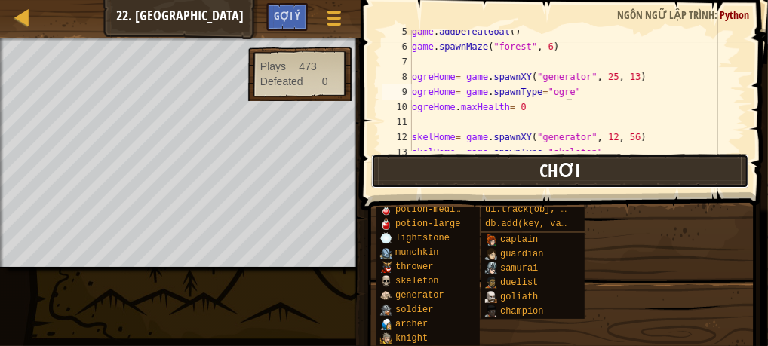
click at [398, 173] on button "Chơi" at bounding box center [560, 171] width 378 height 35
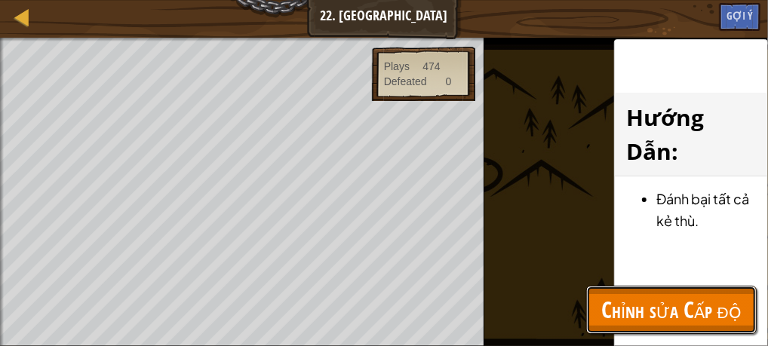
click at [619, 295] on span "Chỉnh sửa Cấp độ" at bounding box center [671, 309] width 140 height 31
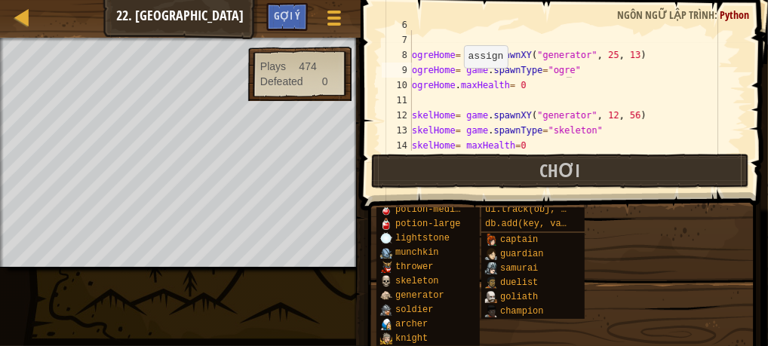
scroll to position [91, 0]
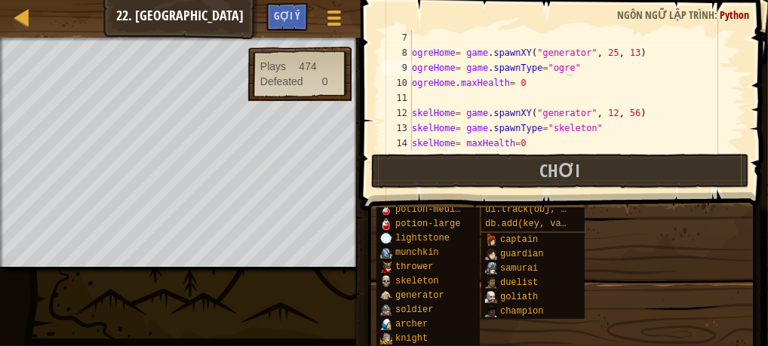
click at [536, 78] on div "ogreHome = game . spawnXY ( "generator" , 25 , 13 ) ogreHome = game . spawnType…" at bounding box center [571, 105] width 325 height 151
click at [518, 142] on div "ogreHome = game . spawnXY ( "generator" , 25 , 13 ) ogreHome = game . spawnType…" at bounding box center [571, 105] width 325 height 151
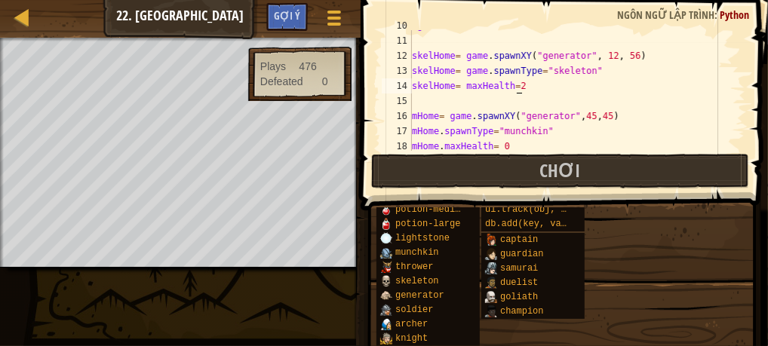
scroll to position [164, 0]
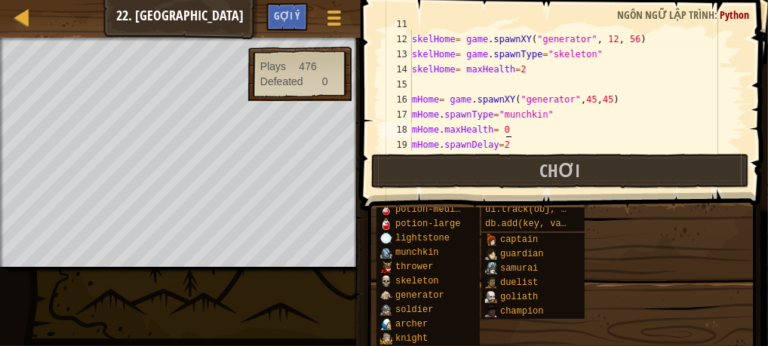
click at [509, 133] on div "skelHome = game . spawnXY ( "generator" , 12 , 56 ) skelHome = game . spawnType…" at bounding box center [571, 92] width 325 height 151
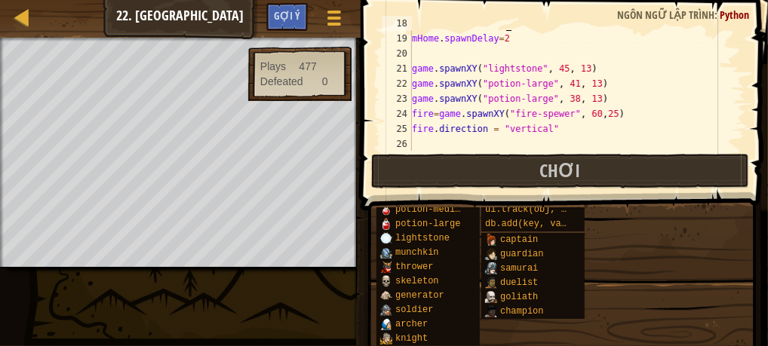
scroll to position [275, 0]
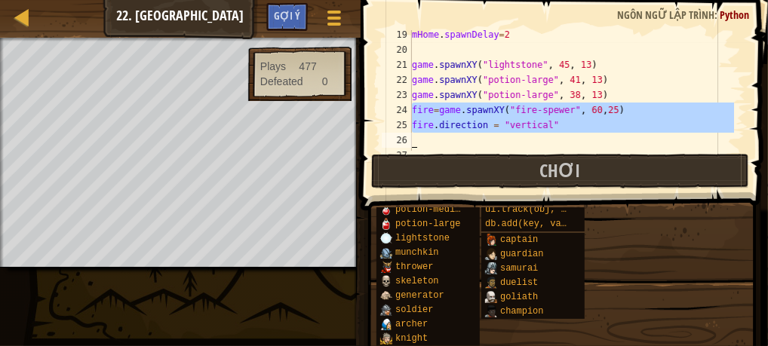
drag, startPoint x: 412, startPoint y: 106, endPoint x: 545, endPoint y: 140, distance: 136.9
click at [545, 140] on div "mHome . spawnDelay = 2 game . spawnXY ( "lightstone" , 45 , 13 ) game . spawnXY…" at bounding box center [571, 102] width 325 height 151
type textarea "fire.direction = "vertical""
click at [481, 137] on div "mHome . spawnDelay = 2 game . spawnXY ( "lightstone" , 45 , 13 ) game . spawnXY…" at bounding box center [571, 90] width 325 height 121
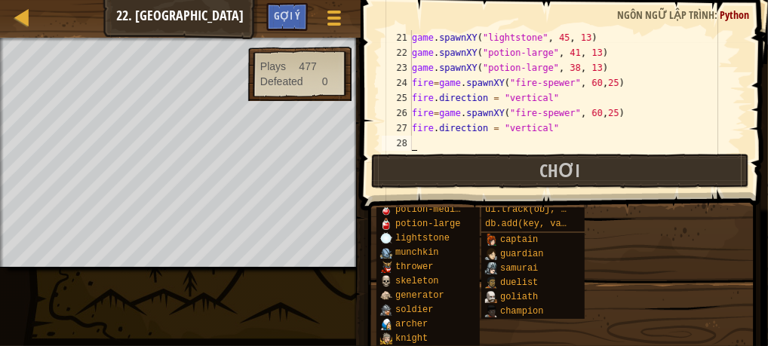
scroll to position [302, 0]
click at [473, 138] on div "game . spawnXY ( "lightstone" , 45 , 13 ) game . spawnXY ( "potion-large" , 41 …" at bounding box center [571, 105] width 325 height 151
click at [588, 113] on div "game . spawnXY ( "lightstone" , 45 , 13 ) game . spawnXY ( "potion-large" , 41 …" at bounding box center [571, 105] width 325 height 151
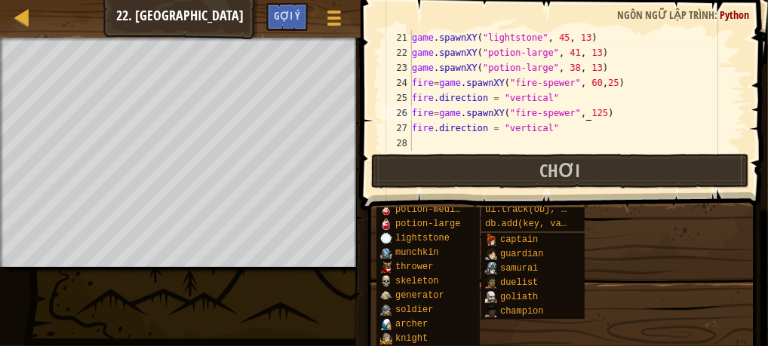
scroll to position [7, 14]
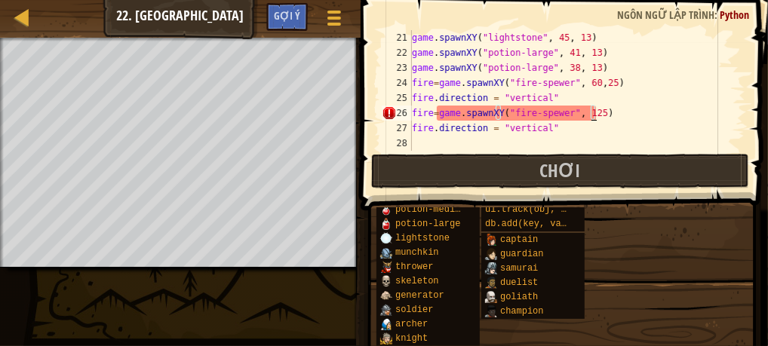
click at [589, 114] on div "game . spawnXY ( "lightstone" , 45 , 13 ) game . spawnXY ( "potion-large" , 41 …" at bounding box center [571, 105] width 325 height 151
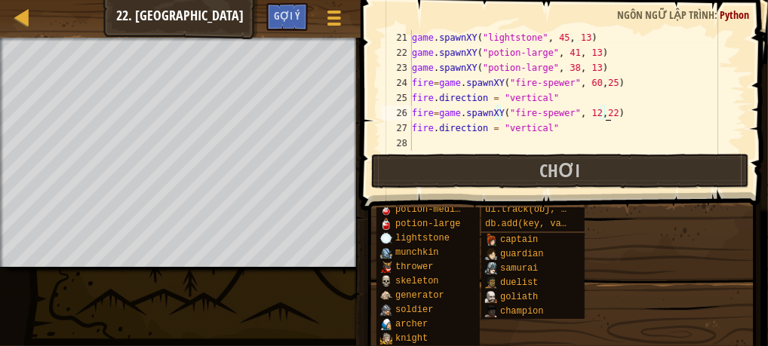
scroll to position [7, 15]
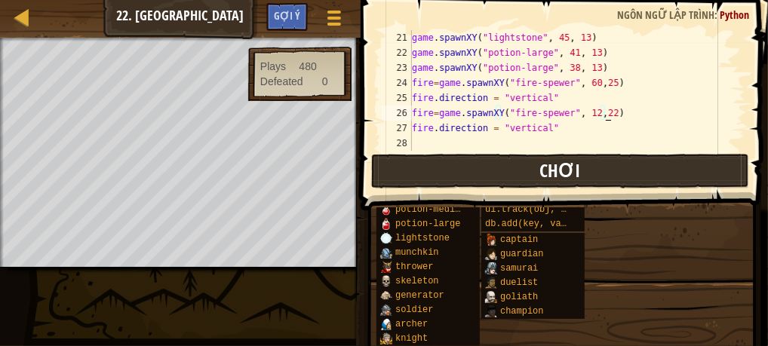
type textarea "fire=game.spawnXY("fire-spewer", 12,22))"
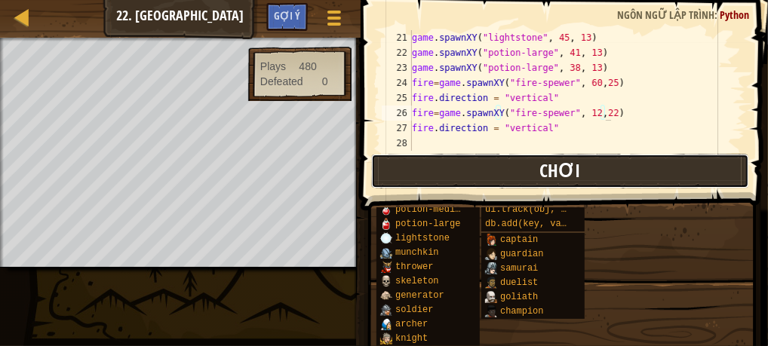
click at [471, 164] on button "Chơi" at bounding box center [560, 171] width 378 height 35
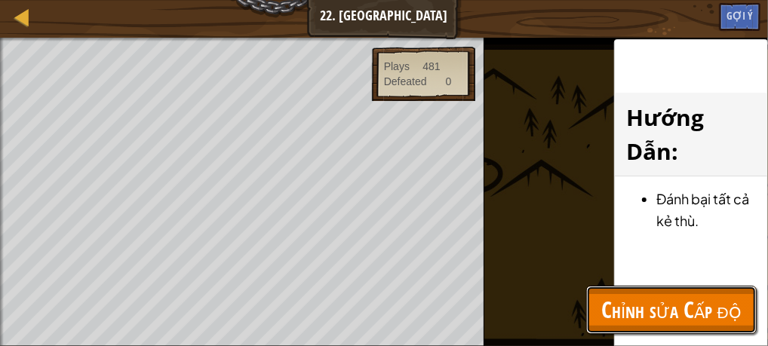
click at [643, 315] on span "Chỉnh sửa Cấp độ" at bounding box center [671, 309] width 140 height 31
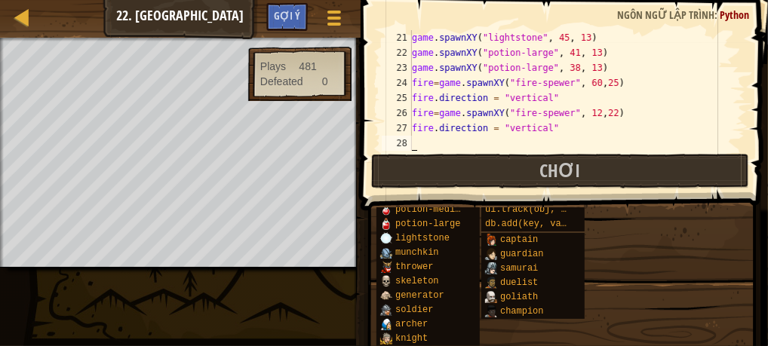
scroll to position [7, 0]
click at [417, 143] on div "game . spawnXY ( "lightstone" , 45 , 13 ) game . spawnXY ( "potion-large" , 41 …" at bounding box center [571, 105] width 325 height 151
paste textarea "fire=game.spawnXY("fire-spewer", 60,25)"
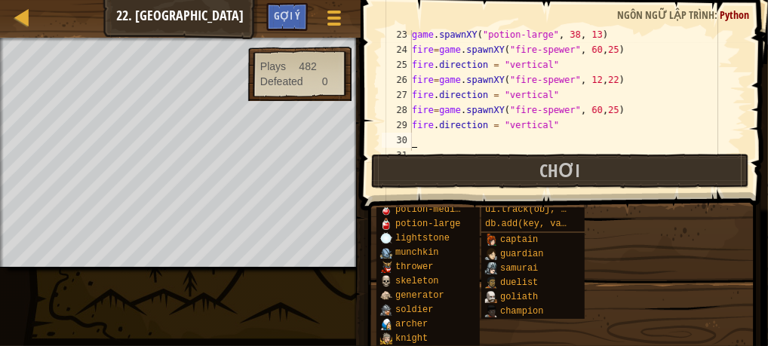
scroll to position [336, 0]
click at [585, 110] on div "game . spawnXY ( "potion-large" , 38 , 13 ) fire = game . spawnXY ( "fire-spewe…" at bounding box center [571, 101] width 325 height 151
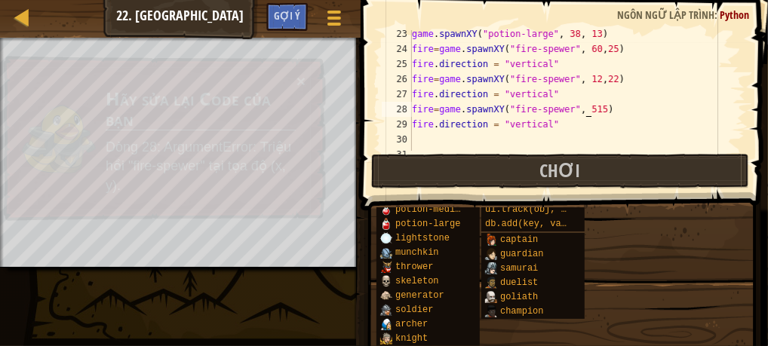
scroll to position [7, 14]
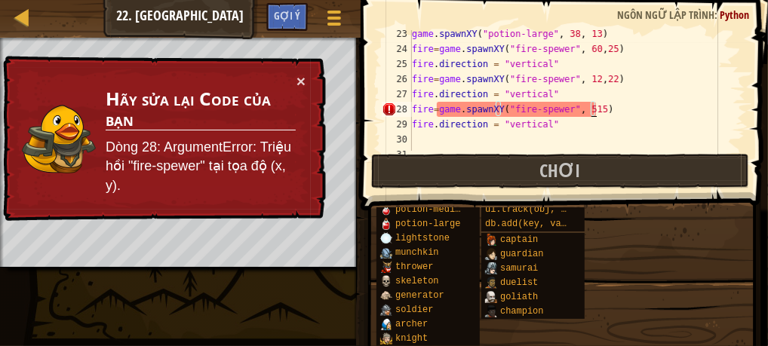
click at [591, 109] on div "game . spawnXY ( "potion-large" , 38 , 13 ) fire = game . spawnXY ( "fire-spewe…" at bounding box center [571, 101] width 325 height 151
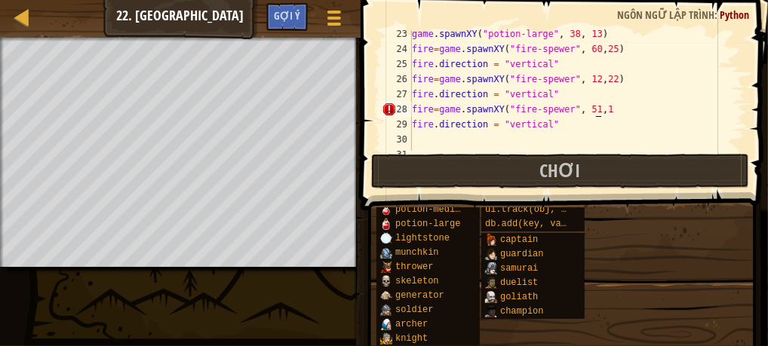
scroll to position [7, 15]
click at [601, 109] on div "game . spawnXY ( "potion-large" , 38 , 13 ) fire = game . spawnXY ( "fire-spewe…" at bounding box center [571, 101] width 325 height 151
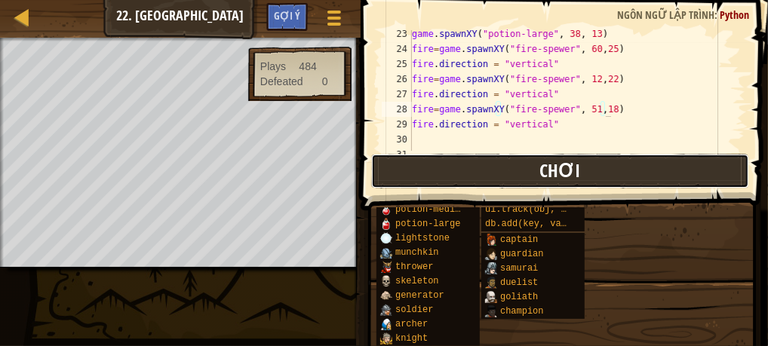
click at [552, 164] on span "Chơi" at bounding box center [559, 170] width 41 height 24
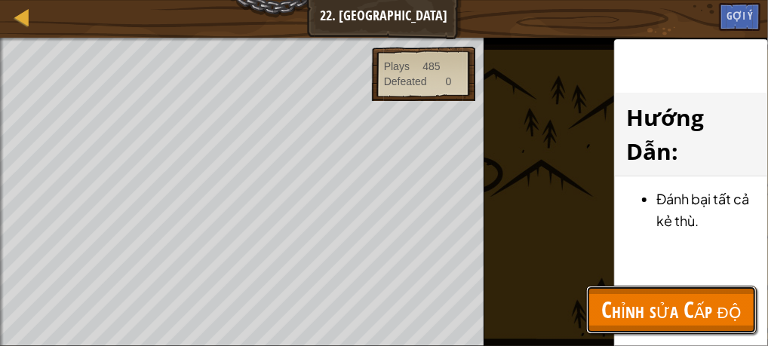
click at [601, 304] on span "Chỉnh sửa Cấp độ" at bounding box center [671, 309] width 140 height 31
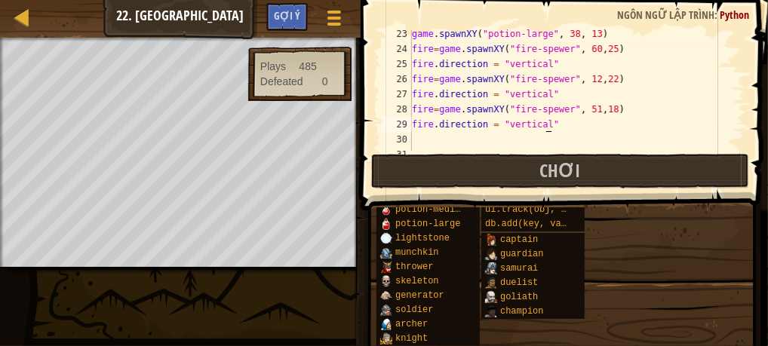
click at [551, 124] on div "game . spawnXY ( "potion-large" , 38 , 13 ) fire = game . spawnXY ( "fire-spewe…" at bounding box center [571, 101] width 325 height 151
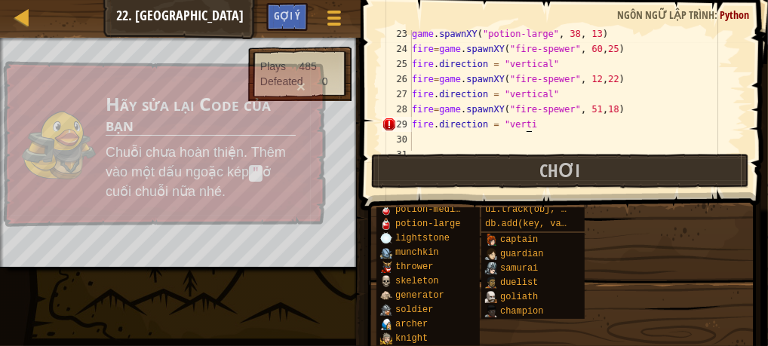
click at [551, 124] on div "game . spawnXY ( "potion-large" , 38 , 13 ) fire = game . spawnXY ( "fire-spewe…" at bounding box center [571, 101] width 325 height 151
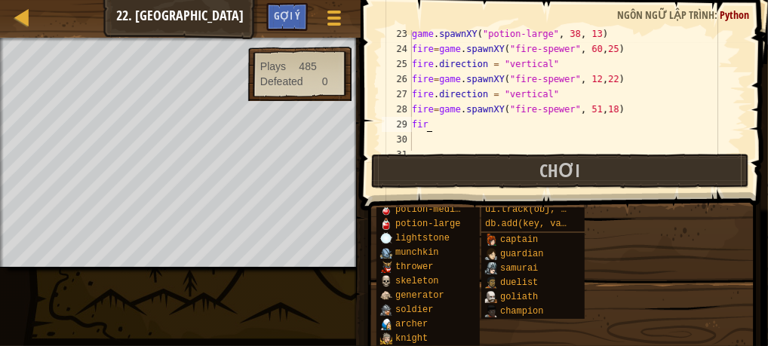
scroll to position [7, 0]
type textarea "f"
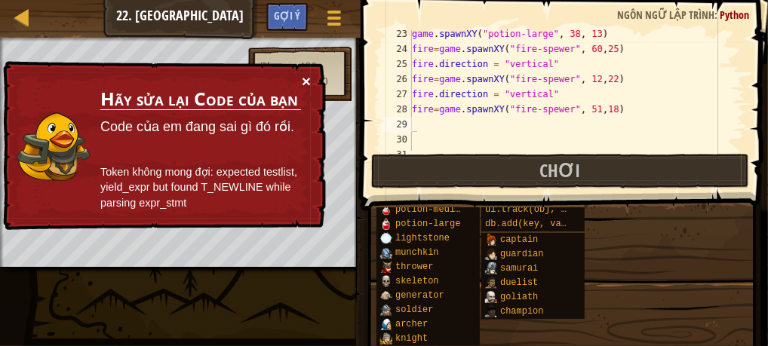
click at [303, 82] on button "×" at bounding box center [306, 81] width 9 height 16
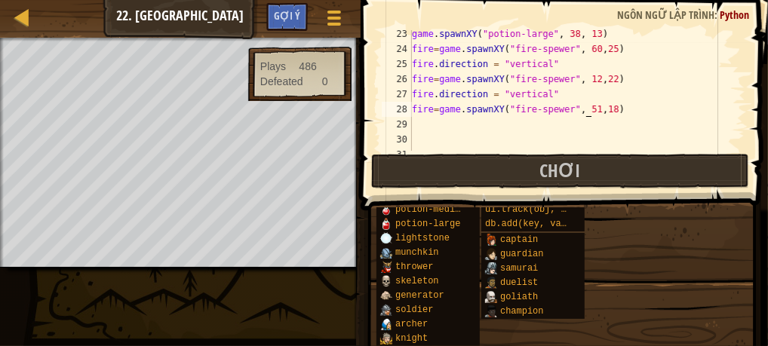
click at [585, 113] on div "game . spawnXY ( "potion-large" , 38 , 13 ) fire = game . spawnXY ( "fire-spewe…" at bounding box center [571, 101] width 325 height 151
click at [585, 107] on div "game . spawnXY ( "potion-large" , 38 , 13 ) fire = game . spawnXY ( "fire-spewe…" at bounding box center [571, 101] width 325 height 151
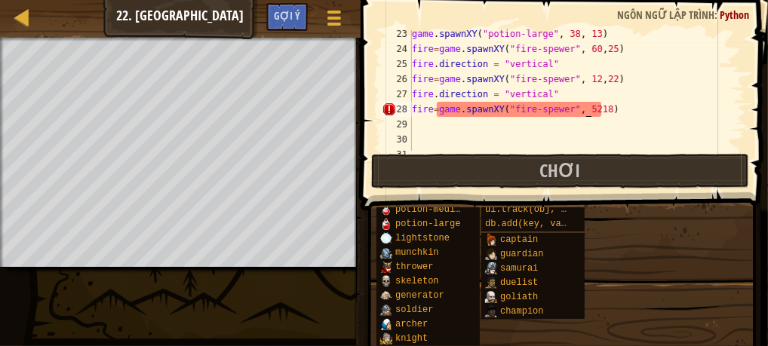
scroll to position [7, 14]
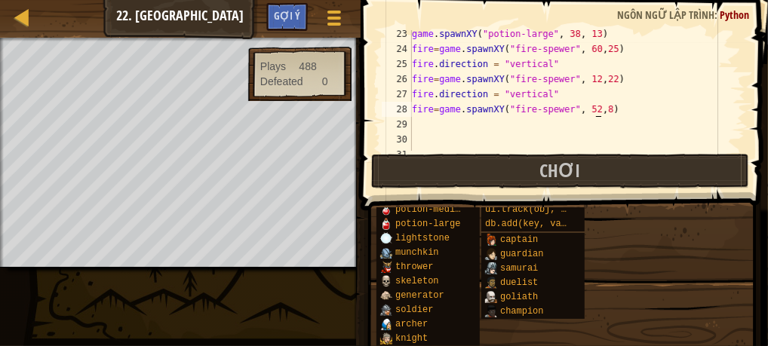
click at [596, 106] on div "game . spawnXY ( "potion-large" , 38 , 13 ) fire = game . spawnXY ( "fire-spewe…" at bounding box center [571, 101] width 325 height 151
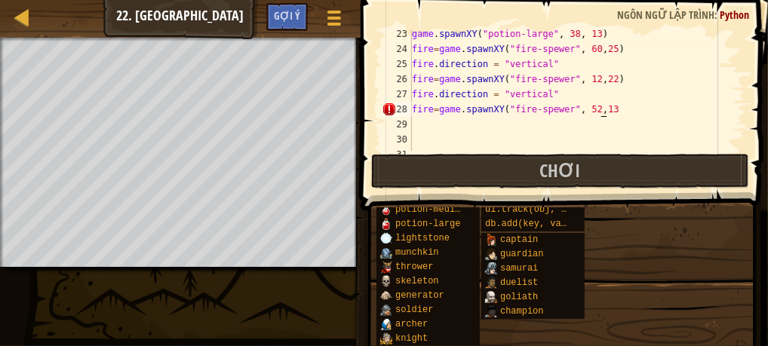
scroll to position [7, 15]
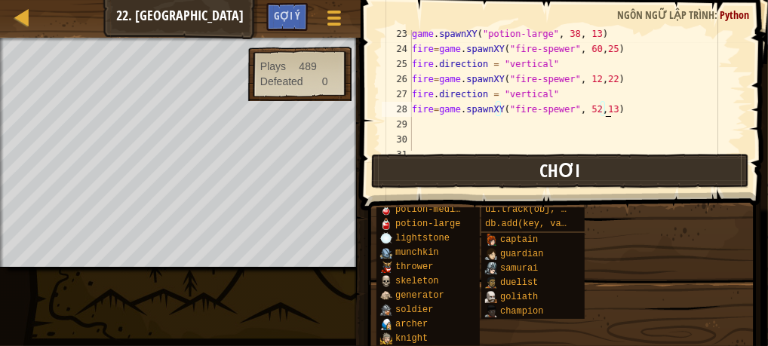
type textarea "fire=game.spawnXY("fire-spewer", 52,13))"
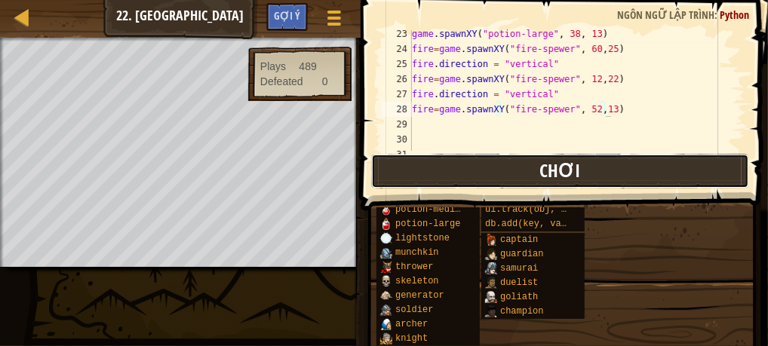
click at [452, 161] on button "Chơi" at bounding box center [560, 171] width 378 height 35
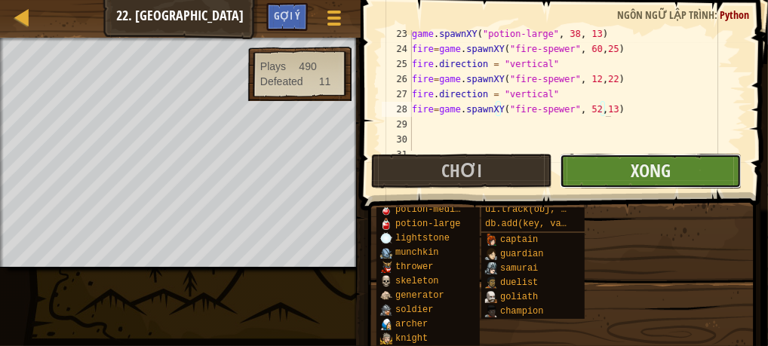
click at [577, 171] on button "Xong" at bounding box center [650, 171] width 181 height 35
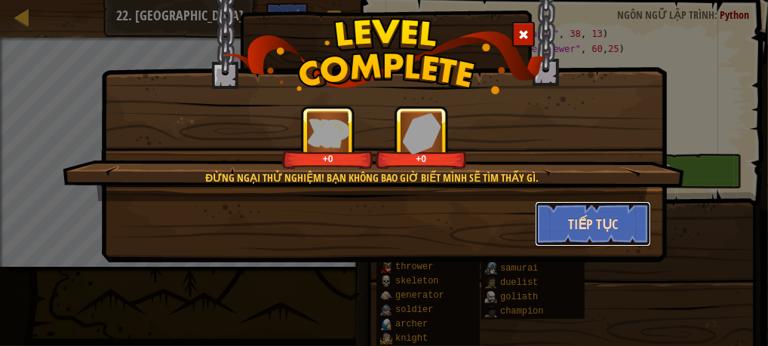
click at [575, 203] on button "Tiếp tục" at bounding box center [593, 223] width 117 height 45
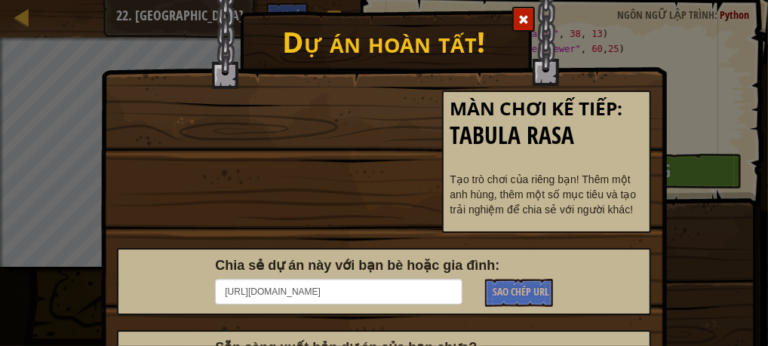
click at [575, 203] on p "Tạo trò chơi của riêng bạn! Thêm một anh hùng, thêm một số mục tiêu và tạo trải…" at bounding box center [546, 194] width 193 height 45
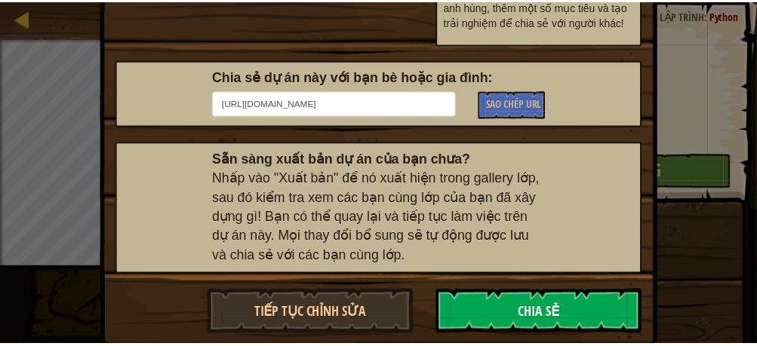
scroll to position [212, 0]
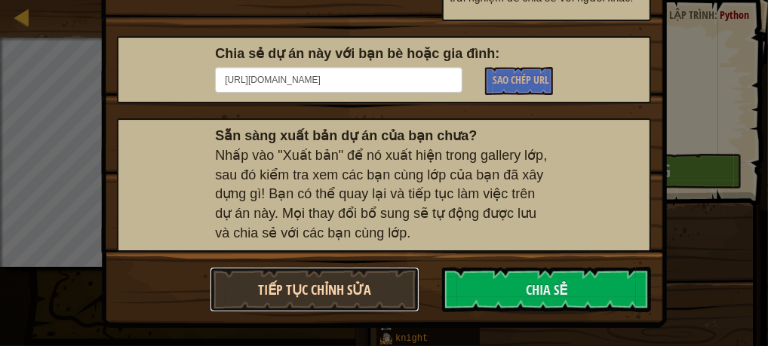
click at [285, 291] on button "Tiếp tục chỉnh sửa" at bounding box center [315, 289] width 210 height 45
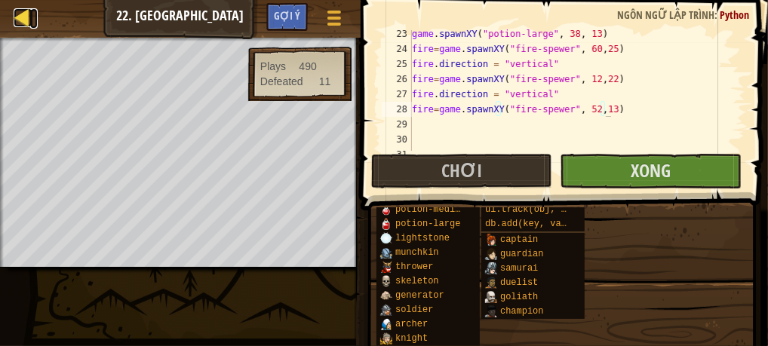
click at [17, 19] on div at bounding box center [23, 17] width 19 height 19
select select "vi"
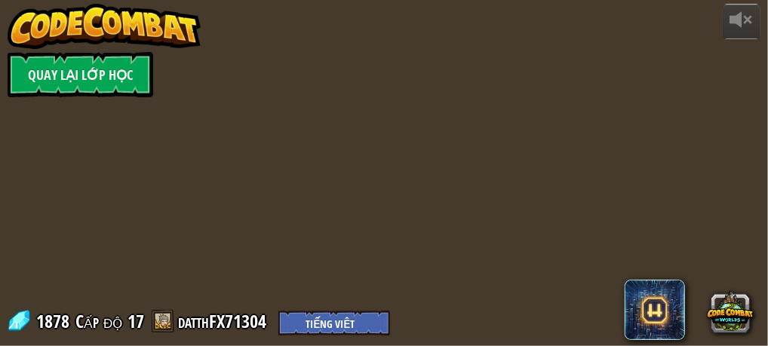
select select "vi"
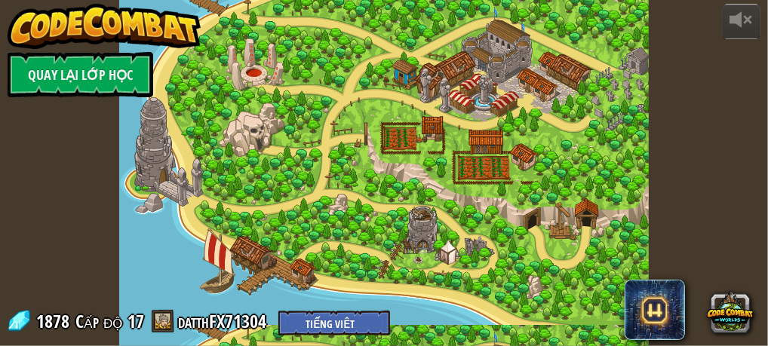
select select "vi"
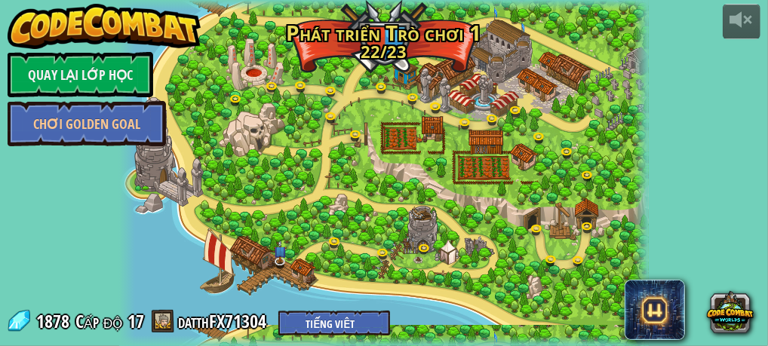
select select "vi"
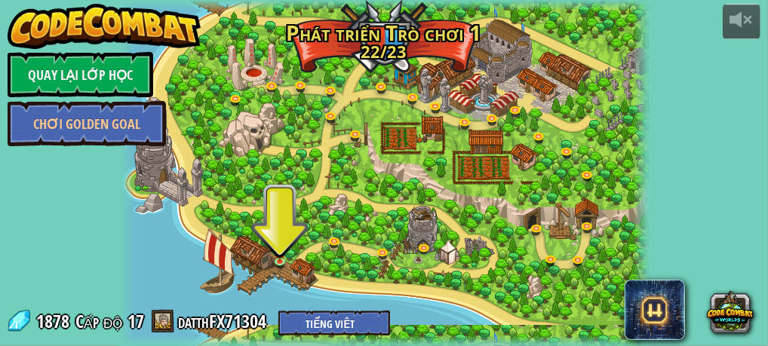
click at [286, 251] on div at bounding box center [384, 173] width 530 height 346
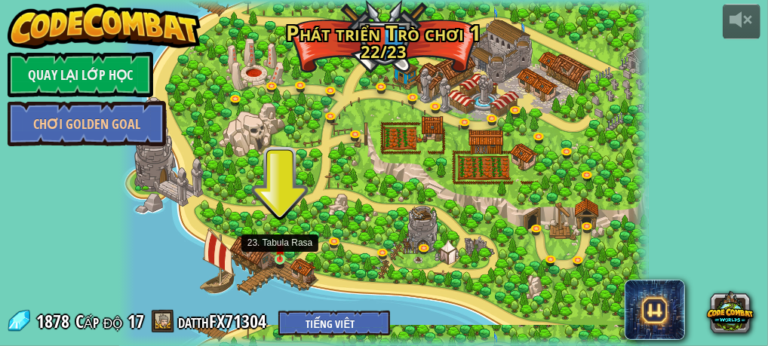
click at [279, 259] on img at bounding box center [280, 248] width 11 height 23
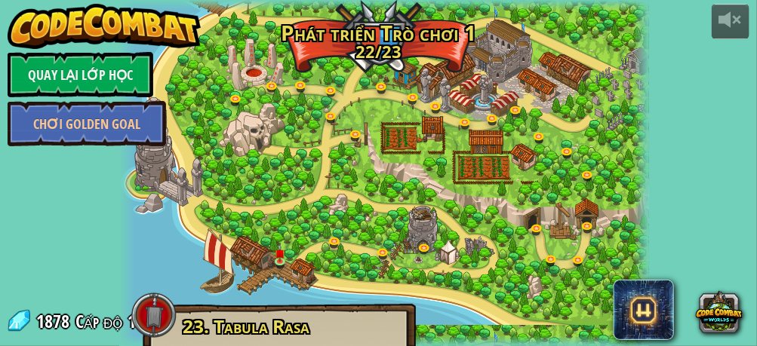
scroll to position [111, 0]
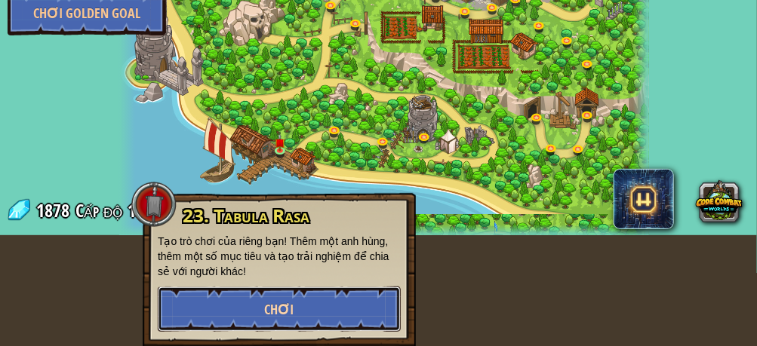
click at [289, 311] on span "Chơi" at bounding box center [279, 309] width 29 height 19
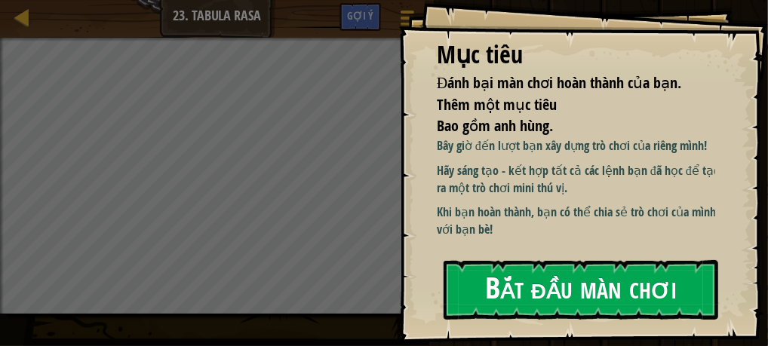
click at [471, 260] on button "Bắt đầu màn chơi" at bounding box center [581, 290] width 275 height 60
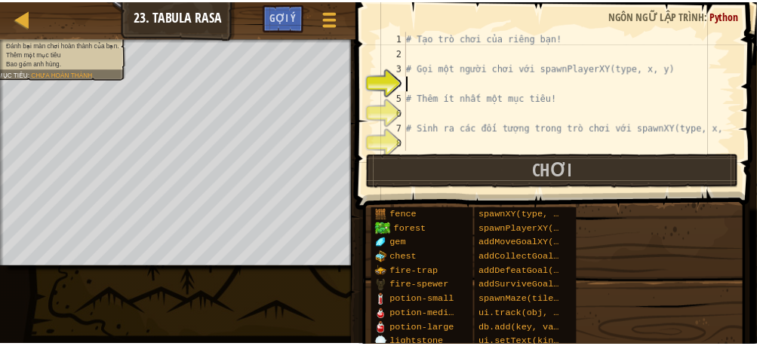
scroll to position [30, 0]
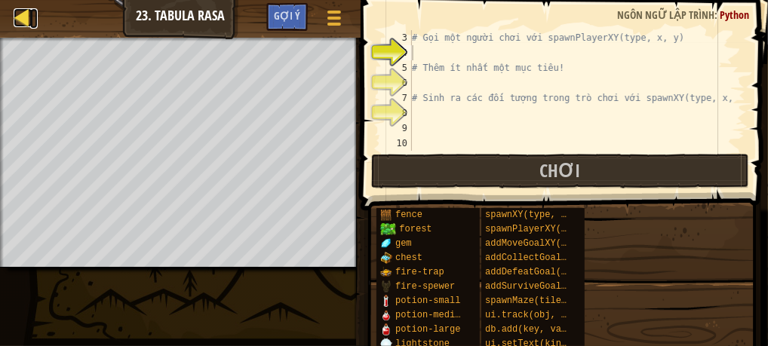
click at [20, 14] on div at bounding box center [23, 17] width 19 height 19
select select "vi"
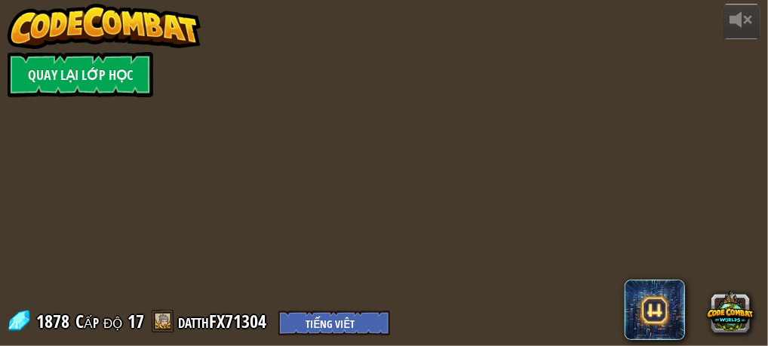
select select "vi"
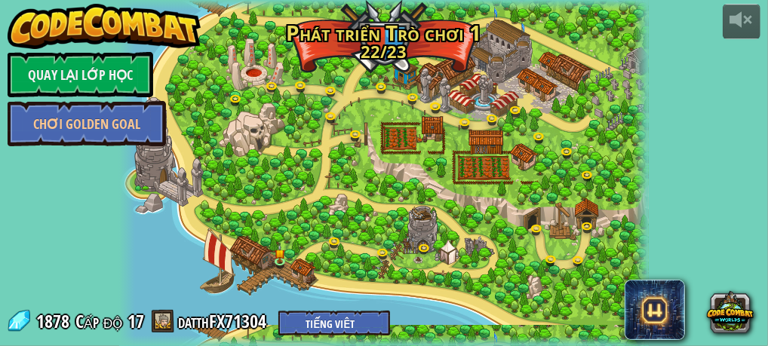
select select "vi"
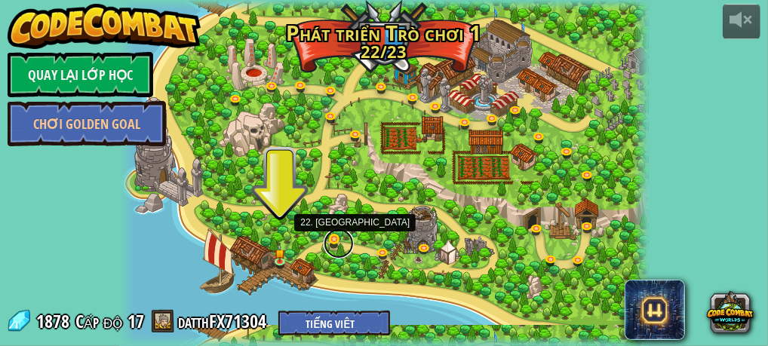
click at [334, 244] on link at bounding box center [339, 244] width 30 height 30
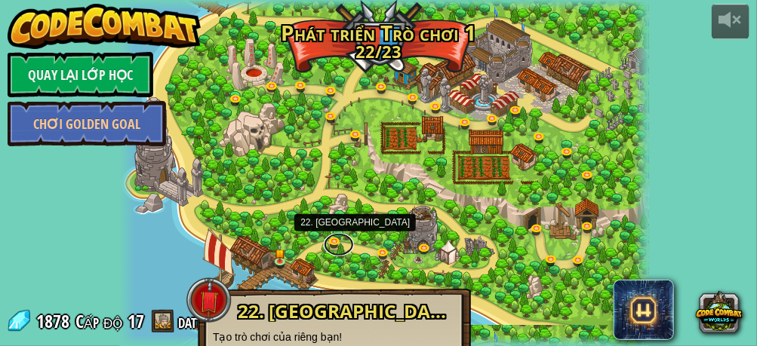
scroll to position [66, 0]
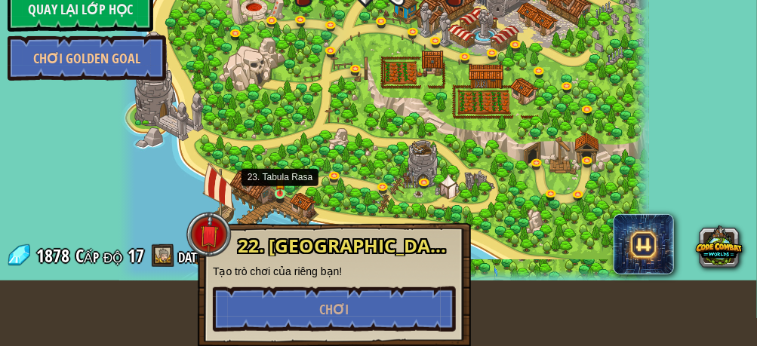
click at [283, 187] on img at bounding box center [280, 182] width 11 height 23
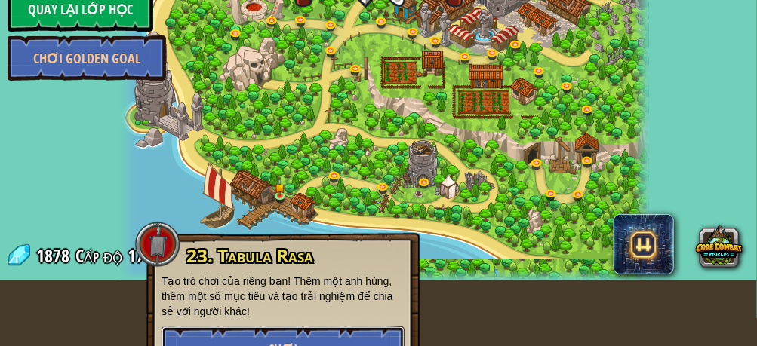
click at [220, 337] on button "Chơi" at bounding box center [282, 349] width 243 height 45
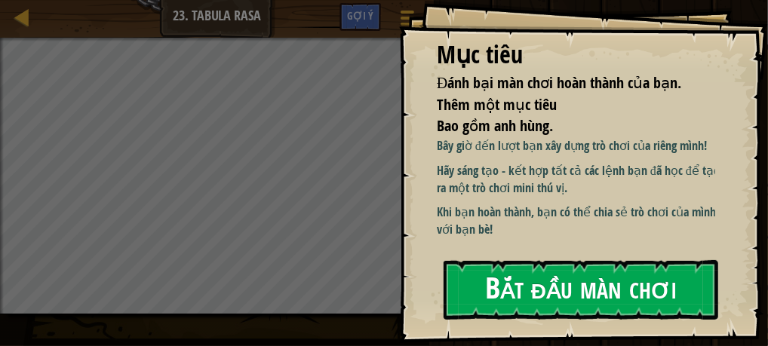
click at [561, 269] on button "Bắt đầu màn chơi" at bounding box center [581, 290] width 275 height 60
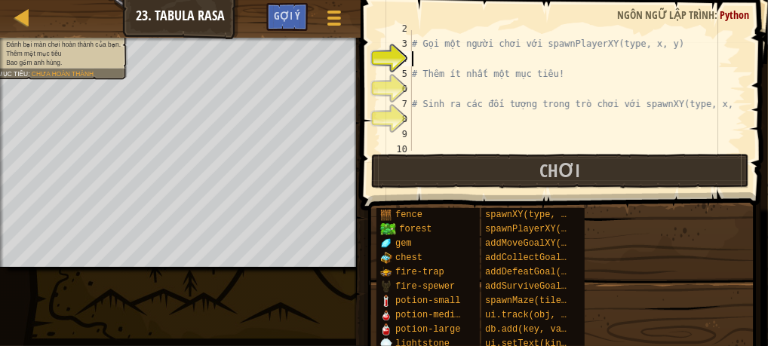
scroll to position [30, 0]
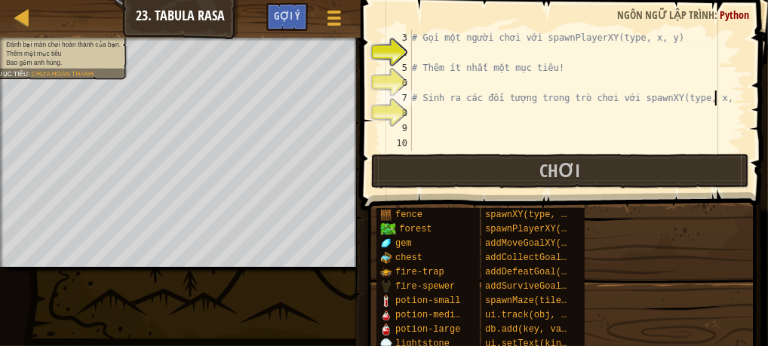
click at [720, 98] on div "# Gọi một người chơi với spawnPlayerXY(type, x, y) # Thêm ít nhất một mục tiêu!…" at bounding box center [571, 105] width 325 height 151
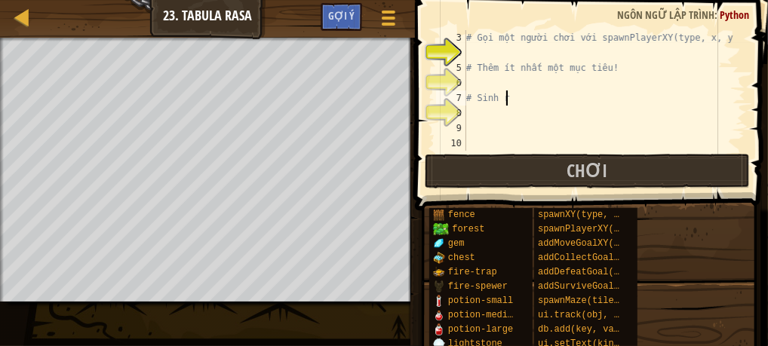
type textarea "#"
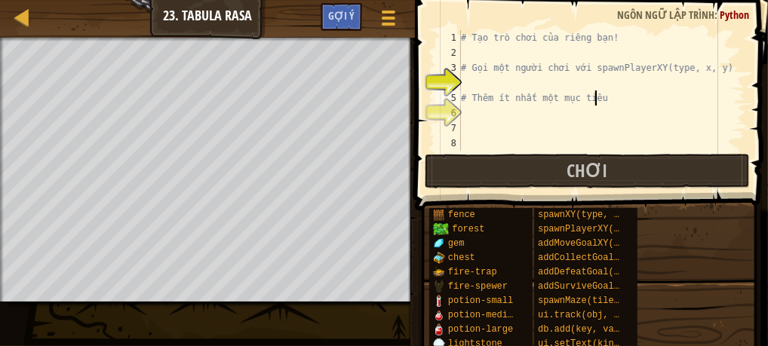
scroll to position [0, 0]
type textarea "#"
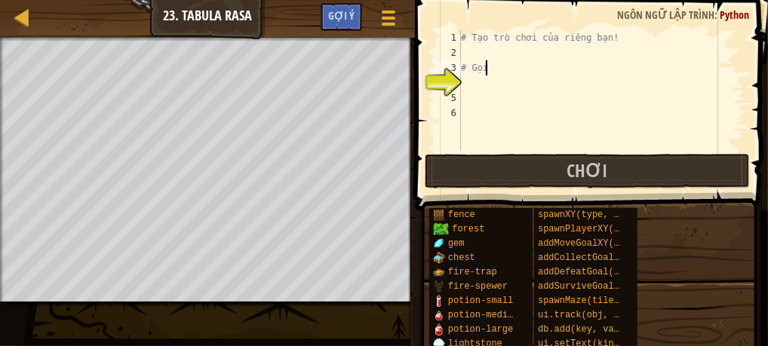
type textarea "#"
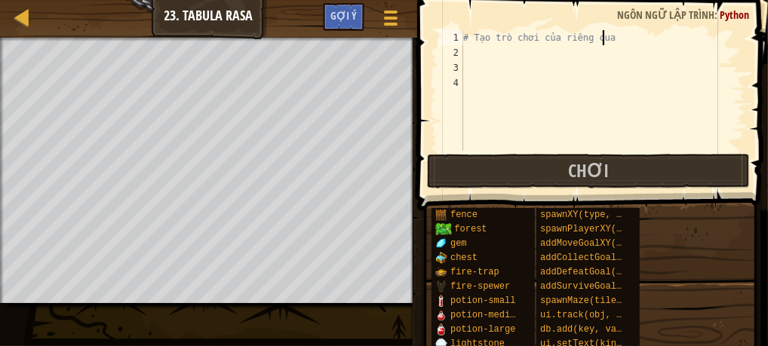
scroll to position [7, 11]
click at [612, 42] on div "# Tạo trò chơi của riêng cua" at bounding box center [602, 105] width 285 height 151
type textarea "# Tạo trò chơi của riêng của bạn!"
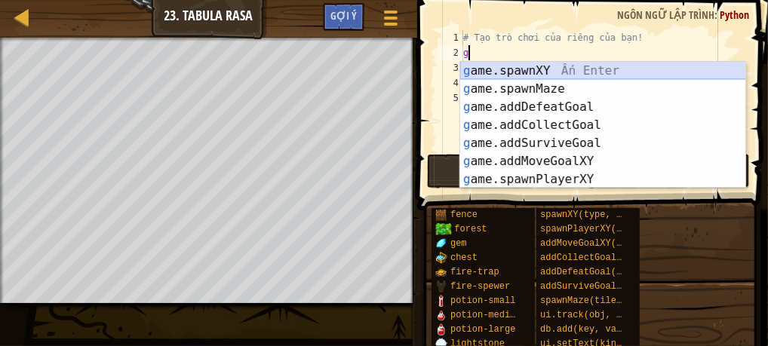
click at [539, 69] on div "g ame.spawnXY Ấn Enter g ame.spawnMaze Ấn Enter g ame.addDefeatGoal Ấn Enter g …" at bounding box center [603, 143] width 286 height 163
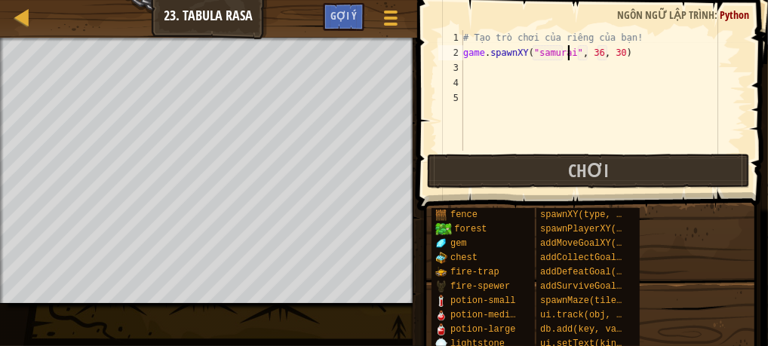
scroll to position [7, 8]
type textarea "game.spawnXY("samurai", 36, 30)"
click at [486, 67] on div "# Tạo trò chơi của riêng của bạn! game . spawnXY ( "samurai" , 36 , 30 )" at bounding box center [602, 105] width 285 height 151
type textarea "h"
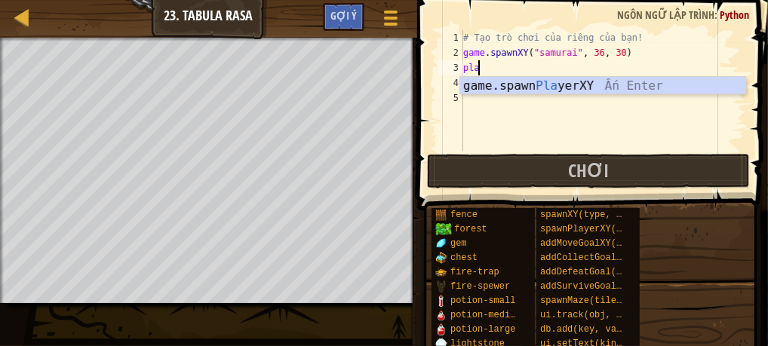
type textarea "playy"
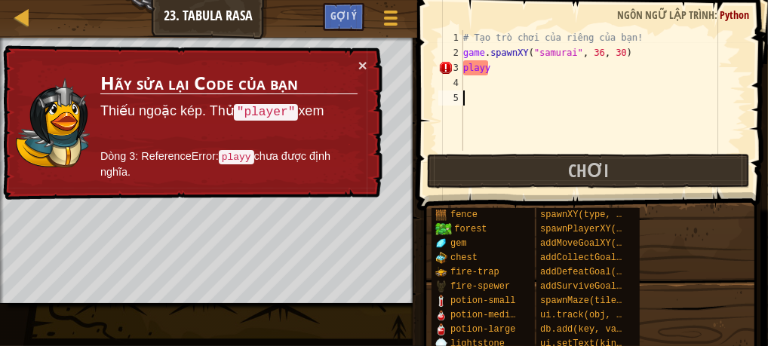
click at [481, 94] on div "# Tạo trò chơi của riêng của bạn! game . spawnXY ( "samurai" , 36 , 30 ) playy" at bounding box center [602, 105] width 285 height 151
click at [497, 76] on div "# Tạo trò chơi của riêng của bạn! game . spawnXY ( "samurai" , 36 , 30 ) playy" at bounding box center [602, 105] width 285 height 151
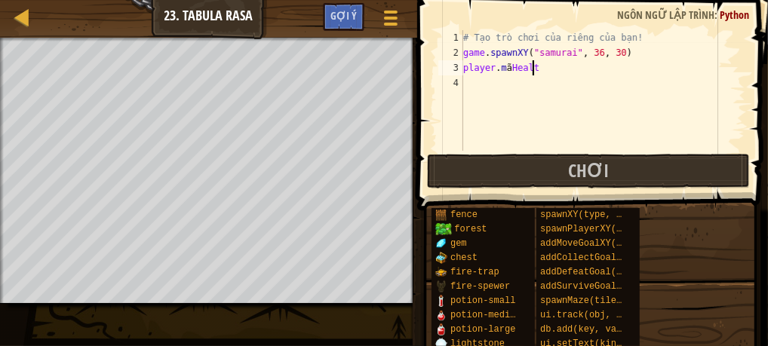
scroll to position [7, 5]
click at [508, 67] on div "# Tạo trò chơi của riêng của bạn! game . spawnXY ( "samurai" , 36 , 30 ) player…" at bounding box center [602, 105] width 285 height 151
click at [556, 69] on div "# Tạo trò chơi của riêng của bạn! game . spawnXY ( "samurai" , 36 , 30 ) player…" at bounding box center [602, 105] width 285 height 151
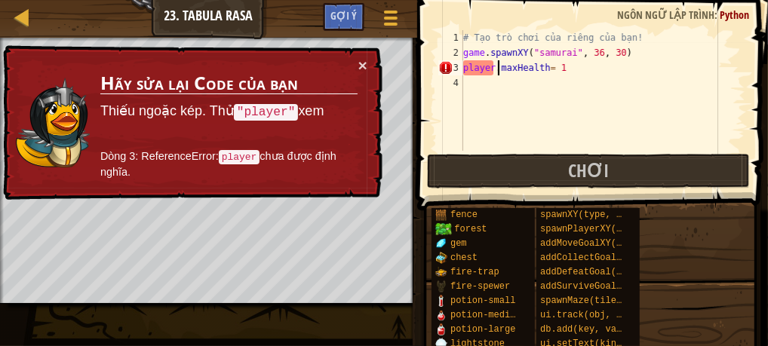
click at [499, 69] on div "# Tạo trò chơi của riêng của bạn! game . spawnXY ( "samurai" , 36 , 30 ) player…" at bounding box center [602, 105] width 285 height 151
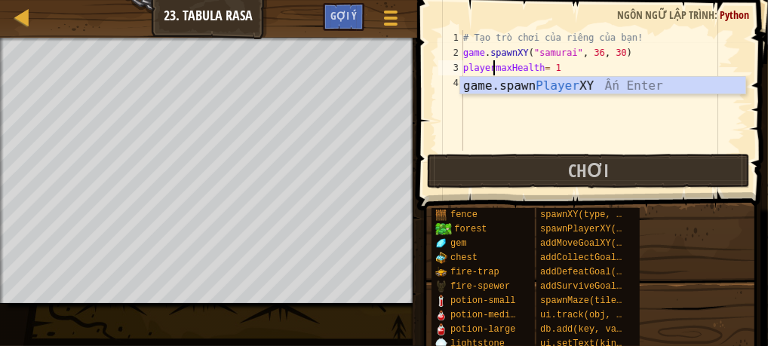
scroll to position [7, 2]
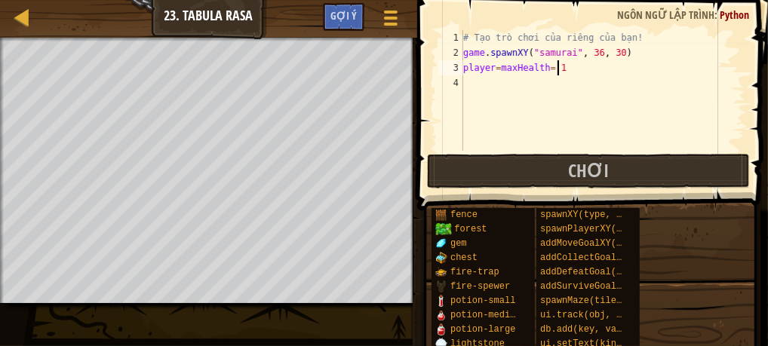
click at [560, 69] on div "# Tạo trò chơi của riêng của bạn! game . spawnXY ( "samurai" , 36 , 30 ) player…" at bounding box center [602, 105] width 285 height 151
type textarea "player=maxHealth= 10000"
click at [501, 85] on div "# Tạo trò chơi của riêng của bạn! game . spawnXY ( "samurai" , 36 , 30 ) player…" at bounding box center [602, 105] width 285 height 151
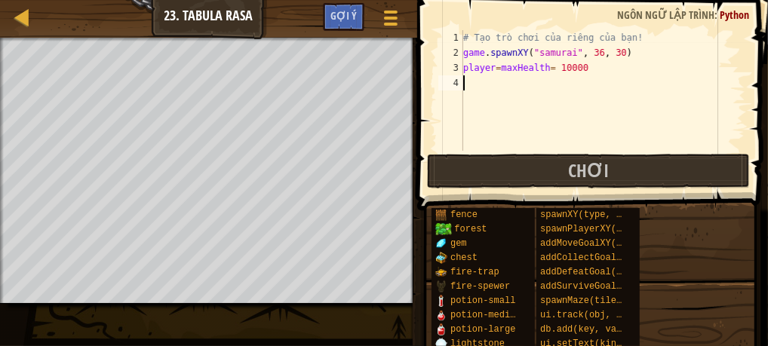
paste textarea "fire.direction = "vertical""
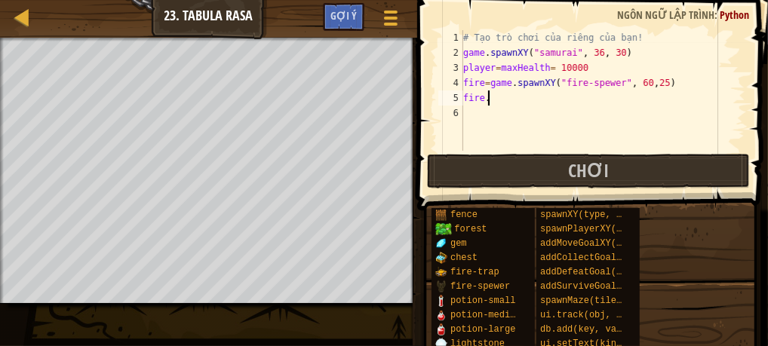
type textarea "f"
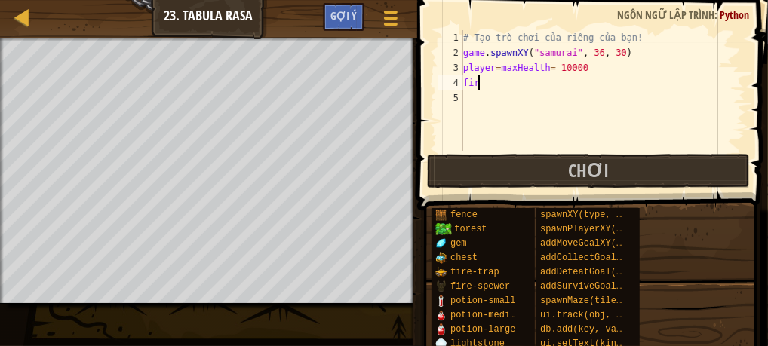
type textarea "f"
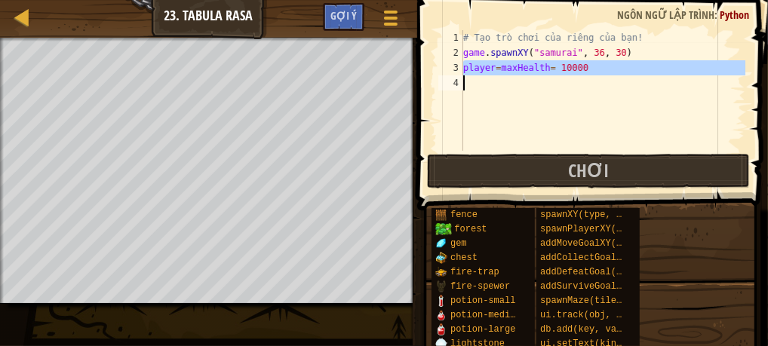
drag, startPoint x: 466, startPoint y: 69, endPoint x: 588, endPoint y: 78, distance: 122.6
click at [588, 78] on div "# Tạo trò chơi của riêng của bạn! game . spawnXY ( "samurai" , 36 , 30 ) player…" at bounding box center [602, 105] width 285 height 151
type textarea "player=maxHealth= 10000"
click at [581, 78] on div "# Tạo trò chơi của riêng của bạn! game . spawnXY ( "samurai" , 36 , 30 ) player…" at bounding box center [602, 90] width 285 height 121
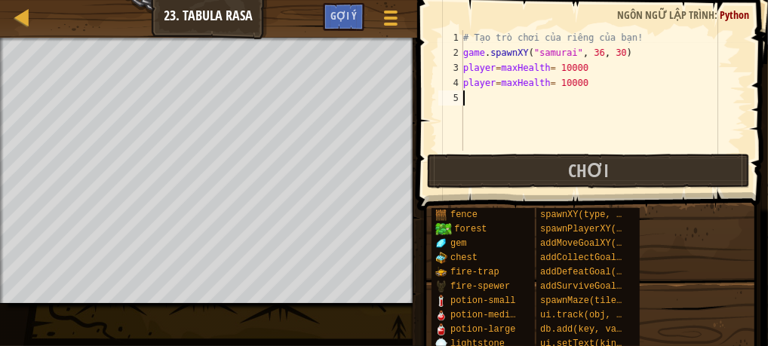
paste textarea "player=maxHealth= 10000"
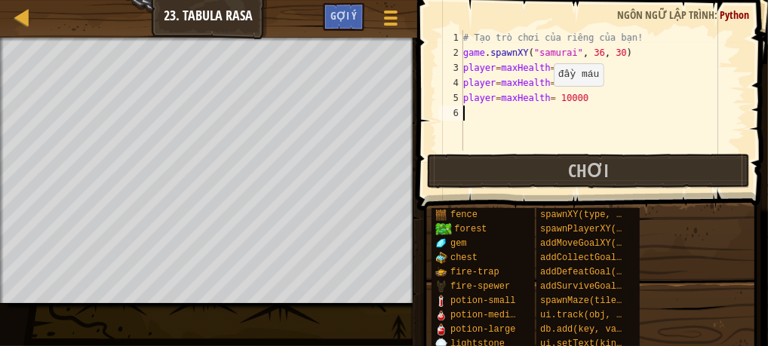
click at [541, 100] on div "# Tạo trò chơi của riêng của bạn! game . spawnXY ( "samurai" , 36 , 30 ) player…" at bounding box center [602, 105] width 285 height 151
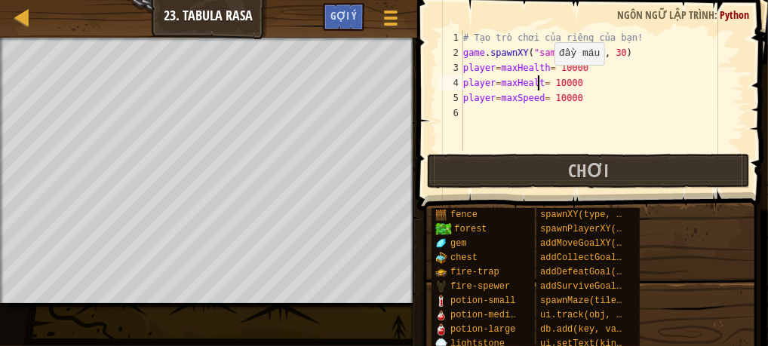
click at [542, 80] on div "# Tạo trò chơi của riêng của bạn! game . spawnXY ( "samurai" , 36 , 30 ) player…" at bounding box center [602, 105] width 285 height 151
click at [612, 79] on div "# Tạo trò chơi của riêng của bạn! game . spawnXY ( "samurai" , 36 , 30 ) player…" at bounding box center [602, 105] width 285 height 151
type textarea "player=attackDamage= 10000"
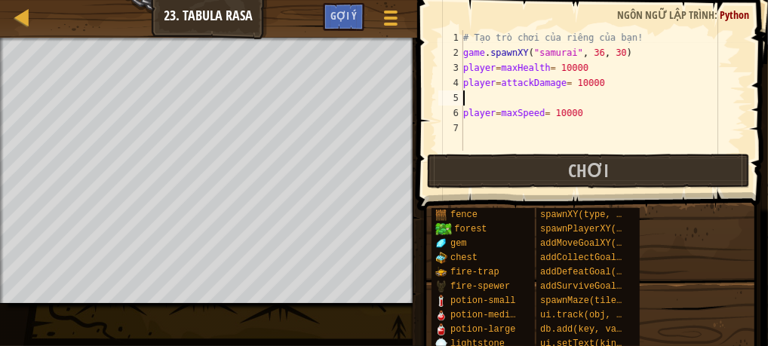
scroll to position [7, 0]
type textarea "player=attackDamage= 10000"
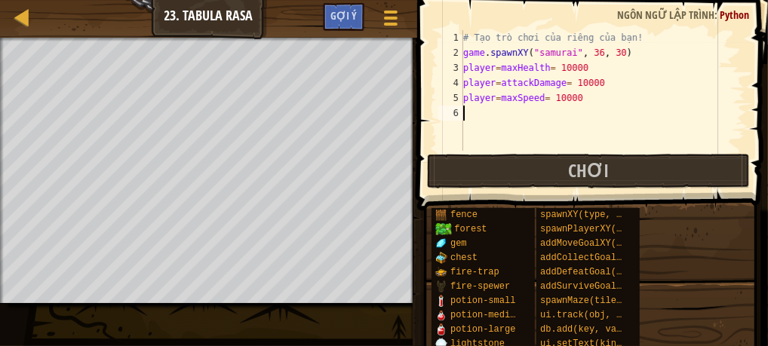
click at [595, 106] on div "# Tạo trò chơi của riêng của bạn! game . spawnXY ( "samurai" , 36 , 30 ) player…" at bounding box center [602, 105] width 285 height 151
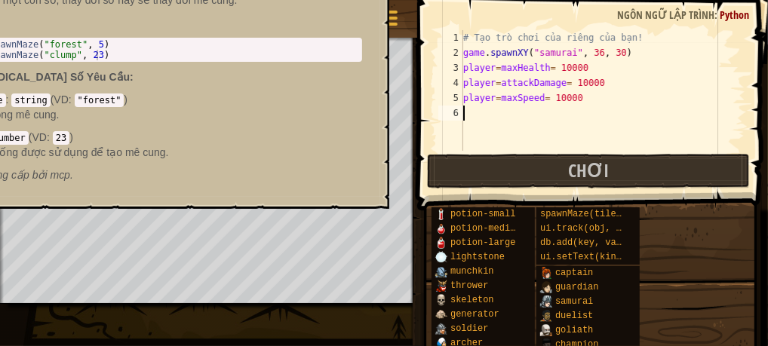
scroll to position [0, 0]
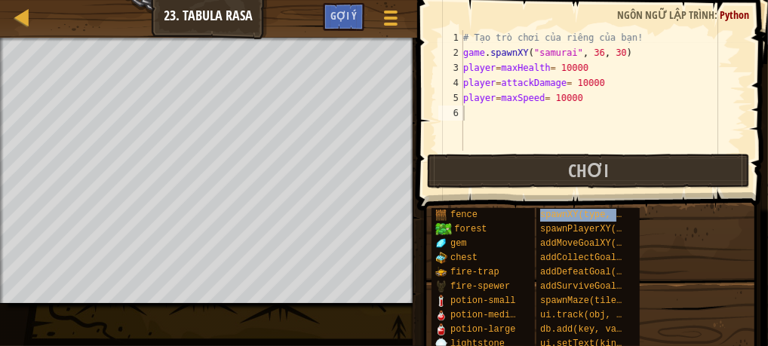
click at [679, 258] on div "fence forest gem chest fire-trap fire-spewer potion-small potion-medium potion-…" at bounding box center [594, 329] width 327 height 245
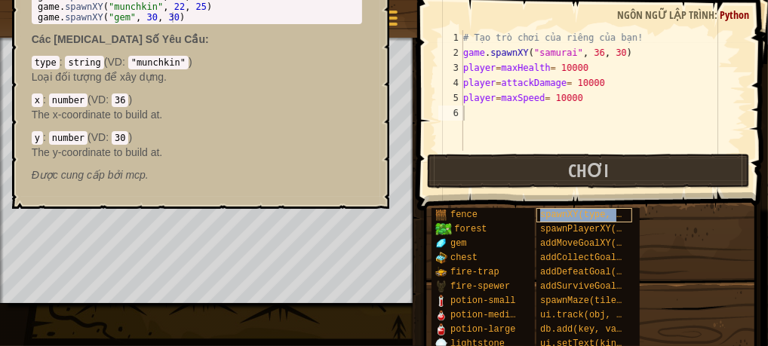
copy span "spawnXY(type, x, y)"
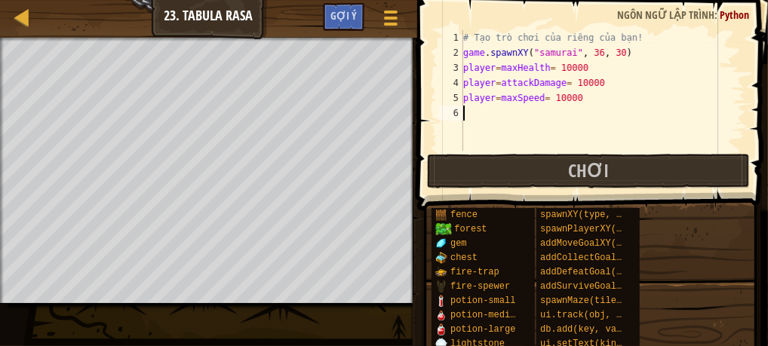
click at [497, 121] on div "# Tạo trò chơi của riêng của bạn! game . spawnXY ( "samurai" , 36 , 30 ) player…" at bounding box center [602, 105] width 285 height 151
type textarea "f"
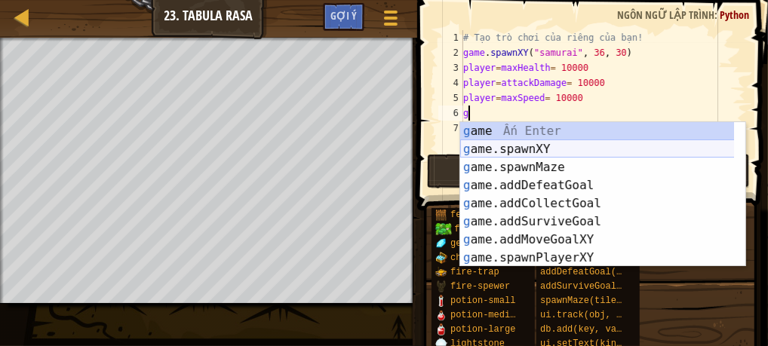
drag, startPoint x: 462, startPoint y: 129, endPoint x: 491, endPoint y: 141, distance: 31.1
click at [491, 141] on div "g ame Ấn Enter g ame.spawnXY Ấn Enter g ame.spawnMaze Ấn Enter g ame.addDefeatG…" at bounding box center [597, 212] width 275 height 181
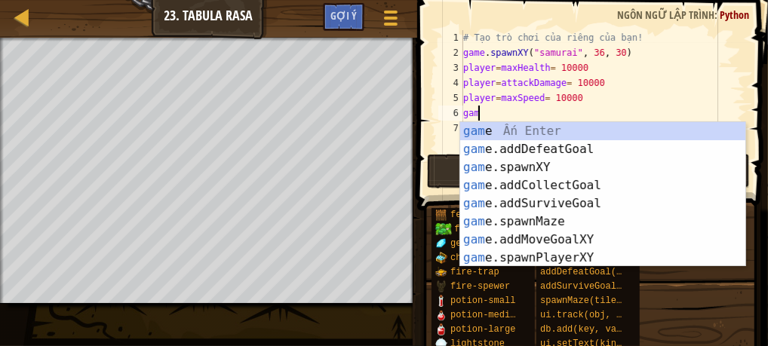
type textarea "g"
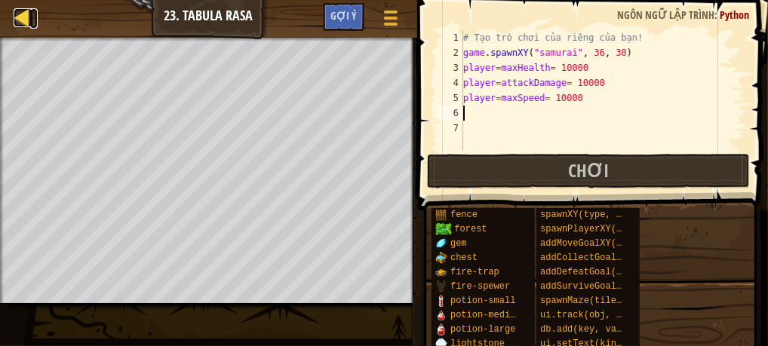
click at [19, 13] on div at bounding box center [23, 17] width 19 height 19
select select "vi"
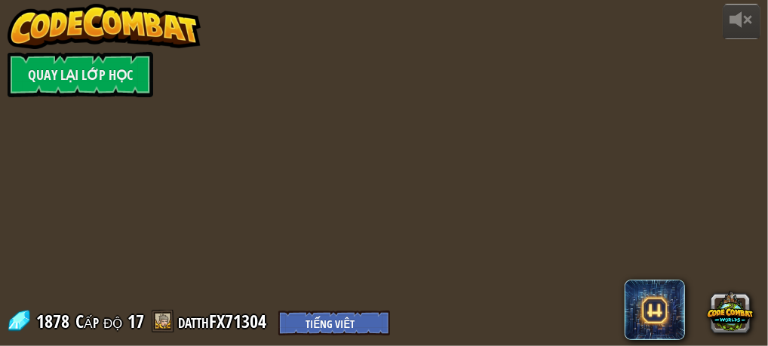
select select "vi"
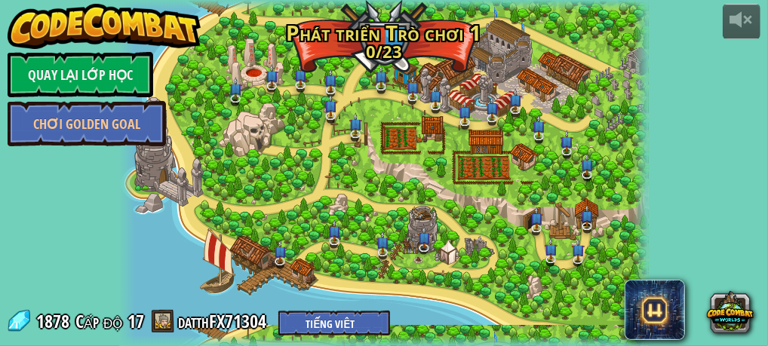
select select "vi"
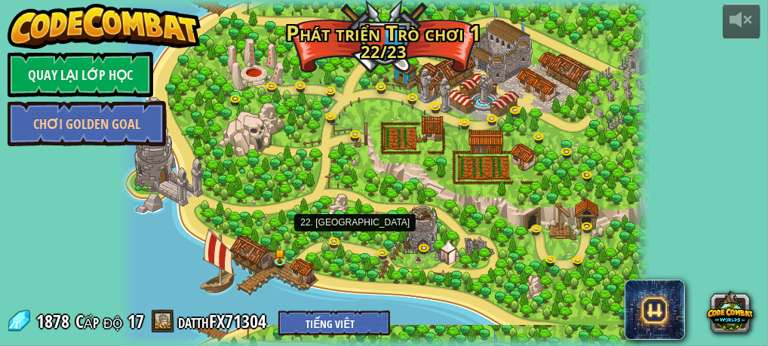
click at [337, 238] on link at bounding box center [339, 245] width 30 height 23
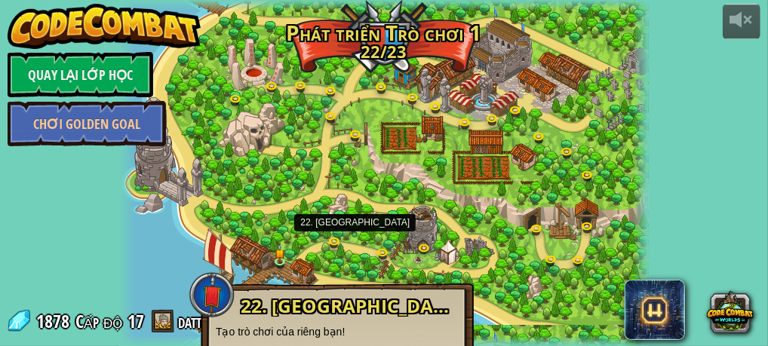
select select "vi"
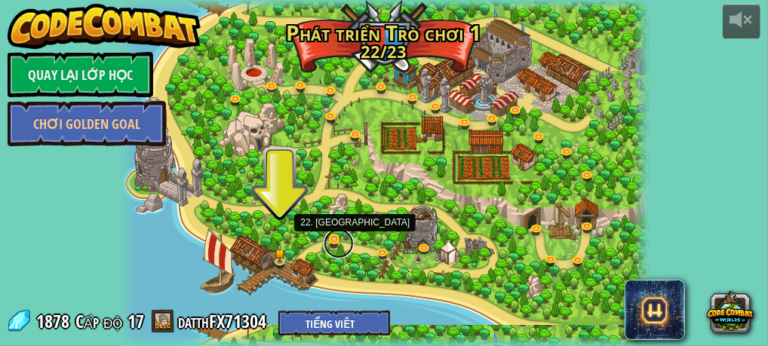
click at [339, 243] on link at bounding box center [339, 244] width 30 height 30
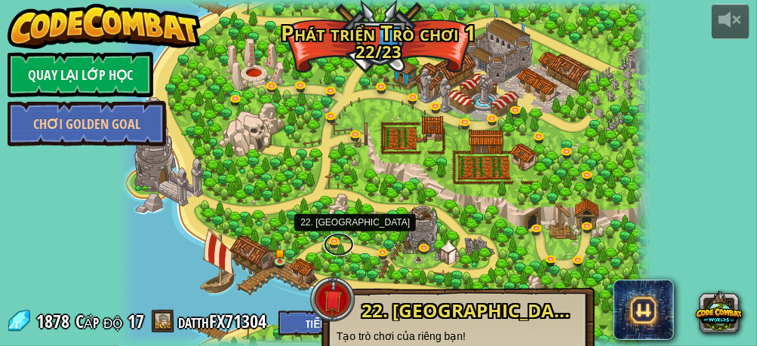
scroll to position [65, 0]
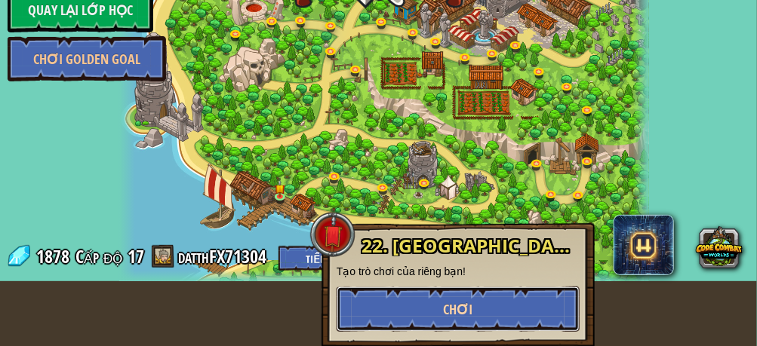
click at [376, 306] on button "Chơi" at bounding box center [457, 309] width 243 height 45
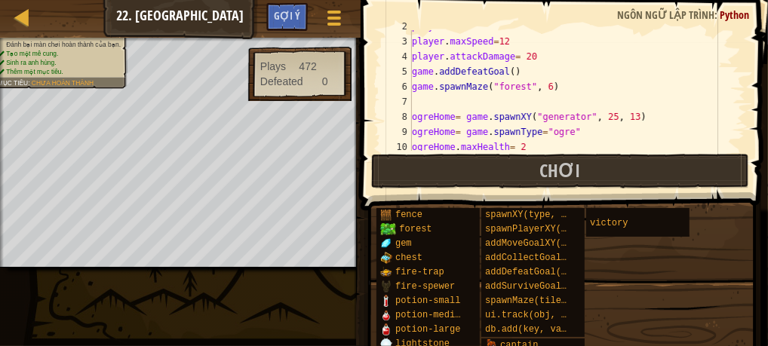
scroll to position [26, 0]
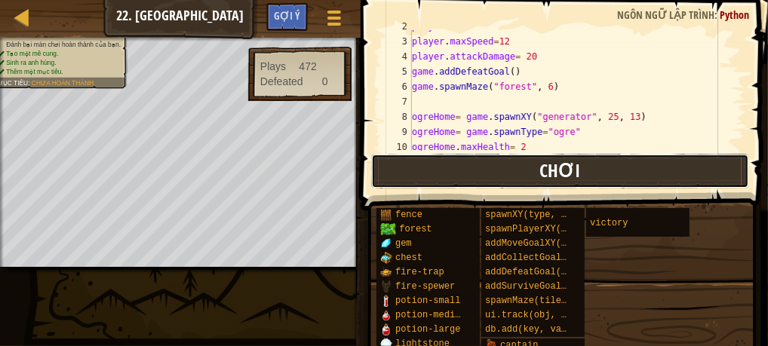
click at [451, 164] on button "Chơi" at bounding box center [560, 171] width 378 height 35
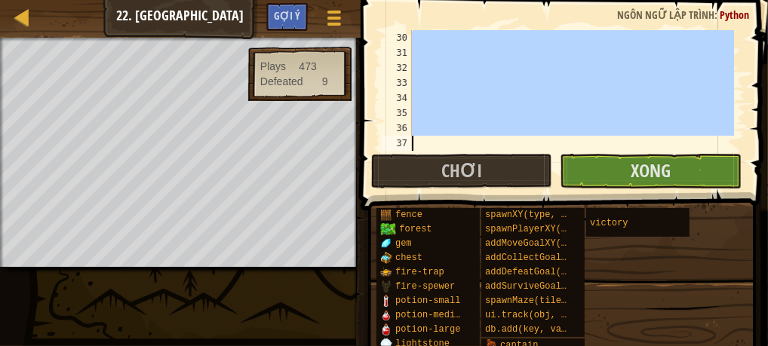
scroll to position [467, 0]
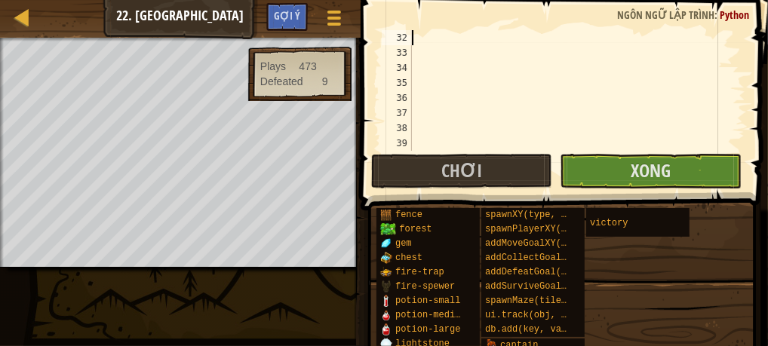
drag, startPoint x: 413, startPoint y: 114, endPoint x: 530, endPoint y: 36, distance: 141.0
click at [530, 36] on div at bounding box center [571, 105] width 325 height 151
click at [511, 119] on div at bounding box center [571, 105] width 325 height 151
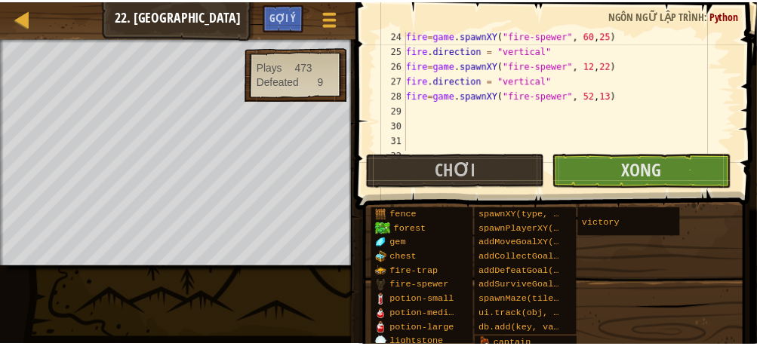
scroll to position [349, 0]
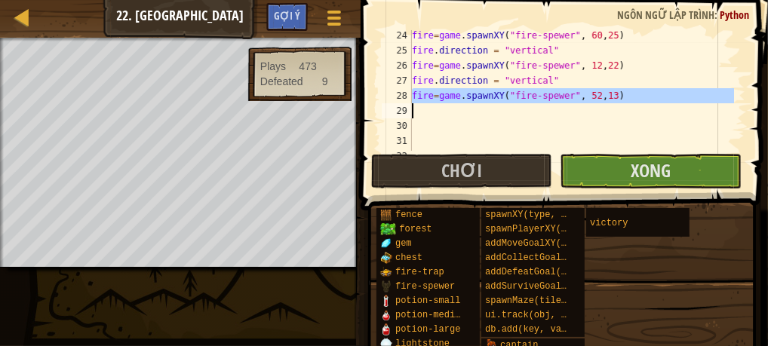
drag, startPoint x: 413, startPoint y: 94, endPoint x: 600, endPoint y: 109, distance: 187.7
click at [600, 109] on div "fire = game . spawnXY ( "fire-spewer" , 60 , 25 ) fire . direction = "vertical"…" at bounding box center [571, 103] width 325 height 151
type textarea "fire=game.spawnXY("fire-spewer", 52,13)"
click at [565, 124] on div "fire = game . spawnXY ( "fire-spewer" , 60 , 25 ) fire . direction = "vertical"…" at bounding box center [571, 103] width 325 height 151
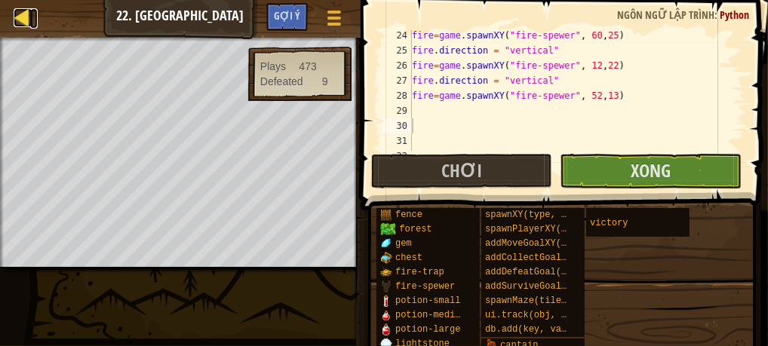
click at [31, 26] on div at bounding box center [23, 17] width 19 height 19
select select "vi"
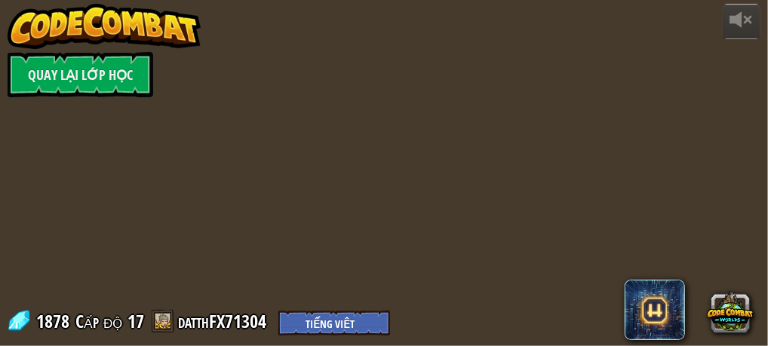
select select "vi"
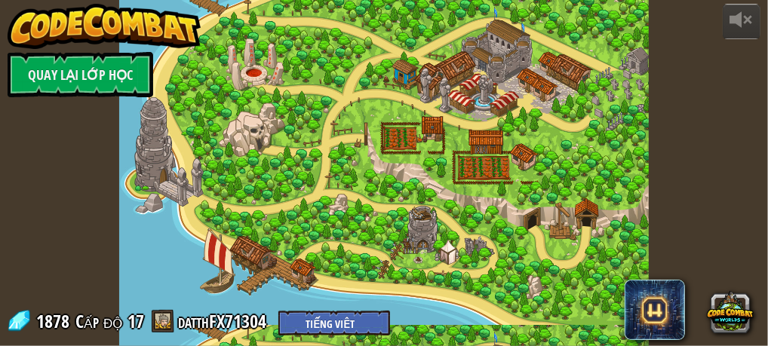
select select "vi"
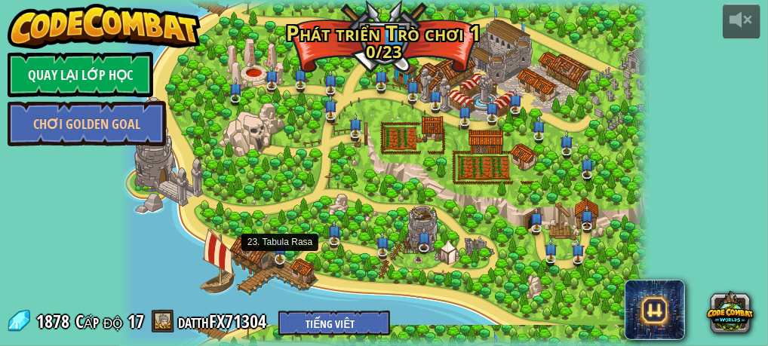
select select "vi"
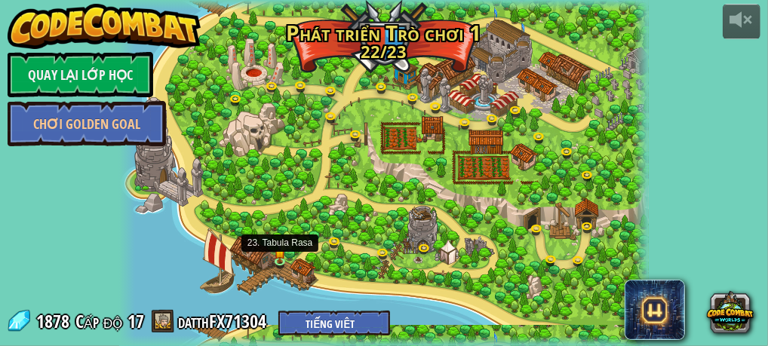
select select "vi"
click at [284, 260] on img at bounding box center [280, 252] width 11 height 17
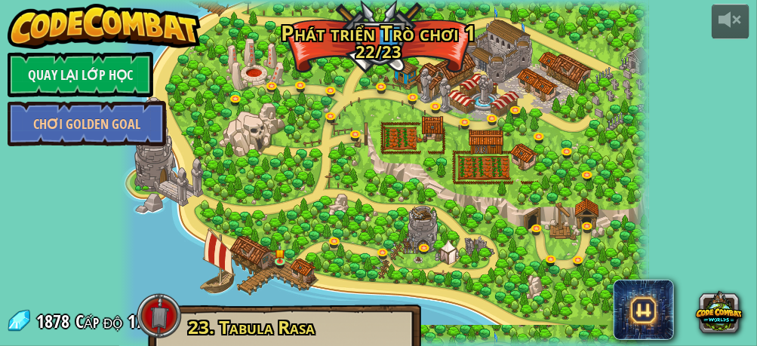
scroll to position [112, 0]
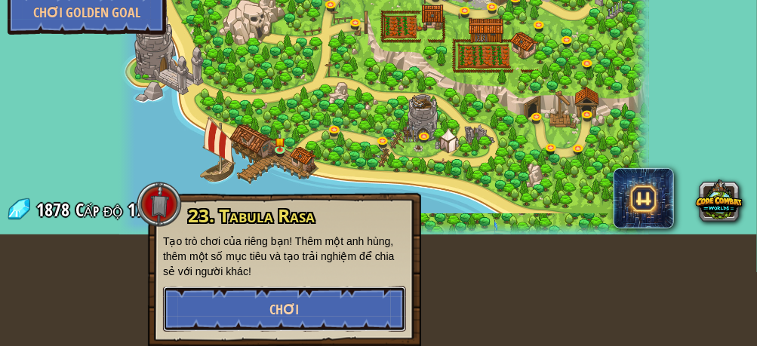
click at [225, 300] on button "Chơi" at bounding box center [284, 309] width 243 height 45
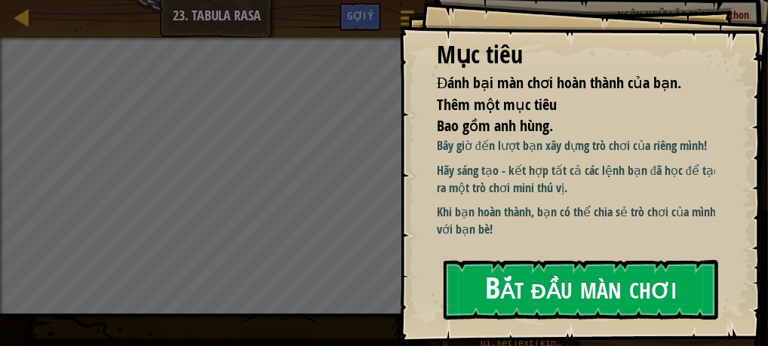
click at [495, 284] on button "Bắt đầu màn chơi" at bounding box center [581, 290] width 275 height 60
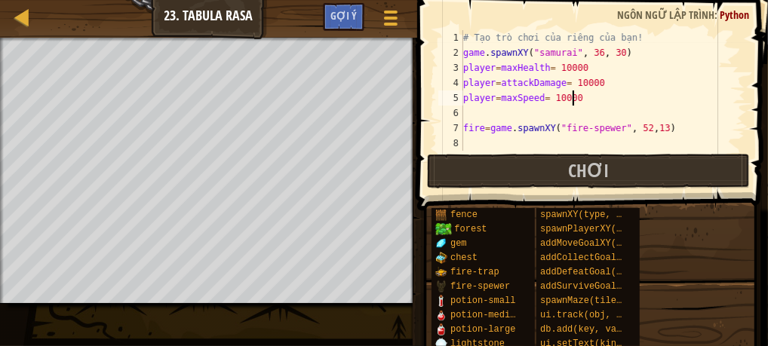
click at [576, 100] on div "# Tạo trò chơi của riêng của bạn! game . spawnXY ( "samurai" , 36 , 30 ) player…" at bounding box center [602, 105] width 285 height 151
type textarea "player=maxSpeed= 10000"
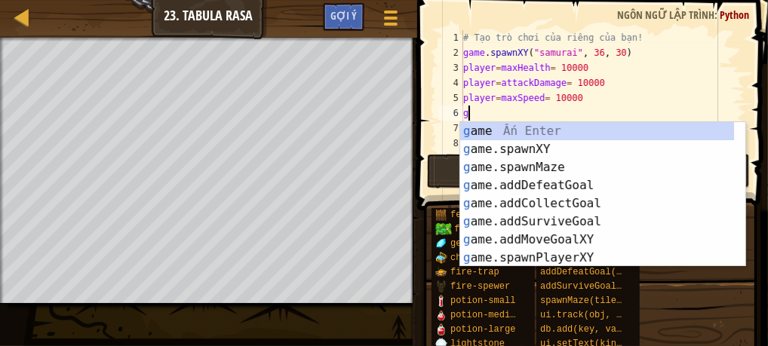
scroll to position [7, 0]
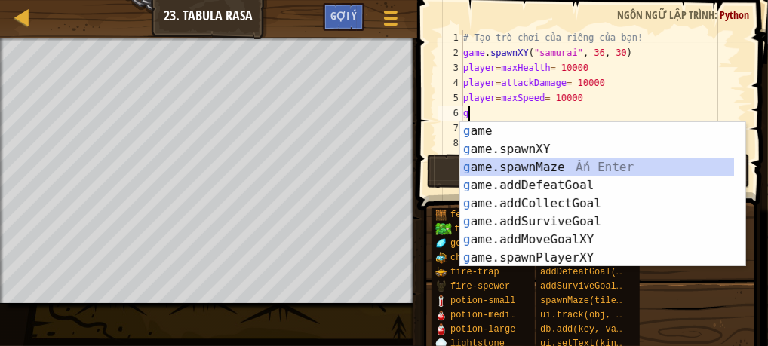
click at [584, 162] on div "g ame Ấn Enter g ame.spawnXY Ấn Enter g ame.spawnMaze Ấn Enter g ame.addDefeatG…" at bounding box center [597, 212] width 275 height 181
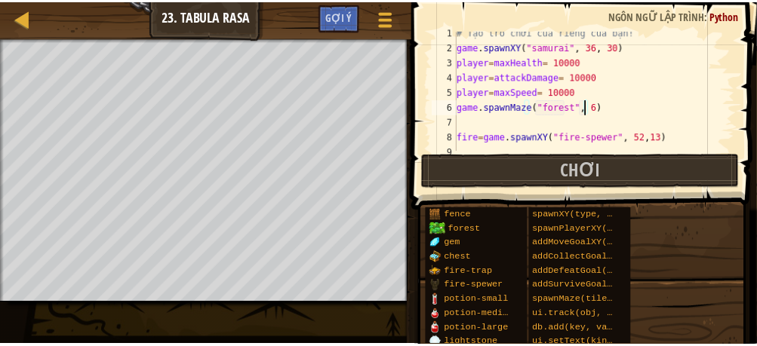
scroll to position [5, 0]
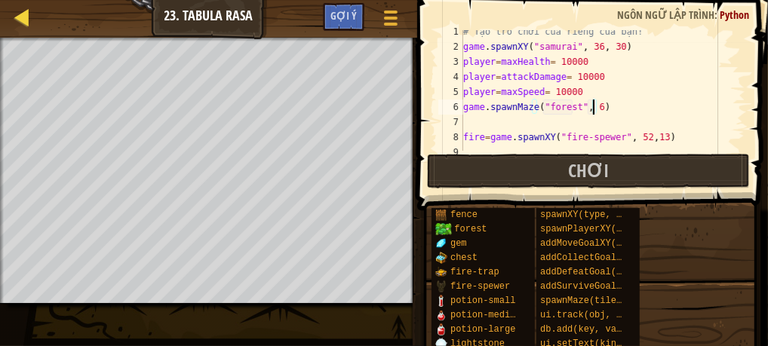
type textarea "game.spawnMaze("forest", 6)"
click at [23, 11] on div at bounding box center [23, 17] width 19 height 19
select select "vi"
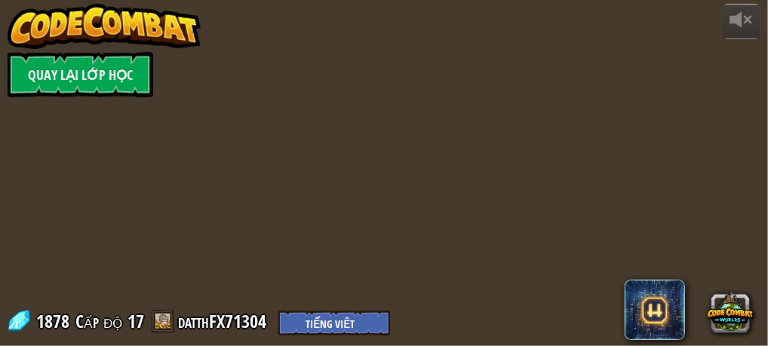
select select "vi"
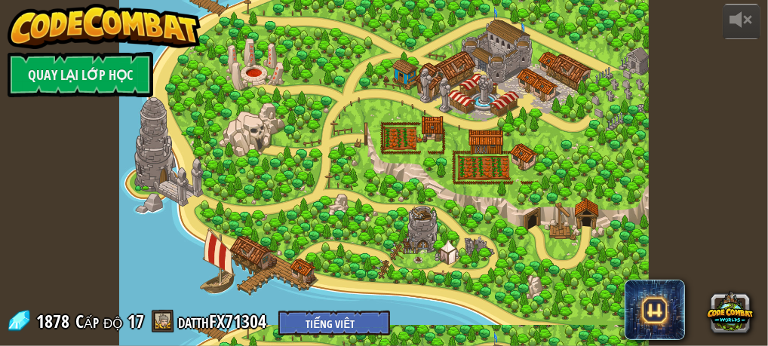
select select "vi"
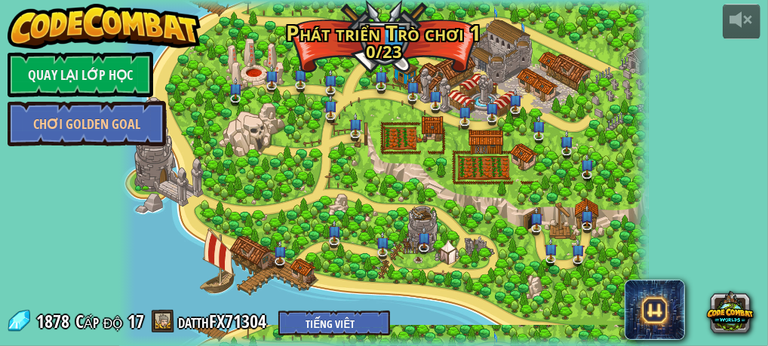
select select "vi"
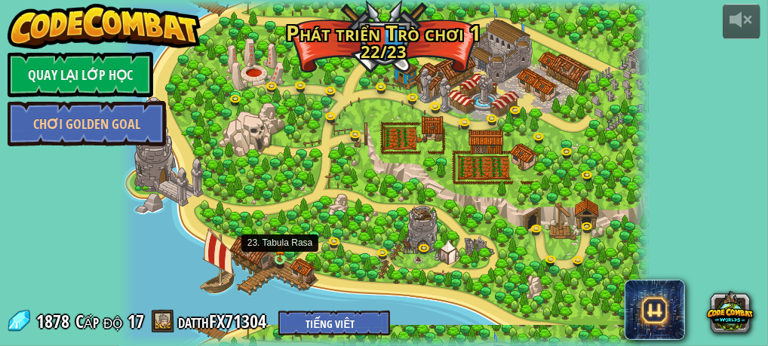
select select "vi"
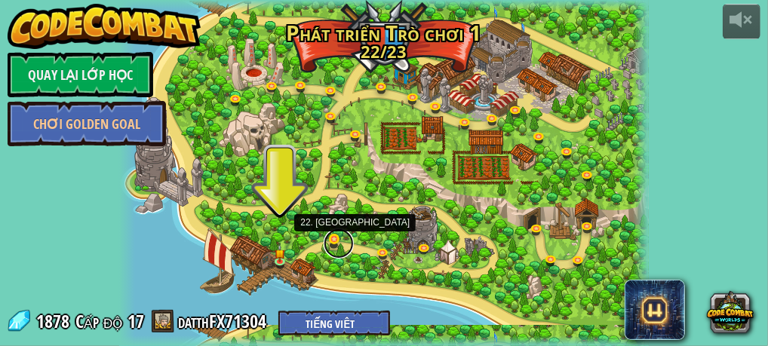
click at [338, 241] on link at bounding box center [339, 244] width 30 height 30
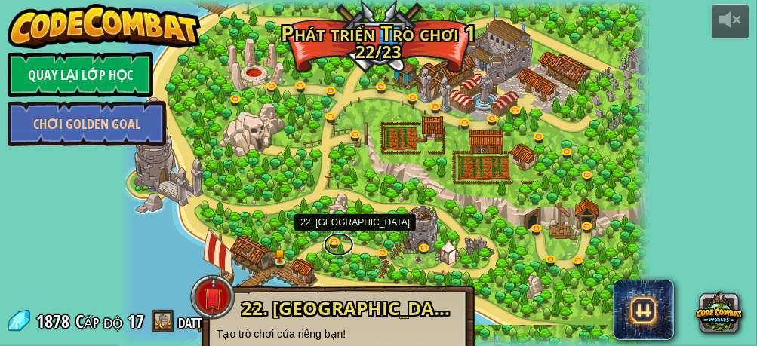
scroll to position [63, 0]
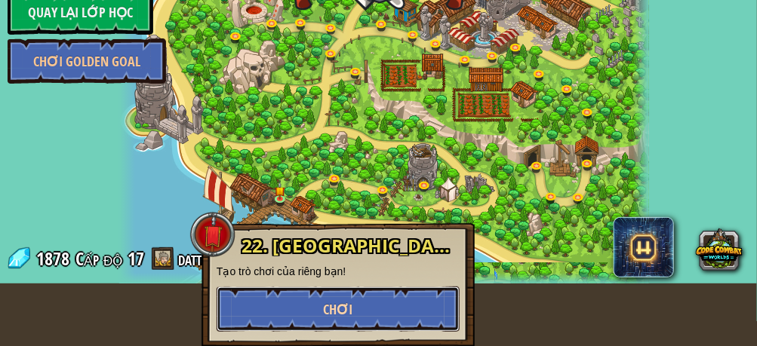
click at [306, 310] on button "Chơi" at bounding box center [338, 309] width 243 height 45
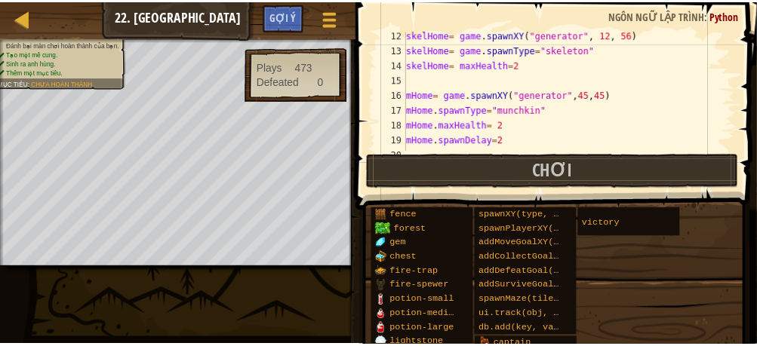
scroll to position [169, 0]
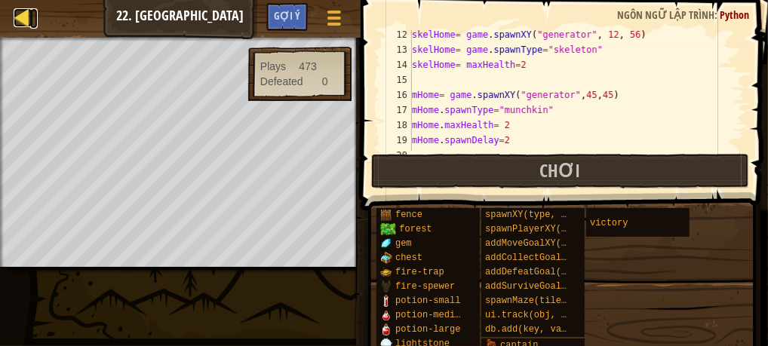
click at [34, 23] on link "Bản đồ" at bounding box center [34, 18] width 8 height 20
select select "vi"
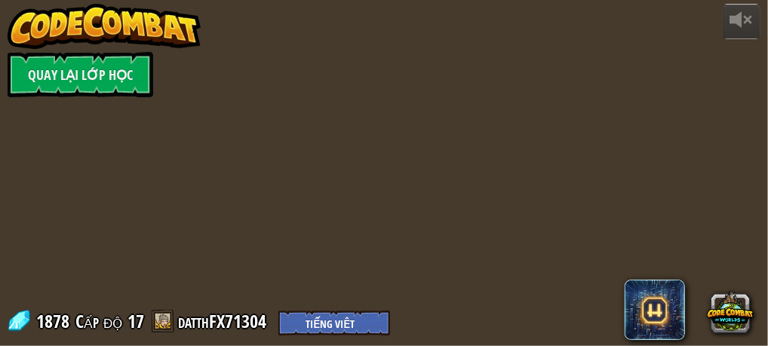
select select "vi"
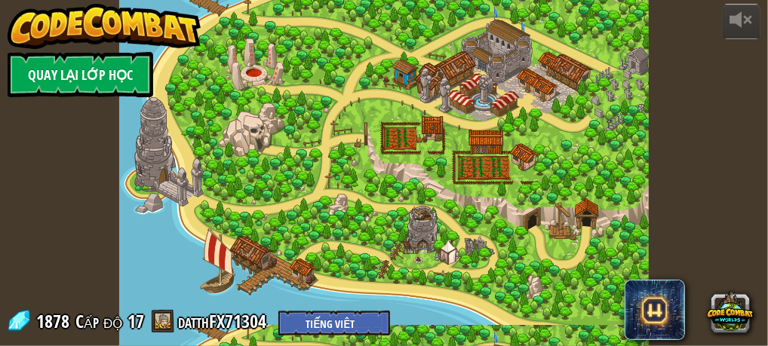
select select "vi"
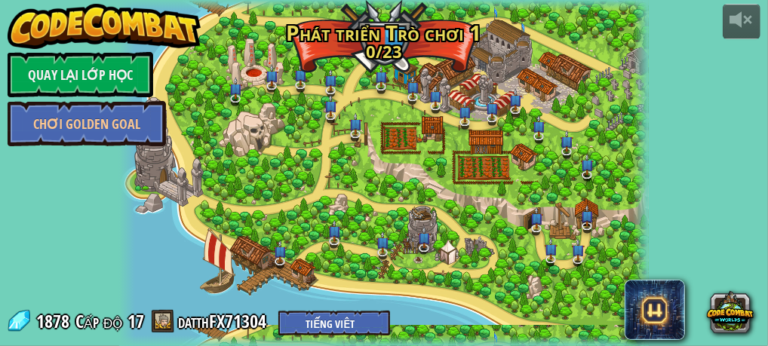
select select "vi"
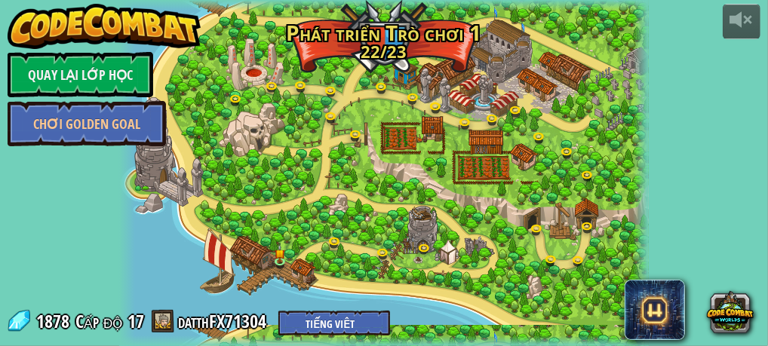
select select "vi"
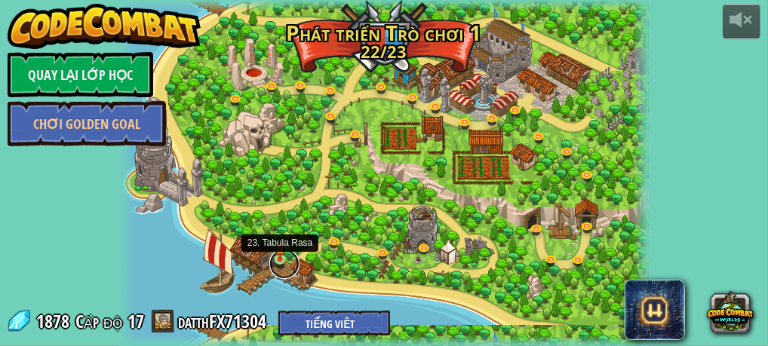
click at [275, 261] on link at bounding box center [284, 264] width 30 height 30
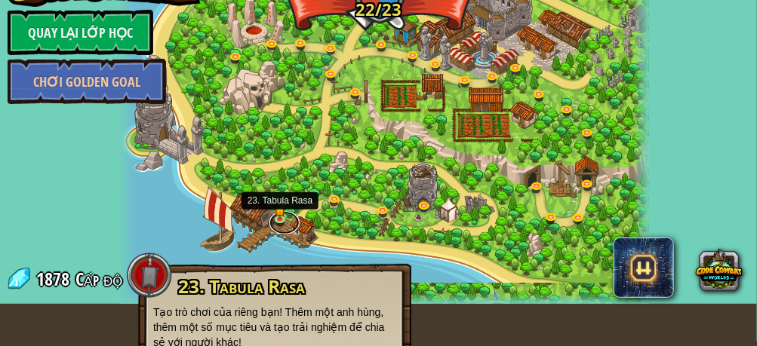
scroll to position [113, 0]
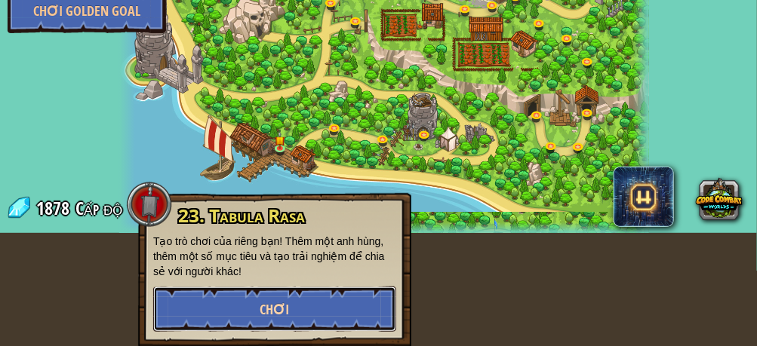
click at [238, 293] on button "Chơi" at bounding box center [274, 309] width 243 height 45
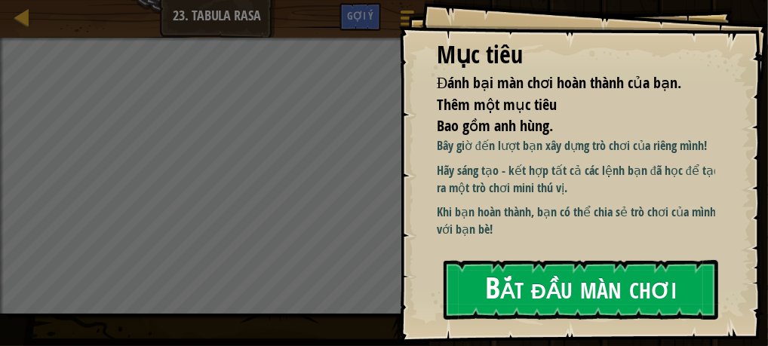
click at [493, 260] on button "Bắt đầu màn chơi" at bounding box center [581, 290] width 275 height 60
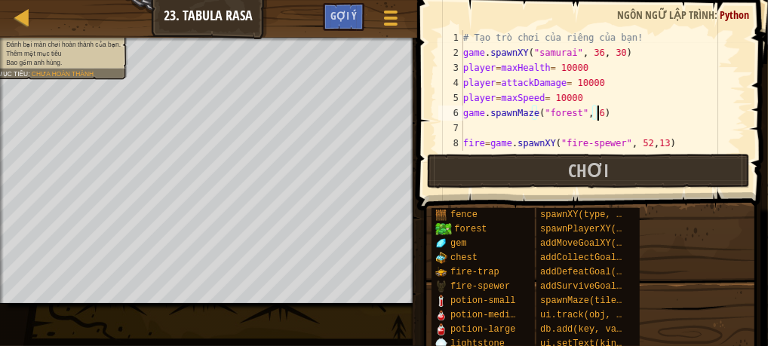
click at [614, 112] on div "# Tạo trò chơi của riêng của bạn! game . spawnXY ( "samurai" , 36 , 30 ) player…" at bounding box center [597, 105] width 274 height 151
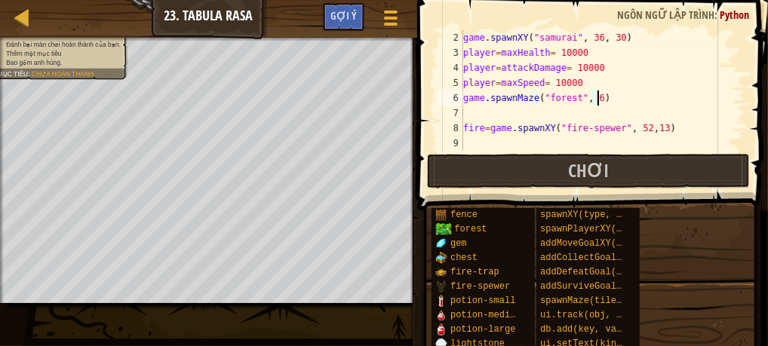
click at [635, 125] on div "game . spawnXY ( "samurai" , 36 , 30 ) player = maxHealth = 10000 player = atta…" at bounding box center [597, 105] width 274 height 151
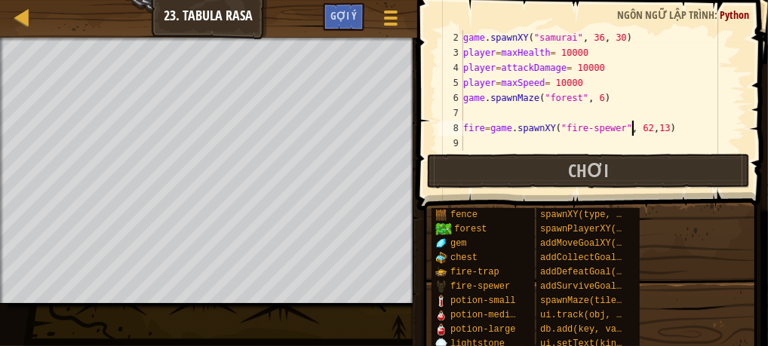
scroll to position [6, 14]
click at [636, 127] on div "game . spawnXY ( "samurai" , 36 , 30 ) player = maxHealth = 10000 player = atta…" at bounding box center [597, 105] width 274 height 151
click at [653, 129] on div "game . spawnXY ( "samurai" , 36 , 30 ) player = maxHealth = 10000 player = atta…" at bounding box center [597, 105] width 274 height 151
type textarea "fire=game.spawnXY("fire-spewer", 60,28)"
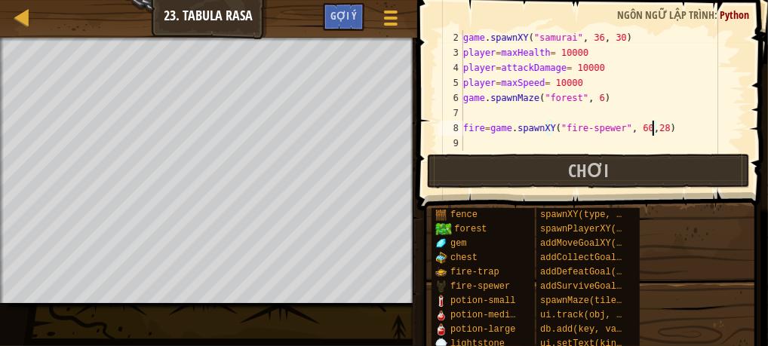
scroll to position [14, 0]
click at [487, 118] on div "# Tạo trò chơi của riêng của bạn! game . spawnXY ( "samurai" , 36 , 30 ) player…" at bounding box center [597, 91] width 274 height 151
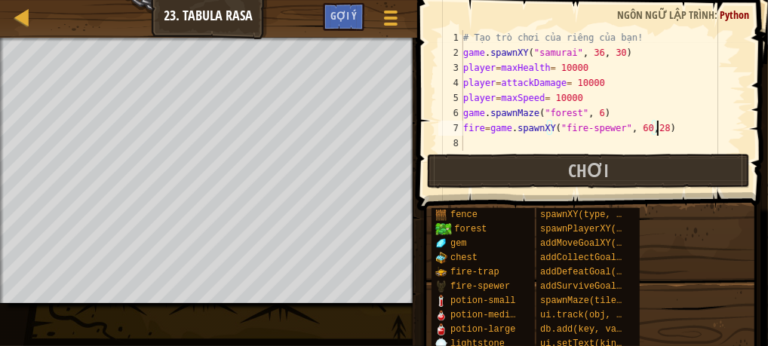
click at [660, 130] on div "# Tạo trò chơi của riêng của bạn! game . spawnXY ( "samurai" , 36 , 30 ) player…" at bounding box center [602, 105] width 285 height 151
click at [628, 54] on div "# Tạo trò chơi của riêng của bạn! game . spawnXY ( "samurai" , 36 , 30 ) player…" at bounding box center [602, 105] width 285 height 151
type textarea "game.spawnXY("samurai", 36, 30)"
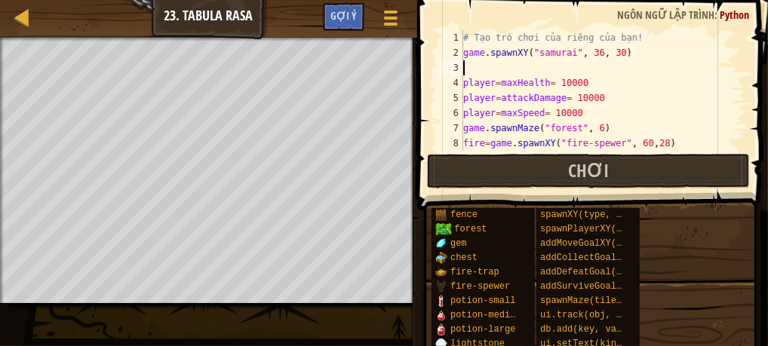
scroll to position [0, 0]
paste textarea "fire=game.spawnXY("fire-spewer", 52,13)"
type textarea "f"
click at [466, 53] on div "# Tạo trò chơi của riêng của bạn! game . spawnXY ( "samurai" , 36 , 30 ) player…" at bounding box center [597, 105] width 274 height 151
type textarea "game.spawnXY("samurai", 36, 30)"
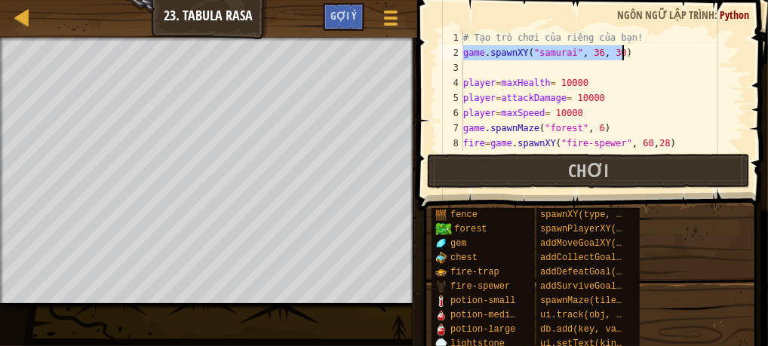
drag, startPoint x: 464, startPoint y: 52, endPoint x: 642, endPoint y: 49, distance: 178.1
click at [642, 49] on div "# Tạo trò chơi của riêng của bạn! game . spawnXY ( "samurai" , 36 , 30 ) player…" at bounding box center [597, 105] width 274 height 151
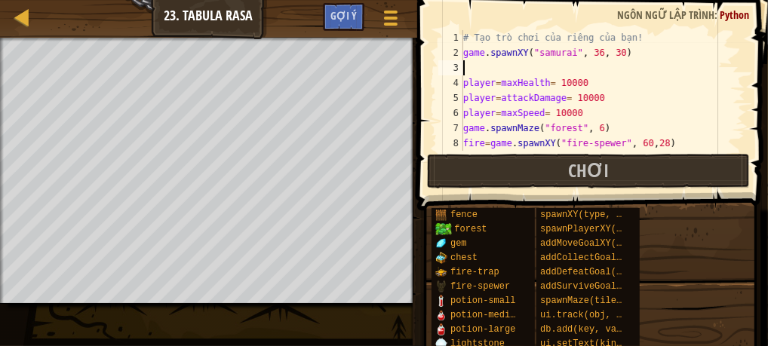
click at [619, 69] on div "# Tạo trò chơi của riêng của bạn! game . spawnXY ( "samurai" , 36 , 30 ) player…" at bounding box center [597, 105] width 274 height 151
paste textarea "game.spawnXY("samurai", 36, 30)"
type textarea "game.spawnXY("samurai", 36, 30)"
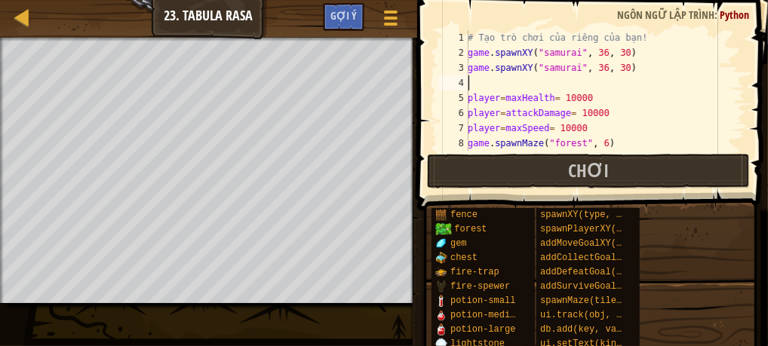
paste textarea "game.spawnXY("samurai", 36, 30)"
type textarea "game.spawnXY("samurai", 36, 30)"
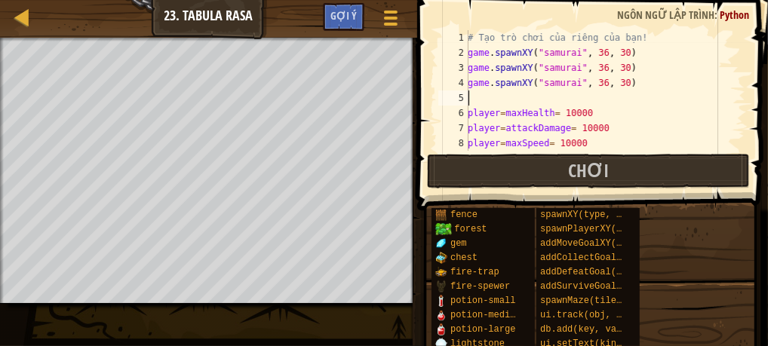
paste textarea "game.spawnXY("samurai", 36, 30)"
type textarea "game.spawnXY("samurai", 36, 30)"
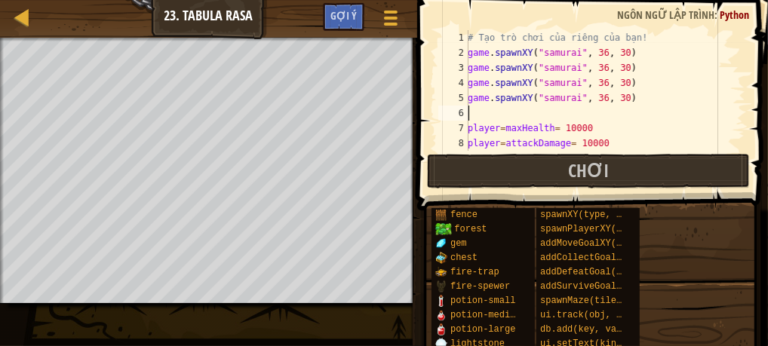
paste textarea "game.spawnXY("samurai", 36, 30)"
type textarea "game.spawnXY("samurai", 36, 30)"
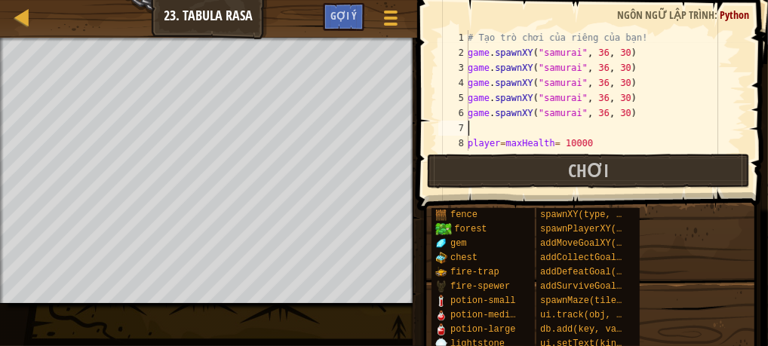
paste textarea "game.spawnXY("samurai", 36, 30)"
type textarea "game.spawnXY("samurai", 36, 30)"
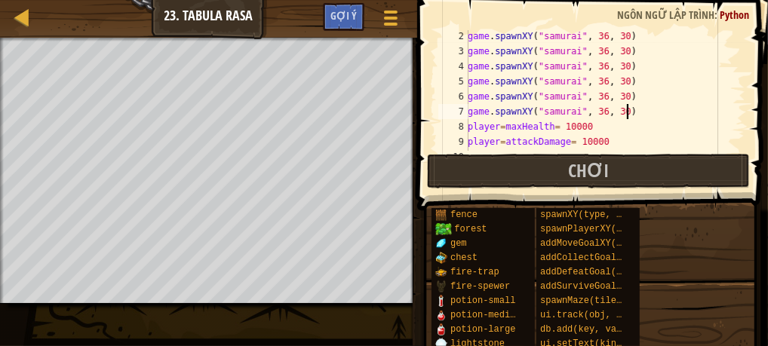
scroll to position [36, 0]
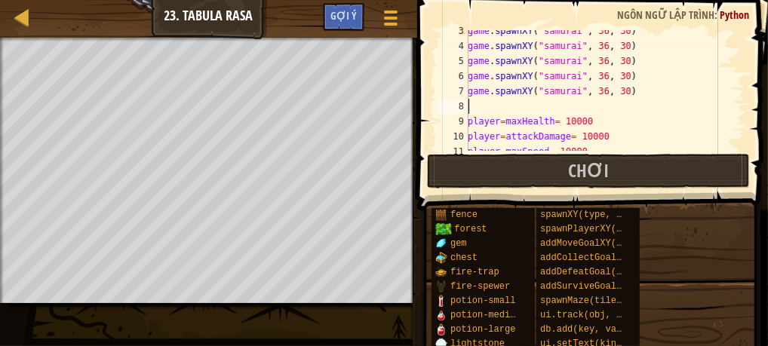
paste textarea "game.spawnXY("samurai", 36, 30)"
type textarea "game.spawnXY("samurai", 36, 30)"
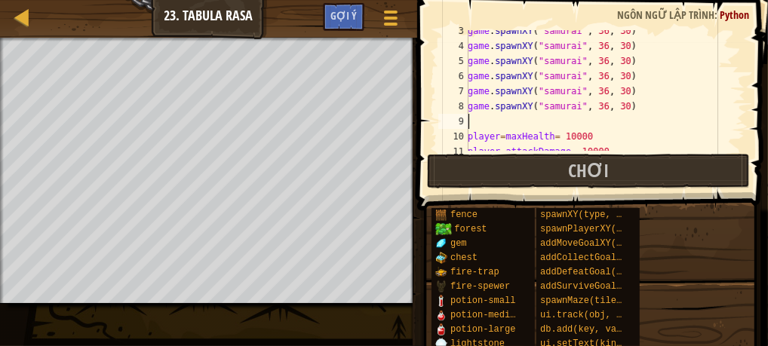
paste textarea "game.spawnXY("samurai", 36, 30)"
type textarea "game.spawnXY("samurai", 36, 30)"
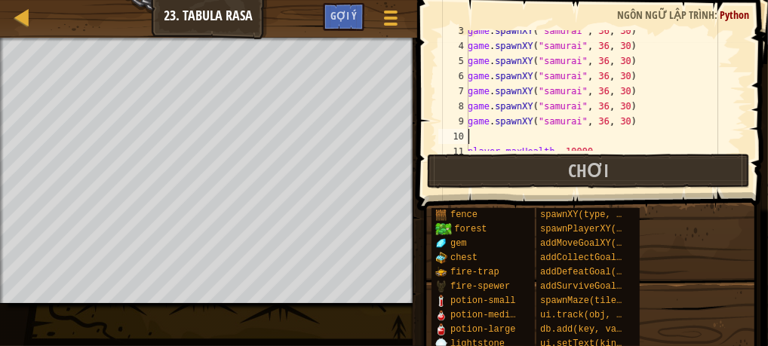
paste textarea "game.spawnXY("samurai", 36, 30)"
type textarea "game.spawnXY("samurai", 36, 30)"
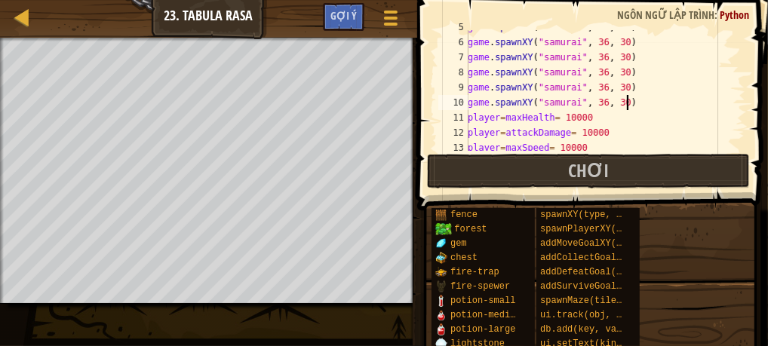
scroll to position [71, 0]
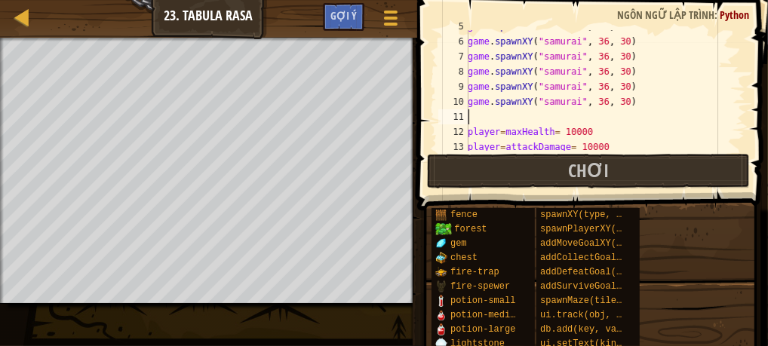
paste textarea "game.spawnXY("samurai", 36, 30)"
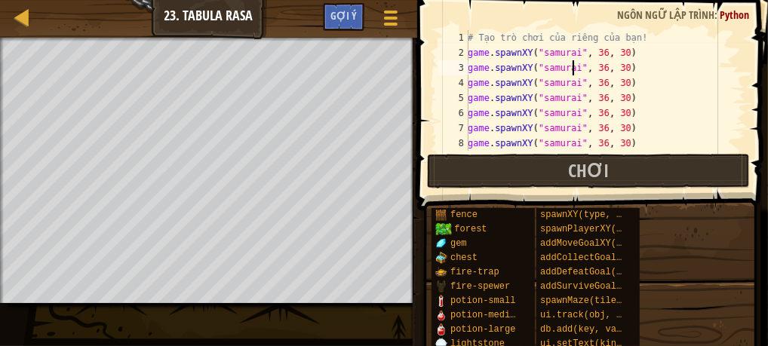
click at [573, 67] on div "# Tạo trò chơi của riêng của bạn! game . spawnXY ( "samurai" , 36 , 30 ) game .…" at bounding box center [599, 105] width 269 height 151
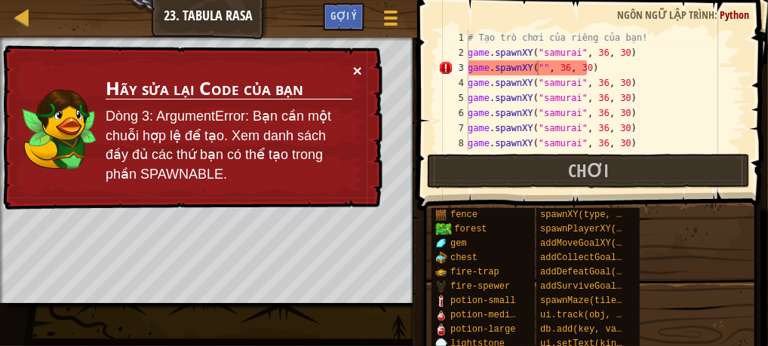
click at [356, 68] on button "×" at bounding box center [357, 71] width 9 height 16
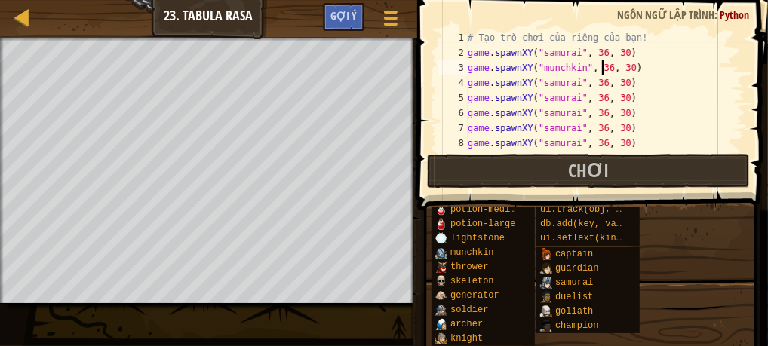
click at [602, 66] on div "# Tạo trò chơi của riêng của bạn! game . spawnXY ( "samurai" , 36 , 30 ) game .…" at bounding box center [599, 105] width 269 height 151
click at [622, 66] on div "# Tạo trò chơi của riêng của bạn! game . spawnXY ( "samurai" , 36 , 30 ) game .…" at bounding box center [599, 105] width 269 height 151
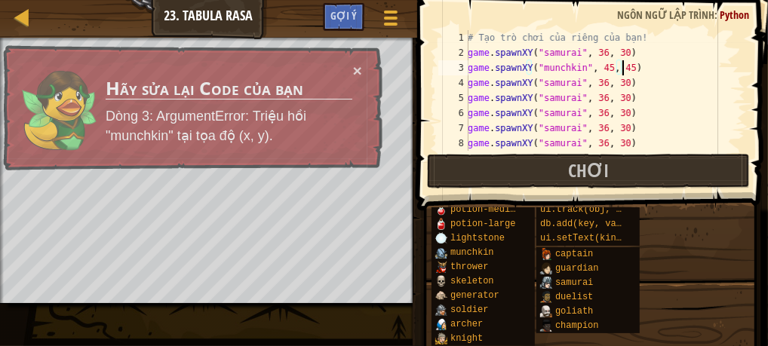
scroll to position [6, 12]
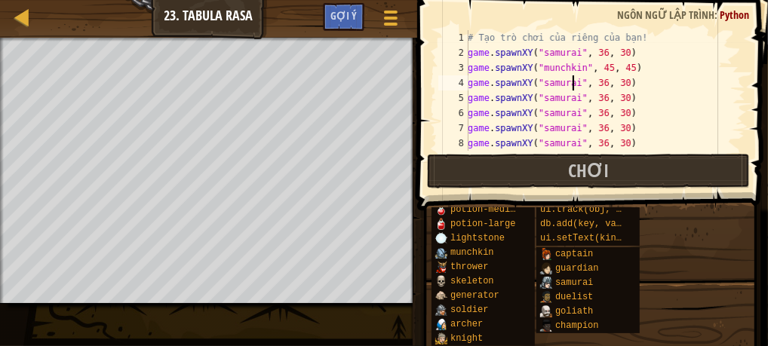
click at [572, 83] on div "# Tạo trò chơi của riêng của bạn! game . spawnXY ( "samurai" , 36 , 30 ) game .…" at bounding box center [599, 105] width 269 height 151
click at [598, 84] on div "# Tạo trò chơi của riêng của bạn! game . spawnXY ( "samurai" , 36 , 30 ) game .…" at bounding box center [599, 105] width 269 height 151
click at [571, 100] on div "# Tạo trò chơi của riêng của bạn! game . spawnXY ( "samurai" , 36 , 30 ) game .…" at bounding box center [599, 105] width 269 height 151
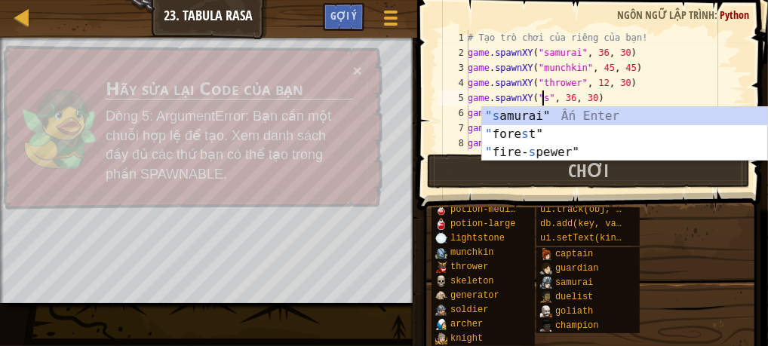
scroll to position [7, 9]
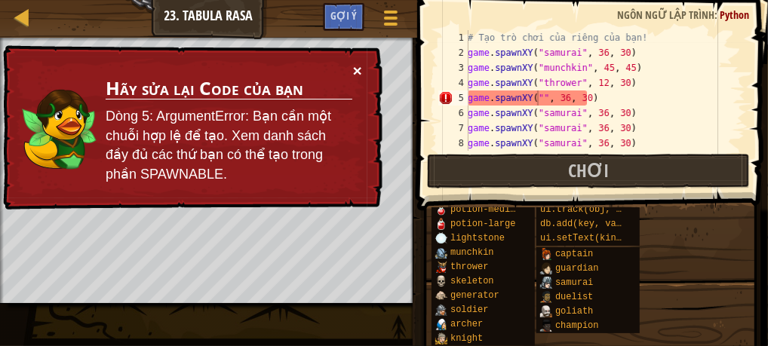
click at [354, 69] on button "×" at bounding box center [359, 73] width 10 height 16
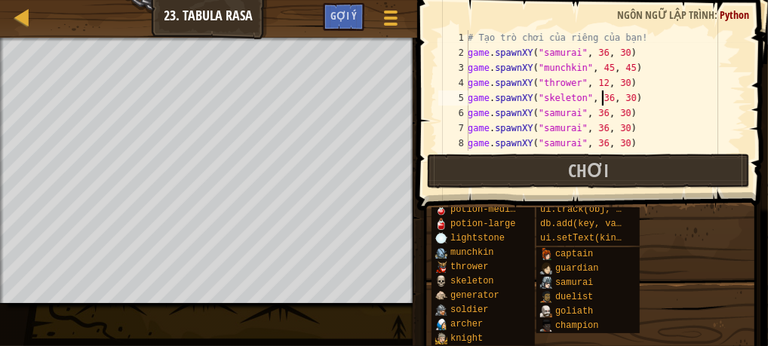
click at [603, 99] on div "# Tạo trò chơi của riêng của bạn! game . spawnXY ( "samurai" , 36 , 30 ) game .…" at bounding box center [599, 105] width 269 height 151
click at [621, 99] on div "# Tạo trò chơi của riêng của bạn! game . spawnXY ( "samurai" , 36 , 30 ) game .…" at bounding box center [599, 105] width 269 height 151
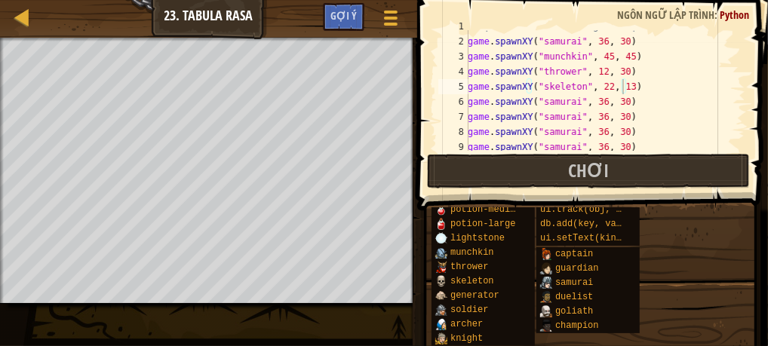
scroll to position [11, 0]
click at [598, 103] on div "# Tạo trò chơi của riêng của bạn! game . spawnXY ( "samurai" , 36 , 30 ) game .…" at bounding box center [599, 93] width 269 height 151
click at [573, 104] on div "# Tạo trò chơi của riêng của bạn! game . spawnXY ( "samurai" , 36 , 30 ) game .…" at bounding box center [599, 93] width 269 height 151
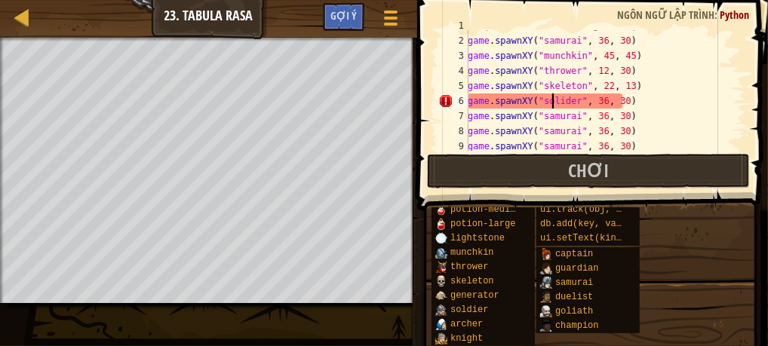
click at [552, 101] on div "# Tạo trò chơi của riêng của bạn! game . spawnXY ( "samurai" , 36 , 30 ) game .…" at bounding box center [599, 93] width 269 height 151
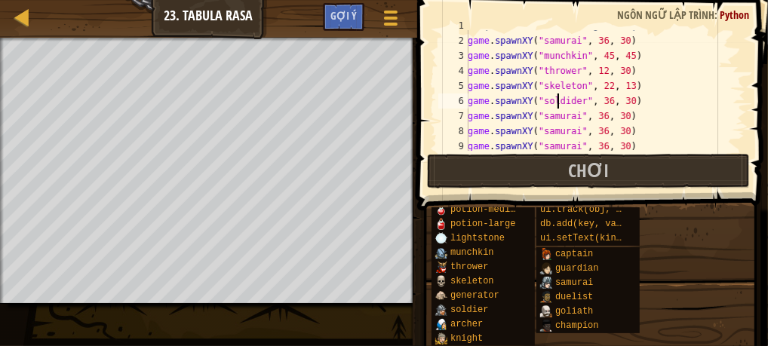
scroll to position [7, 8]
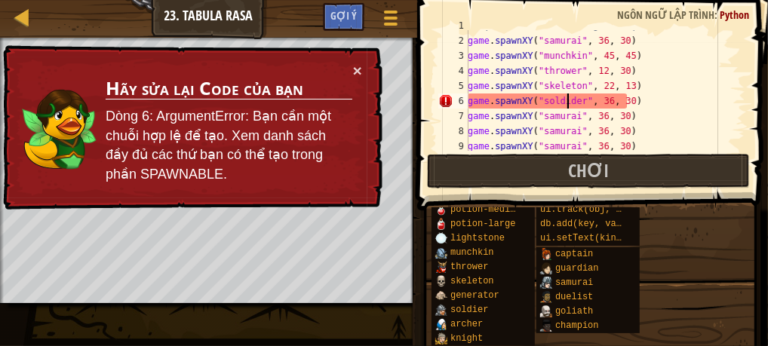
click at [568, 103] on div "# Tạo trò chơi của riêng của bạn! game . spawnXY ( "samurai" , 36 , 30 ) game .…" at bounding box center [599, 93] width 269 height 151
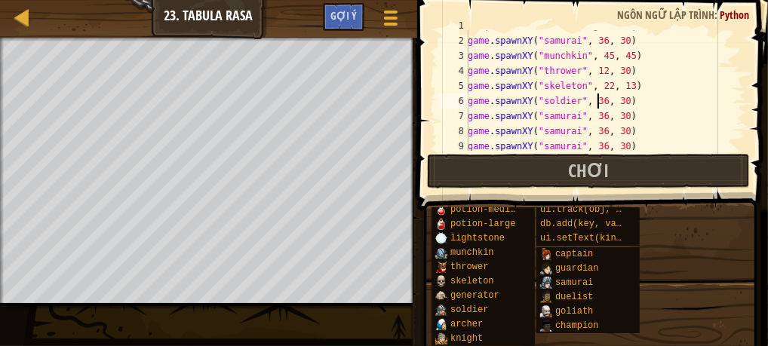
click at [598, 103] on div "# Tạo trò chơi của riêng của bạn! game . spawnXY ( "samurai" , 36 , 30 ) game .…" at bounding box center [599, 93] width 269 height 151
click at [615, 100] on div "# Tạo trò chơi của riêng của bạn! game . spawnXY ( "samurai" , 36 , 30 ) game .…" at bounding box center [599, 93] width 269 height 151
click at [619, 101] on div "# Tạo trò chơi của riêng của bạn! game . spawnXY ( "samurai" , 36 , 30 ) game .…" at bounding box center [599, 93] width 269 height 151
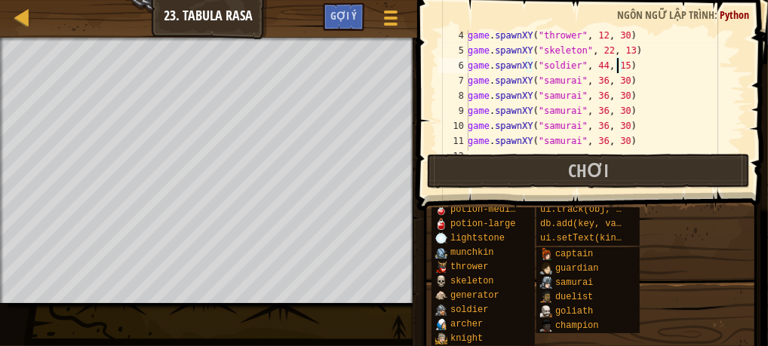
scroll to position [48, 0]
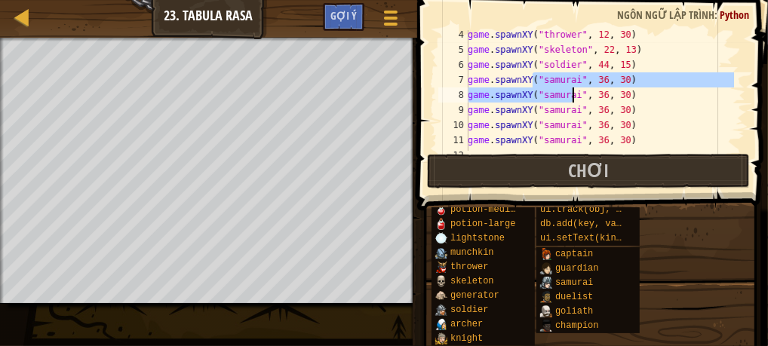
drag, startPoint x: 535, startPoint y: 83, endPoint x: 570, endPoint y: 96, distance: 37.7
click at [570, 96] on div "game . spawnXY ( "thrower" , 12 , 30 ) game . spawnXY ( "skeleton" , 22 , 13 ) …" at bounding box center [599, 102] width 269 height 151
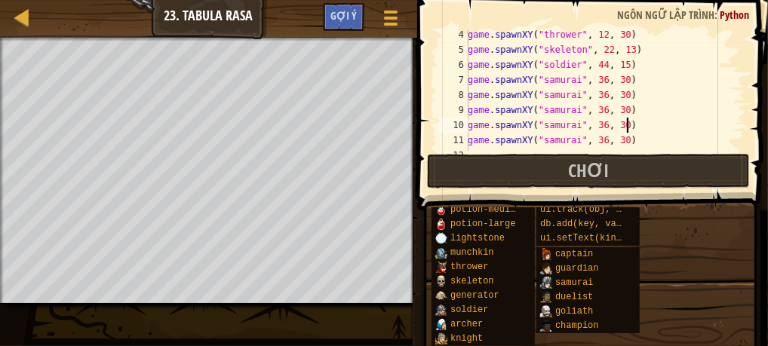
click at [671, 132] on div "game . spawnXY ( "thrower" , 12 , 30 ) game . spawnXY ( "skeleton" , 22 , 13 ) …" at bounding box center [599, 102] width 269 height 151
click at [537, 80] on div "game . spawnXY ( "thrower" , 12 , 30 ) game . spawnXY ( "skeleton" , 22 , 13 ) …" at bounding box center [599, 102] width 269 height 151
click at [592, 80] on div "game . spawnXY ( "thrower" , 12 , 30 ) game . spawnXY ( "skeleton" , 22 , 13 ) …" at bounding box center [599, 102] width 269 height 151
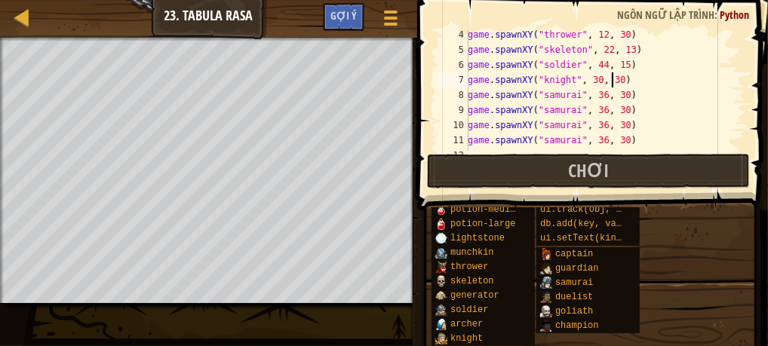
click at [613, 79] on div "game . spawnXY ( "thrower" , 12 , 30 ) game . spawnXY ( "skeleton" , 22 , 13 ) …" at bounding box center [599, 102] width 269 height 151
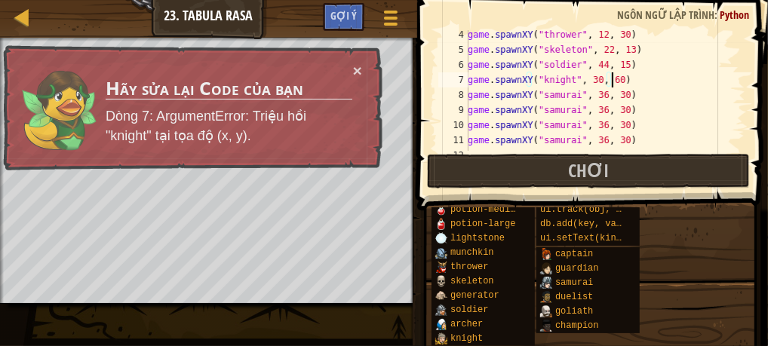
scroll to position [7, 11]
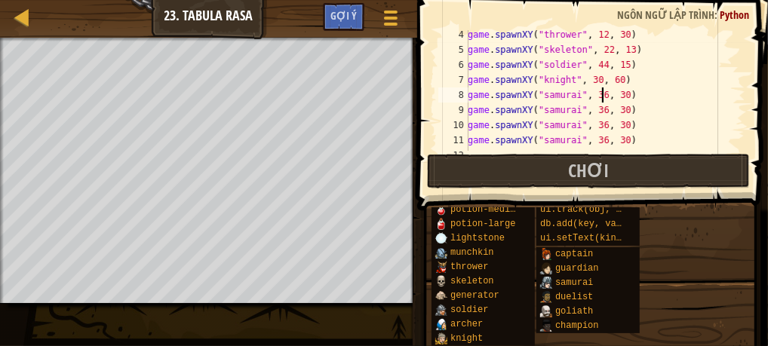
click at [601, 94] on div "game . spawnXY ( "thrower" , 12 , 30 ) game . spawnXY ( "skeleton" , 22 , 13 ) …" at bounding box center [599, 102] width 269 height 151
click at [598, 96] on div "game . spawnXY ( "thrower" , 12 , 30 ) game . spawnXY ( "skeleton" , 22 , 13 ) …" at bounding box center [599, 102] width 269 height 151
click at [618, 97] on div "game . spawnXY ( "thrower" , 12 , 30 ) game . spawnXY ( "skeleton" , 22 , 13 ) …" at bounding box center [599, 102] width 269 height 151
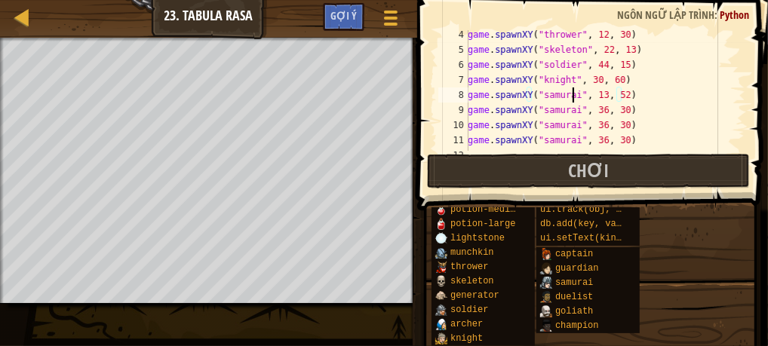
click at [571, 97] on div "game . spawnXY ( "thrower" , 12 , 30 ) game . spawnXY ( "skeleton" , 22 , 13 ) …" at bounding box center [599, 102] width 269 height 151
click at [573, 110] on div "game . spawnXY ( "thrower" , 12 , 30 ) game . spawnXY ( "skeleton" , 22 , 13 ) …" at bounding box center [599, 102] width 269 height 151
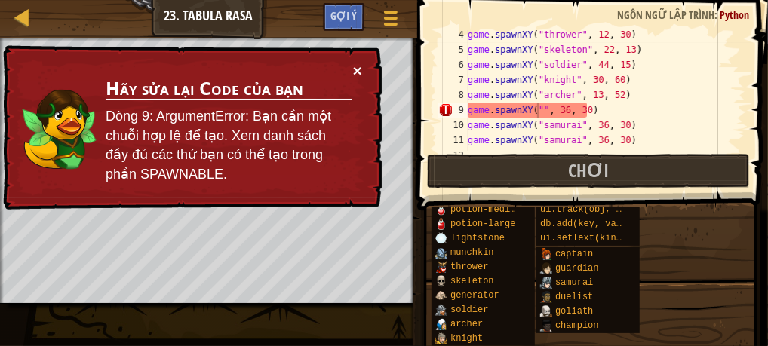
click at [359, 71] on button "×" at bounding box center [359, 73] width 10 height 16
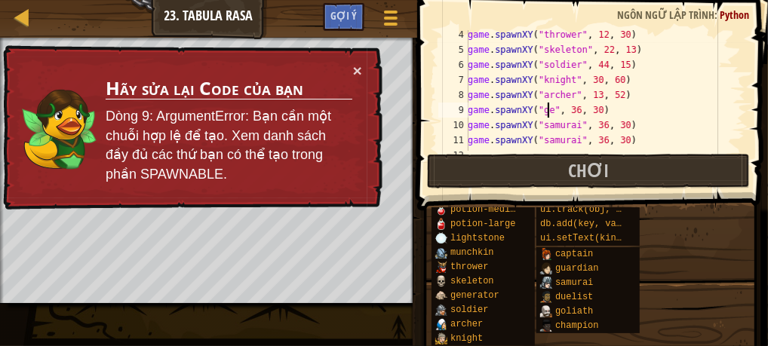
scroll to position [7, 7]
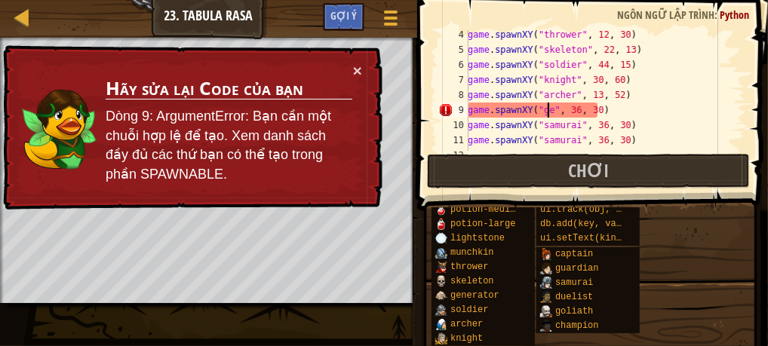
click at [545, 112] on div "game . spawnXY ( "thrower" , 12 , 30 ) game . spawnXY ( "skeleton" , 22 , 13 ) …" at bounding box center [599, 102] width 269 height 151
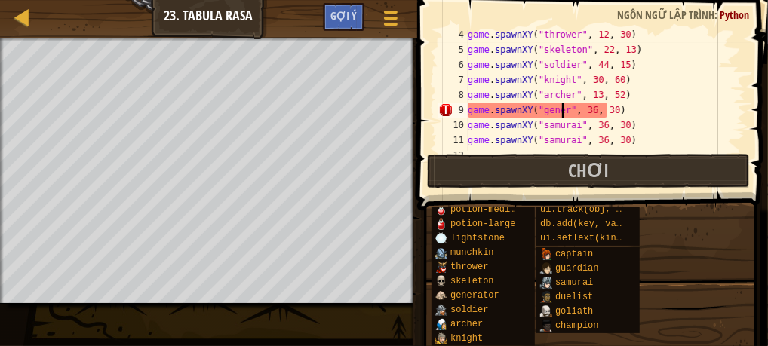
scroll to position [7, 8]
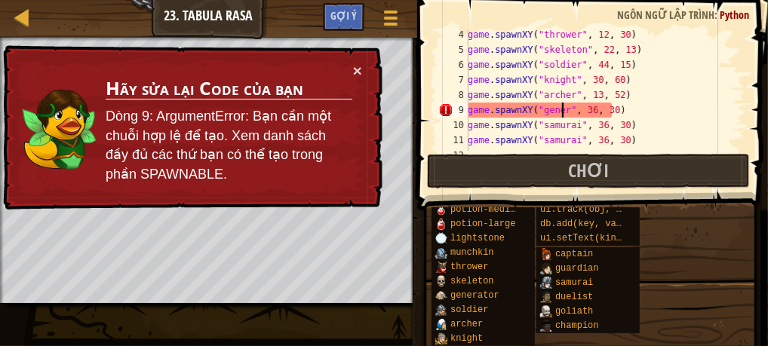
type textarea "game.spawnXY("gener", 36, 30)"
